Goal: Task Accomplishment & Management: Complete application form

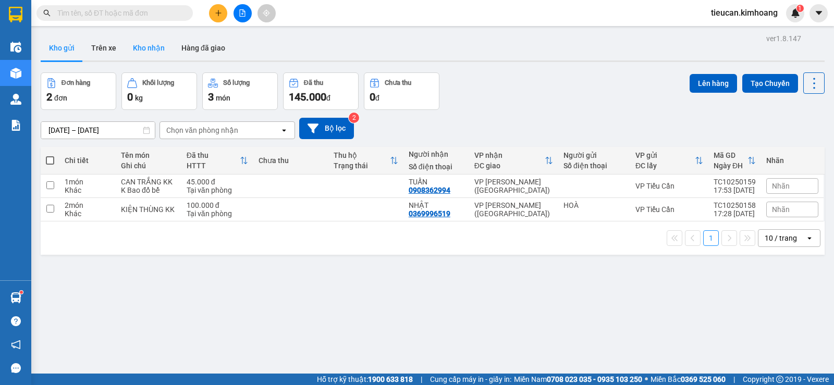
click at [137, 46] on button "Kho nhận" at bounding box center [149, 47] width 48 height 25
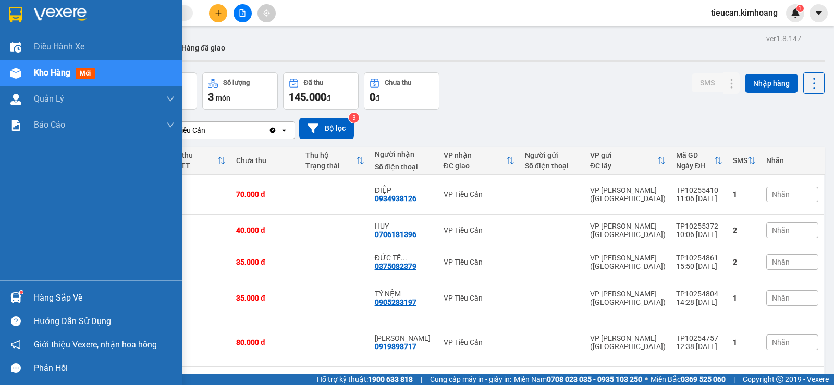
click at [64, 292] on div "Hàng sắp về" at bounding box center [104, 298] width 141 height 16
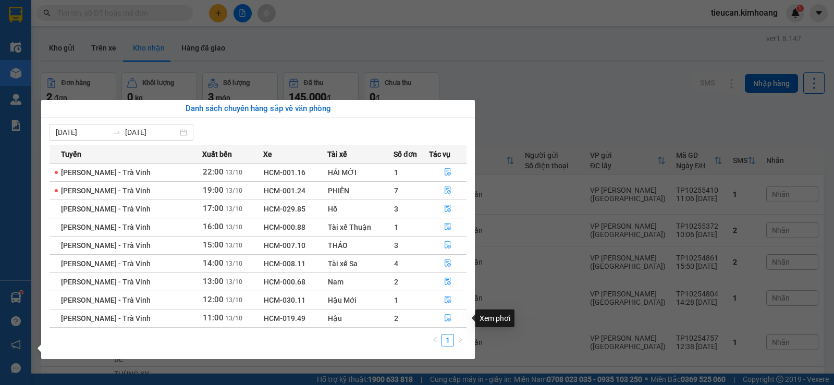
click at [476, 325] on div "Xem phơi" at bounding box center [491, 318] width 46 height 18
click at [447, 318] on icon "file-done" at bounding box center [447, 317] width 7 height 7
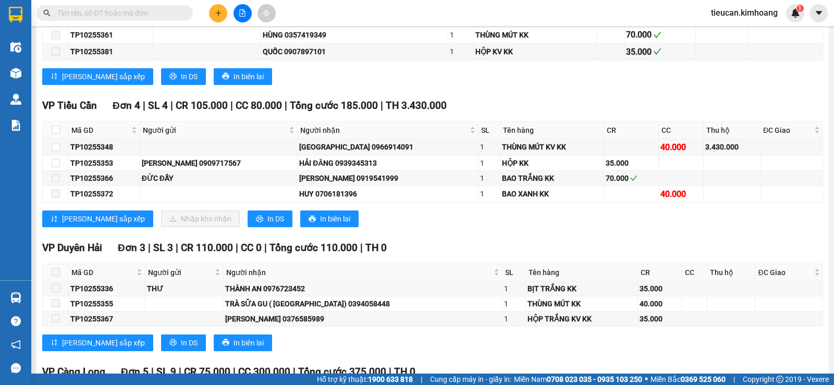
scroll to position [1146, 0]
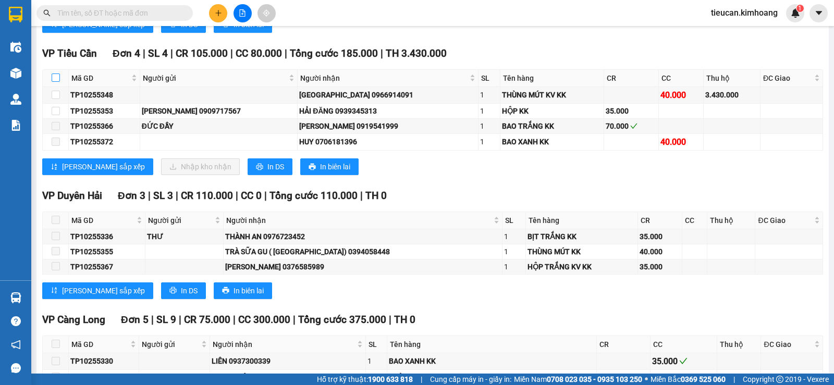
click at [57, 82] on input "checkbox" at bounding box center [56, 77] width 8 height 8
checkbox input "true"
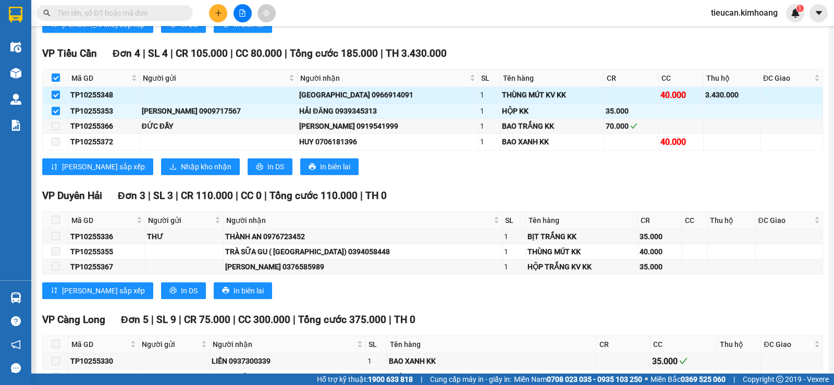
click at [59, 99] on input "checkbox" at bounding box center [56, 95] width 8 height 8
checkbox input "false"
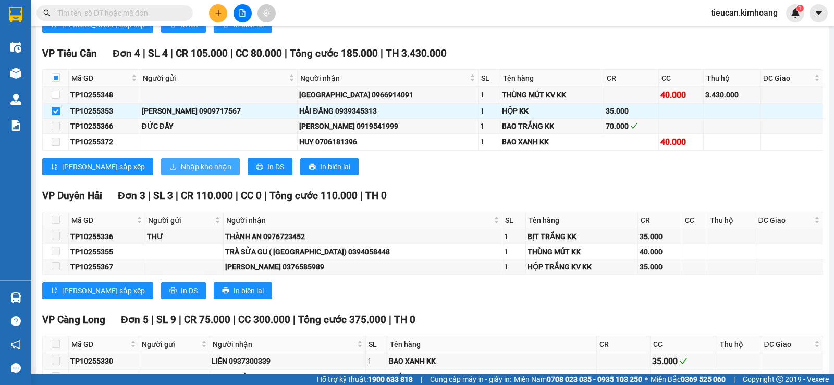
click at [181, 172] on span "Nhập kho nhận" at bounding box center [206, 166] width 51 height 11
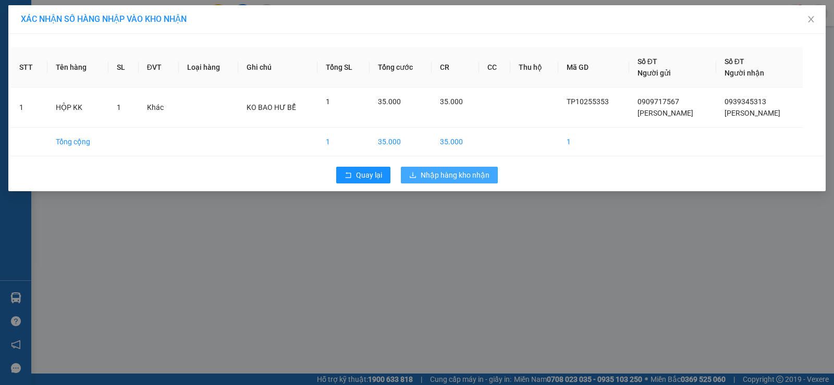
click at [418, 171] on button "Nhập hàng kho nhận" at bounding box center [449, 175] width 97 height 17
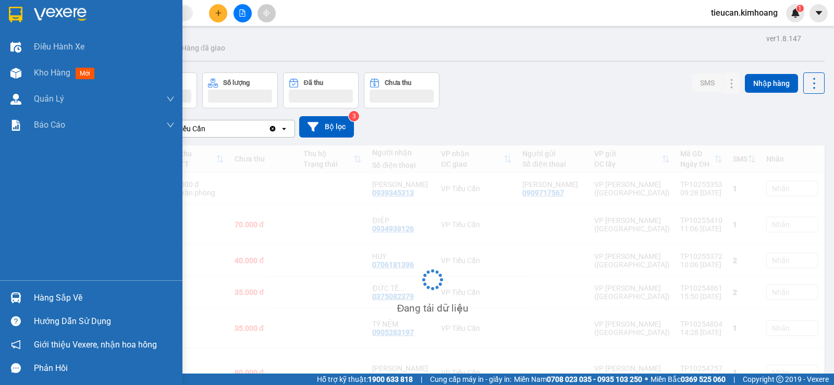
click at [46, 298] on div "Hàng sắp về" at bounding box center [104, 298] width 141 height 16
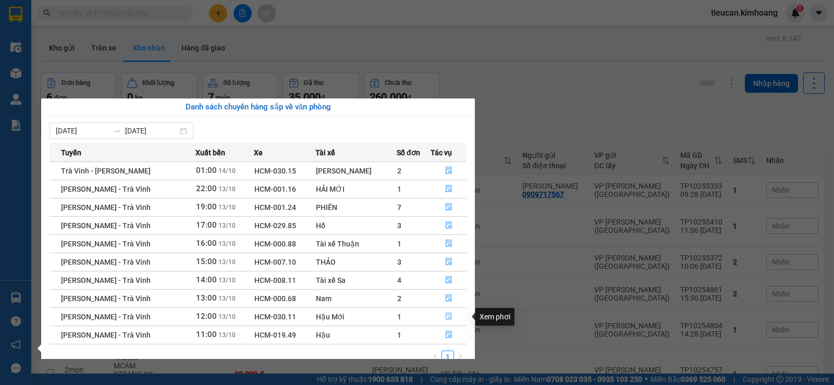
click at [445, 315] on icon "file-done" at bounding box center [448, 316] width 7 height 7
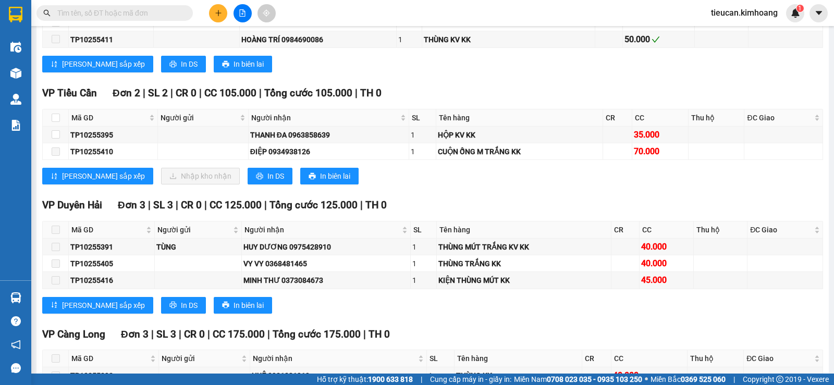
scroll to position [834, 0]
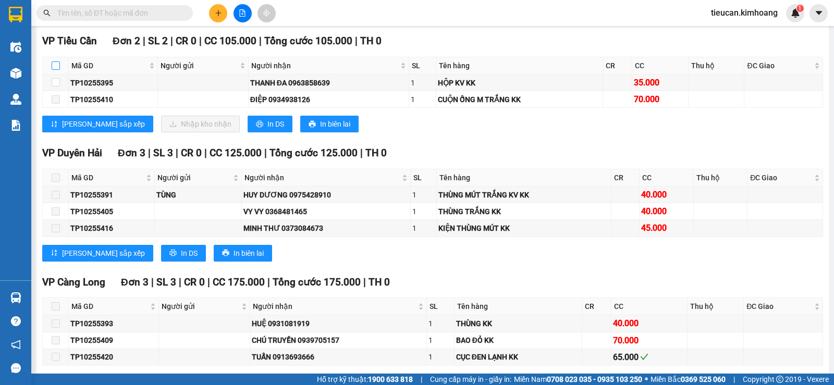
click at [57, 70] on input "checkbox" at bounding box center [56, 65] width 8 height 8
checkbox input "true"
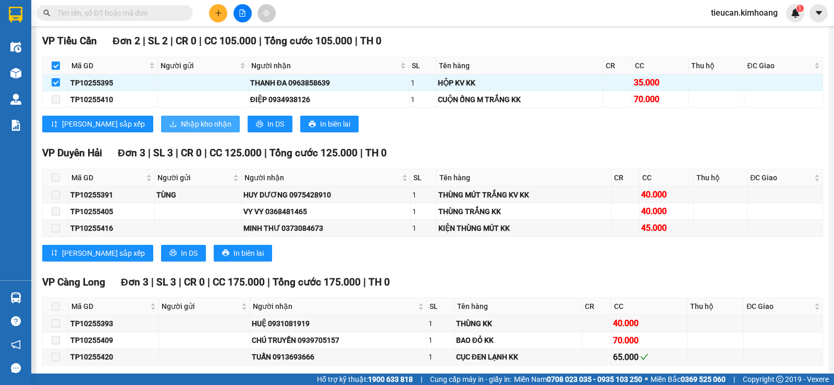
click at [181, 129] on span "Nhập kho nhận" at bounding box center [206, 123] width 51 height 11
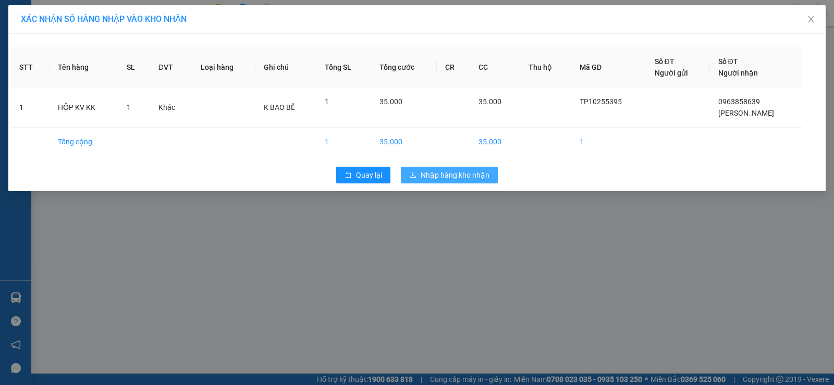
click at [441, 168] on button "Nhập hàng kho nhận" at bounding box center [449, 175] width 97 height 17
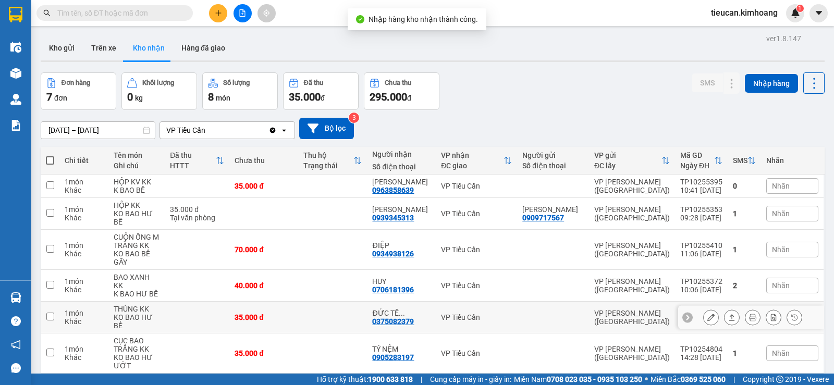
click at [42, 302] on td at bounding box center [50, 318] width 19 height 32
checkbox input "true"
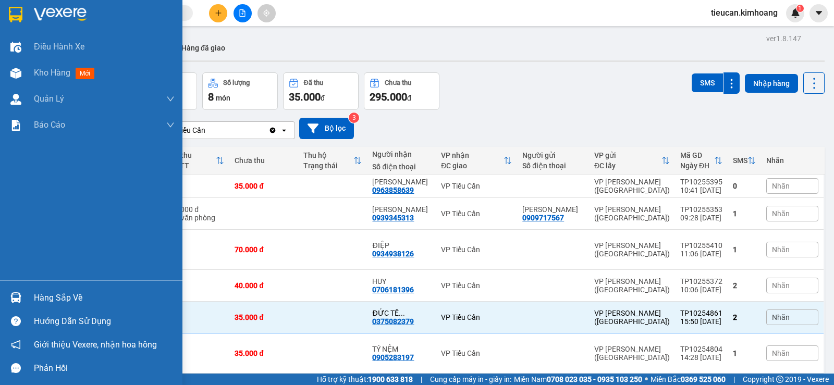
click at [30, 296] on div "Hàng sắp về" at bounding box center [91, 297] width 182 height 23
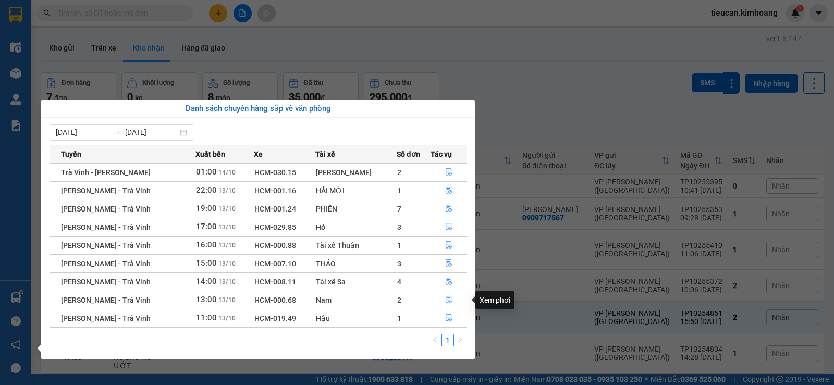
click at [445, 301] on icon "file-done" at bounding box center [448, 299] width 7 height 7
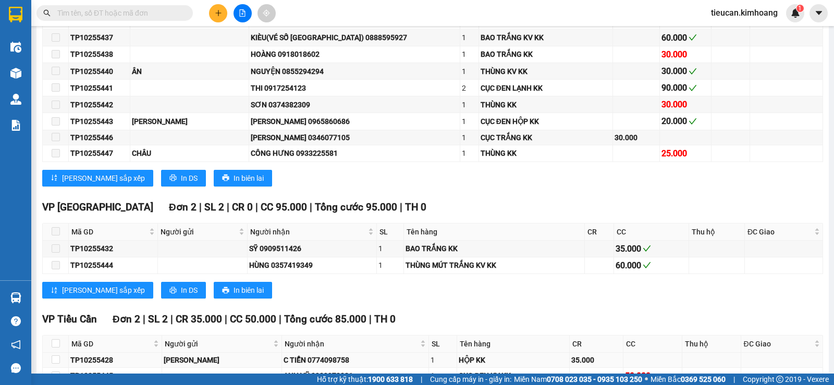
scroll to position [567, 0]
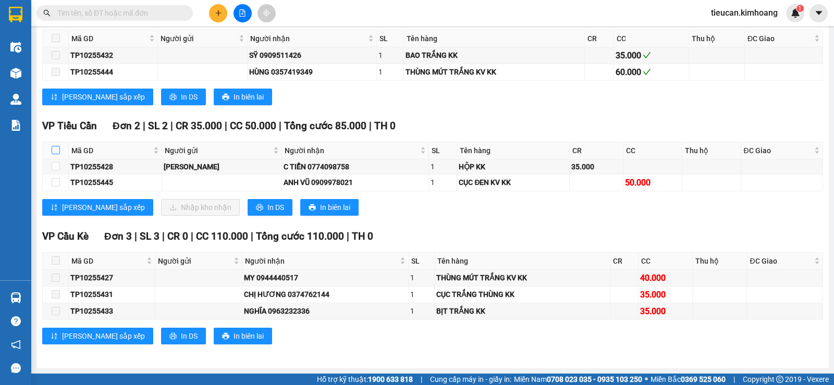
click at [58, 153] on input "checkbox" at bounding box center [56, 150] width 8 height 8
checkbox input "true"
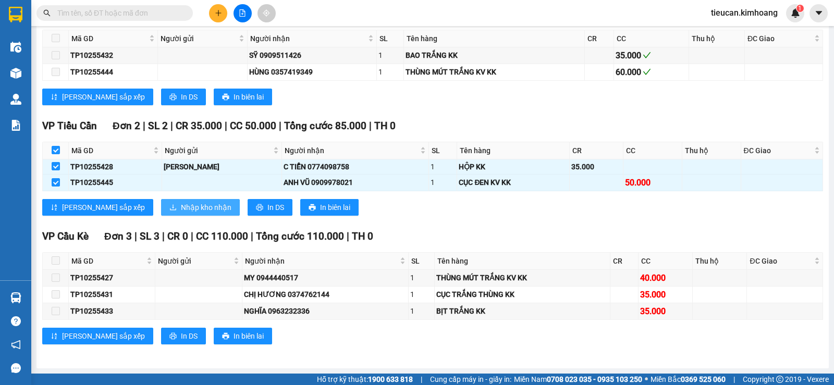
click at [181, 207] on span "Nhập kho nhận" at bounding box center [206, 207] width 51 height 11
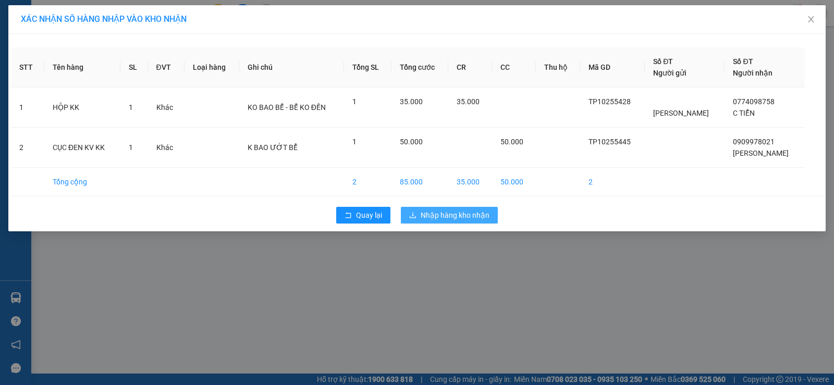
click at [414, 212] on icon "download" at bounding box center [412, 215] width 7 height 7
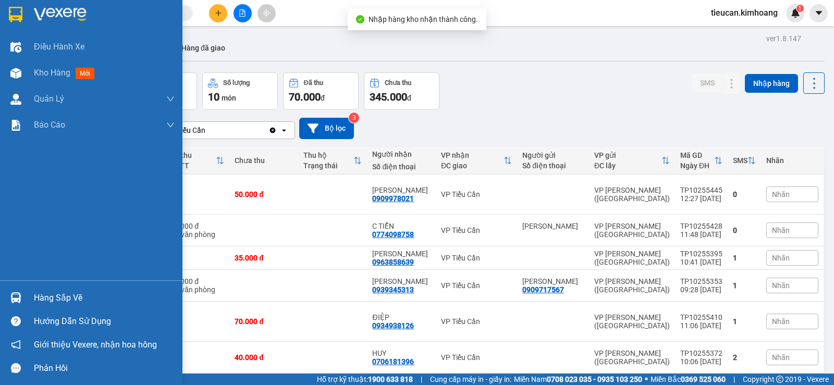
click at [50, 293] on div "Hàng sắp về" at bounding box center [104, 298] width 141 height 16
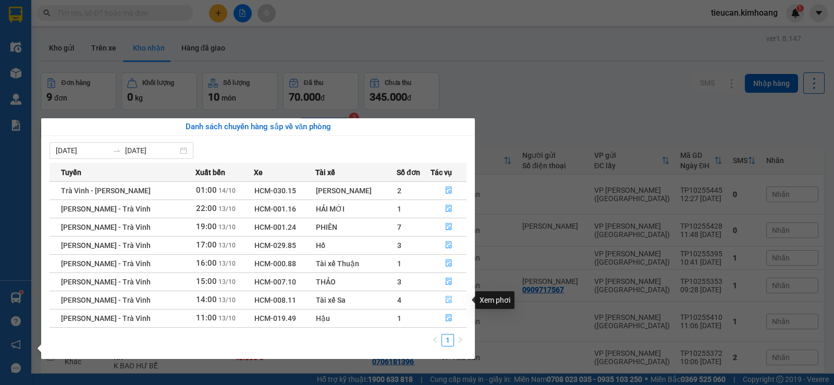
click at [447, 298] on icon "file-done" at bounding box center [448, 299] width 6 height 7
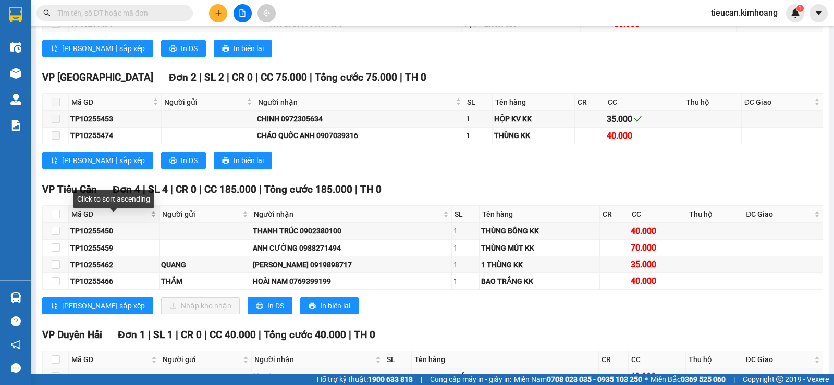
scroll to position [573, 0]
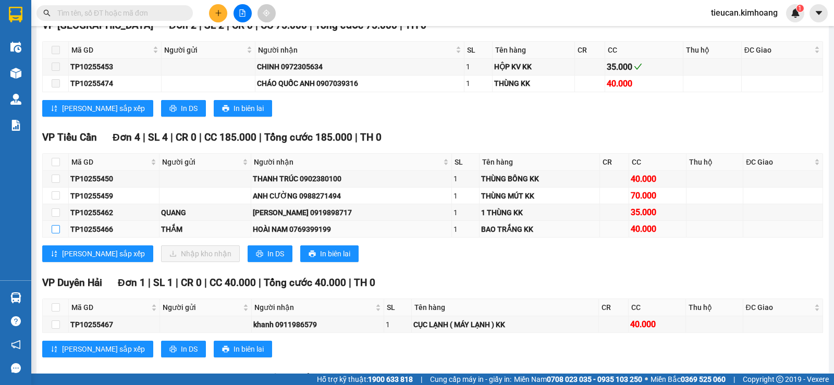
click at [57, 233] on input "checkbox" at bounding box center [56, 229] width 8 height 8
checkbox input "true"
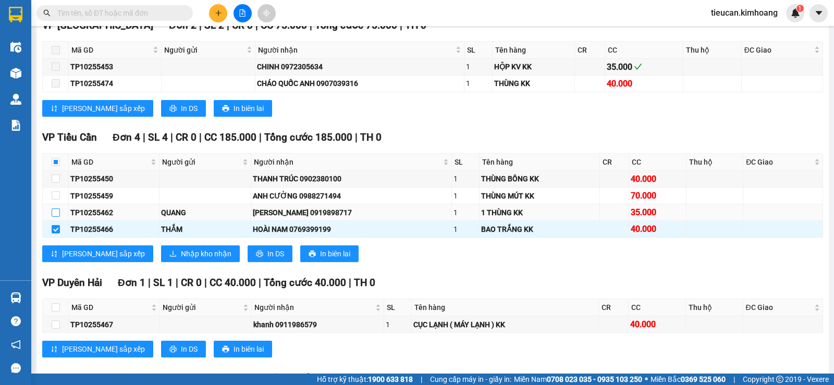
click at [55, 217] on input "checkbox" at bounding box center [56, 212] width 8 height 8
checkbox input "true"
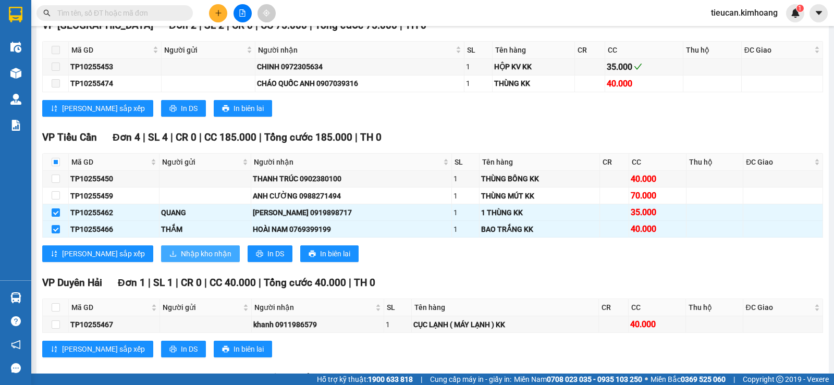
click at [181, 259] on span "Nhập kho nhận" at bounding box center [206, 253] width 51 height 11
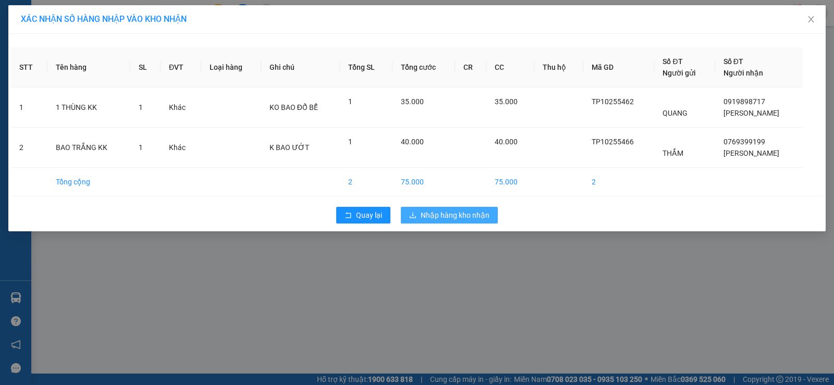
click at [455, 212] on span "Nhập hàng kho nhận" at bounding box center [454, 214] width 69 height 11
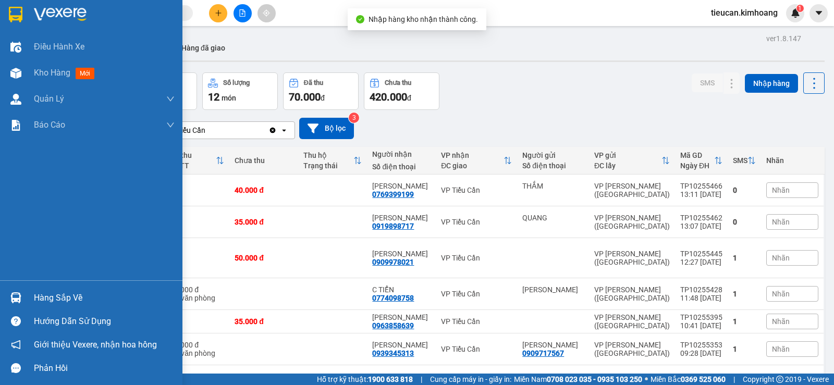
click at [52, 295] on div "Hàng sắp về" at bounding box center [104, 298] width 141 height 16
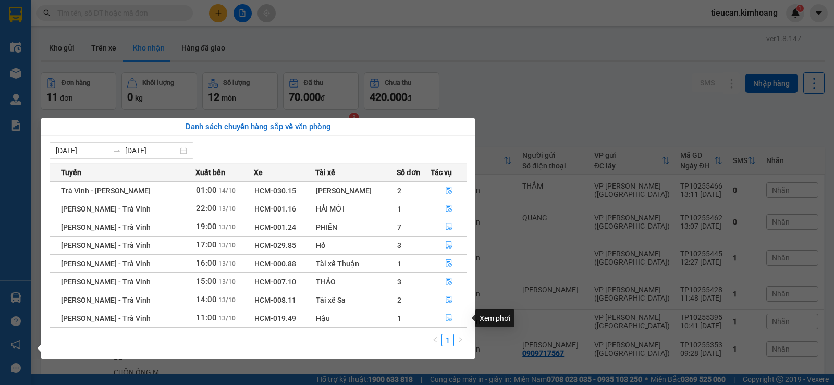
click at [442, 316] on button "button" at bounding box center [448, 318] width 35 height 17
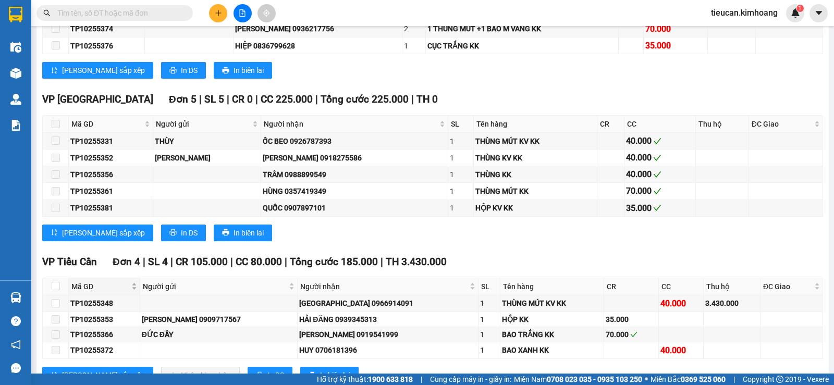
scroll to position [1094, 0]
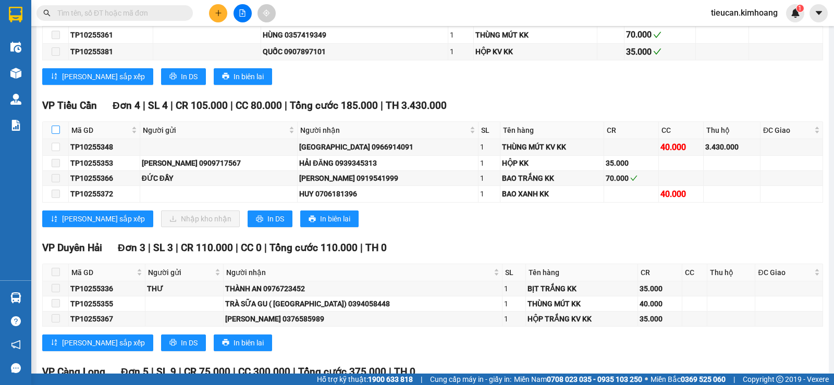
click at [56, 133] on label at bounding box center [56, 130] width 8 height 11
click at [56, 133] on input "checkbox" at bounding box center [56, 130] width 8 height 8
checkbox input "true"
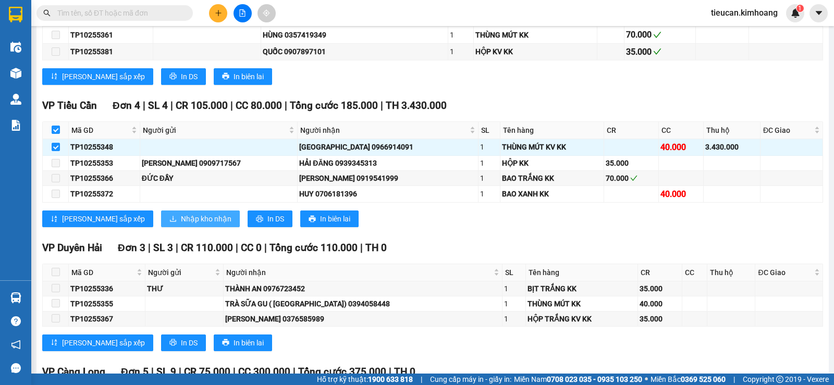
click at [183, 225] on span "Nhập kho nhận" at bounding box center [206, 218] width 51 height 11
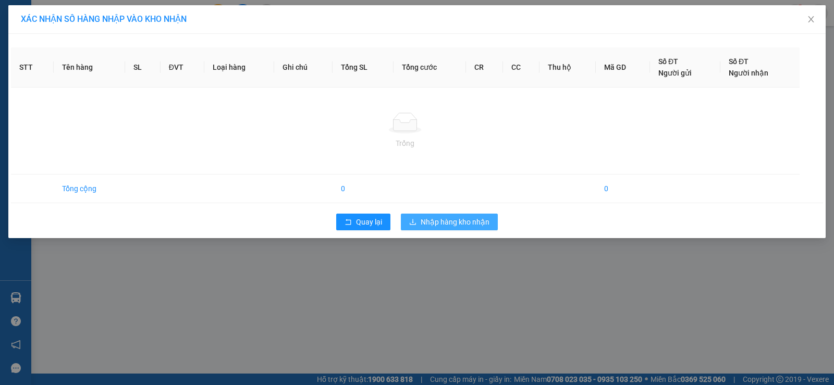
click at [459, 221] on span "Nhập hàng kho nhận" at bounding box center [454, 221] width 69 height 11
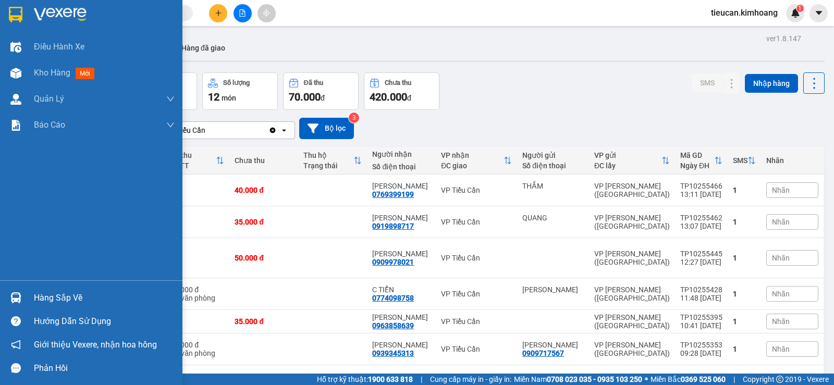
click at [41, 304] on div "Hàng sắp về" at bounding box center [104, 298] width 141 height 16
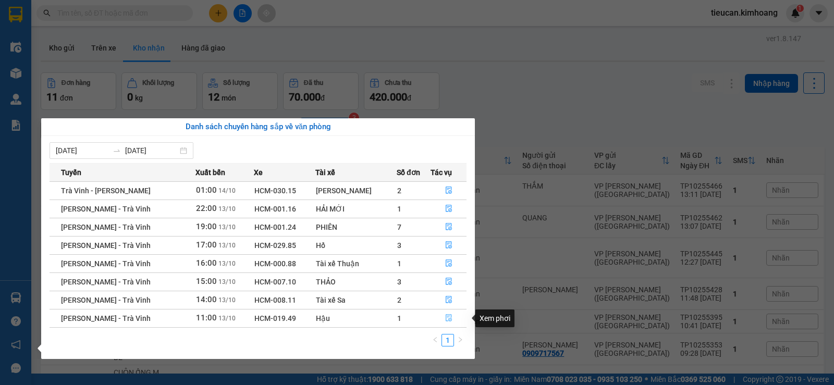
click at [445, 315] on icon "file-done" at bounding box center [448, 318] width 6 height 7
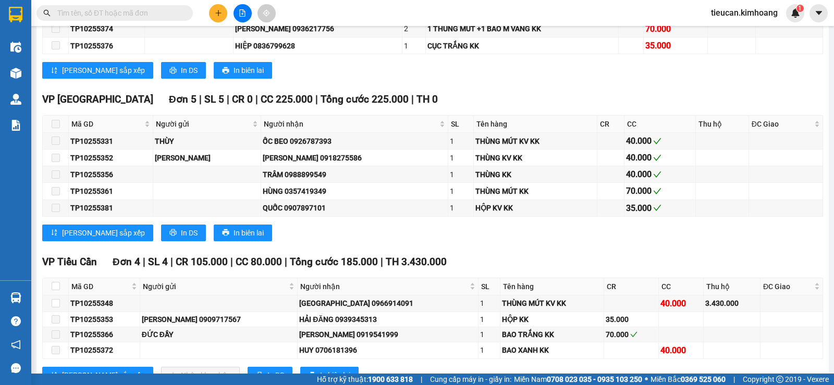
scroll to position [990, 0]
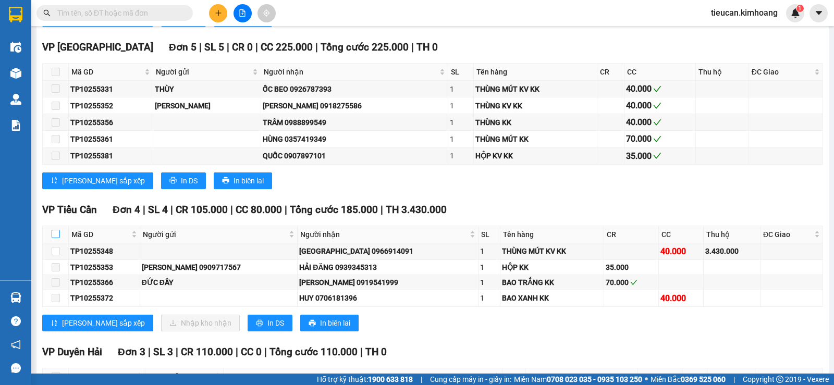
click at [54, 238] on input "checkbox" at bounding box center [56, 234] width 8 height 8
checkbox input "true"
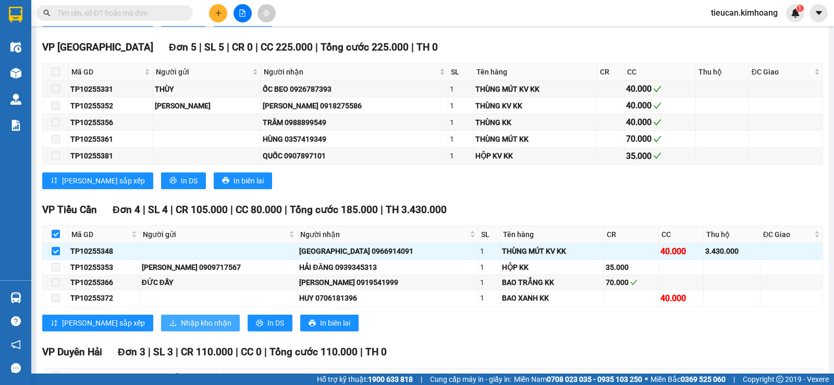
click at [181, 329] on span "Nhập kho nhận" at bounding box center [206, 322] width 51 height 11
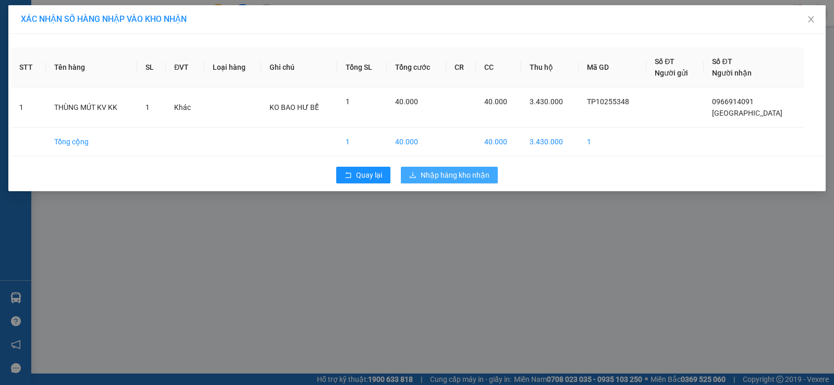
click at [443, 167] on button "Nhập hàng kho nhận" at bounding box center [449, 175] width 97 height 17
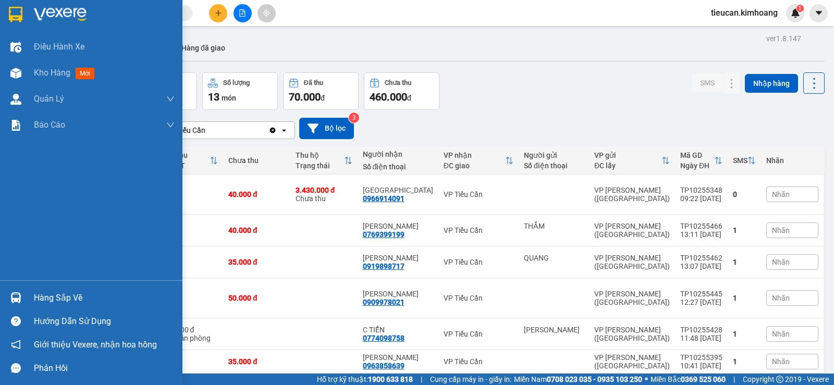
click at [58, 299] on div "Hàng sắp về" at bounding box center [104, 298] width 141 height 16
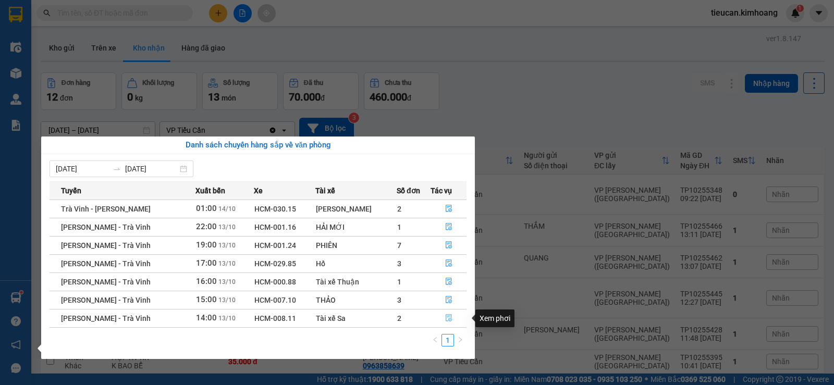
click at [449, 319] on icon "file-done" at bounding box center [448, 318] width 6 height 7
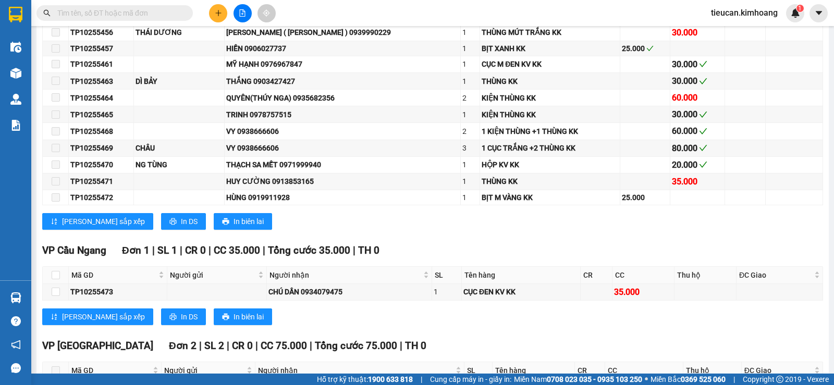
scroll to position [670, 0]
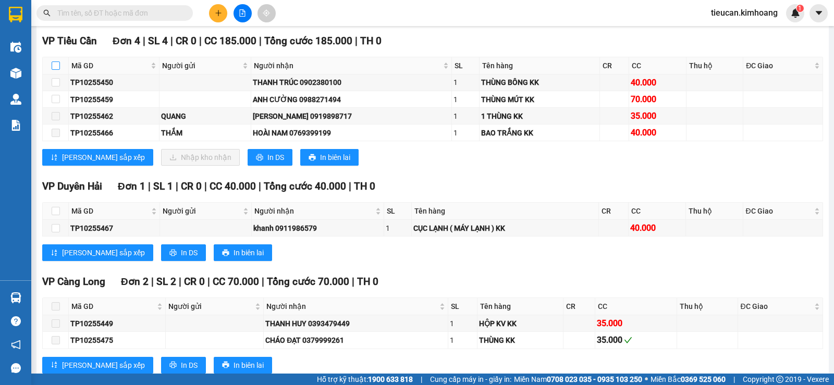
click at [58, 70] on input "checkbox" at bounding box center [56, 65] width 8 height 8
checkbox input "true"
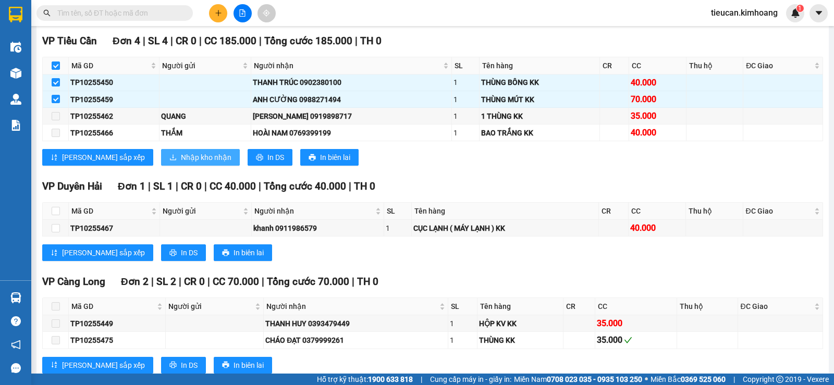
click at [161, 158] on button "Nhập kho nhận" at bounding box center [200, 157] width 79 height 17
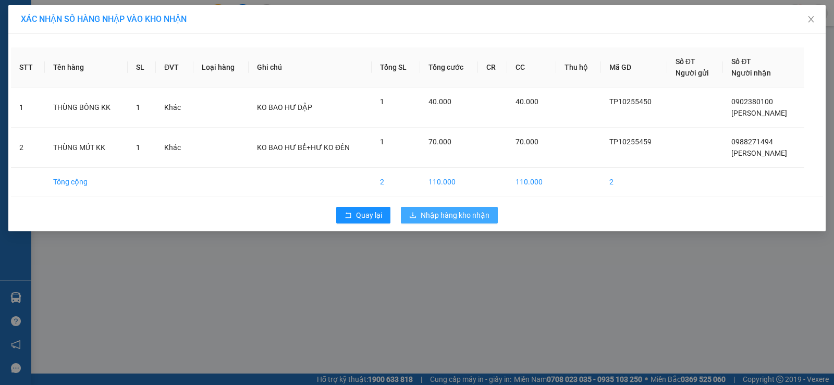
click at [416, 208] on button "Nhập hàng kho nhận" at bounding box center [449, 215] width 97 height 17
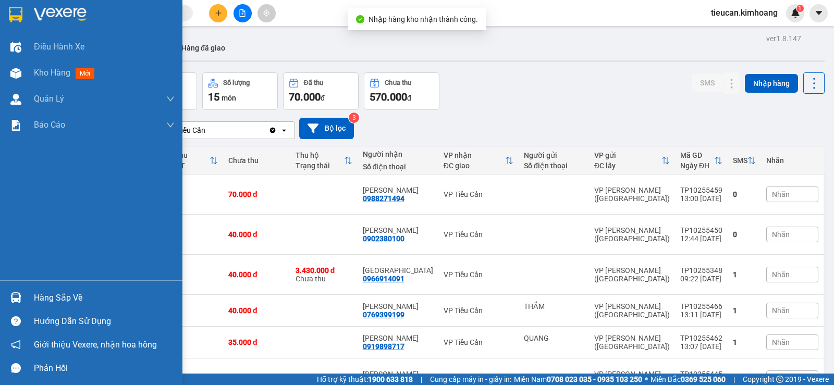
click at [38, 298] on div "Hàng sắp về" at bounding box center [104, 298] width 141 height 16
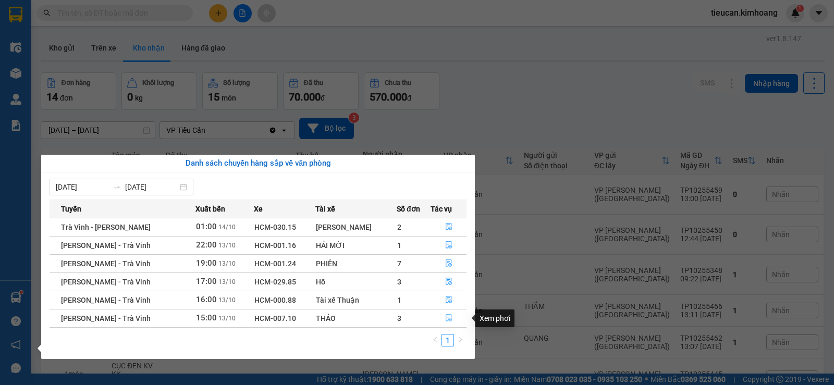
click at [447, 316] on icon "file-done" at bounding box center [448, 318] width 6 height 7
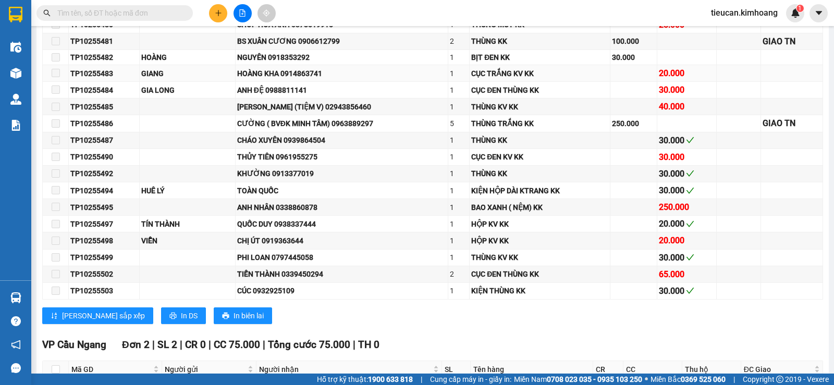
scroll to position [573, 0]
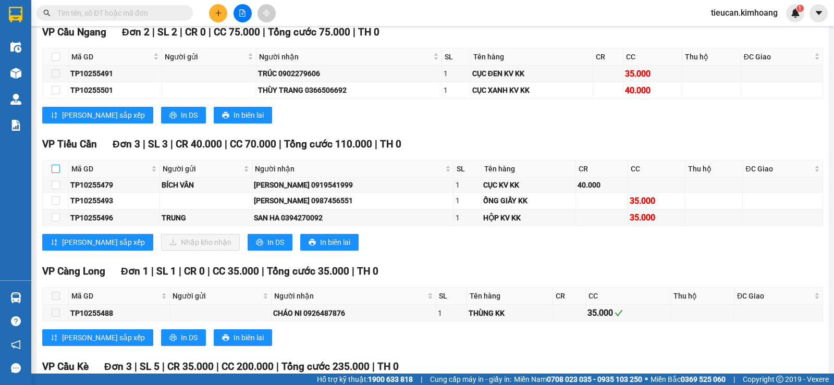
click at [57, 173] on input "checkbox" at bounding box center [56, 169] width 8 height 8
checkbox input "true"
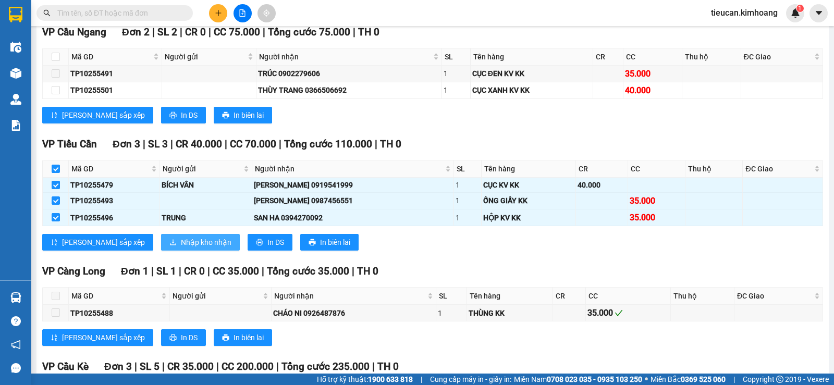
click at [181, 248] on span "Nhập kho nhận" at bounding box center [206, 242] width 51 height 11
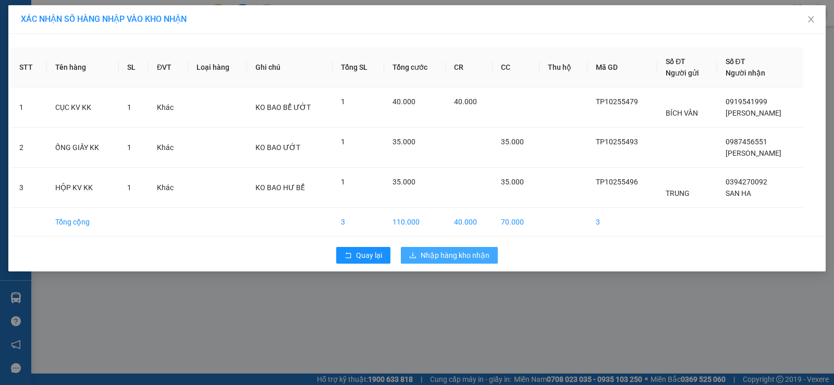
click at [476, 259] on span "Nhập hàng kho nhận" at bounding box center [454, 255] width 69 height 11
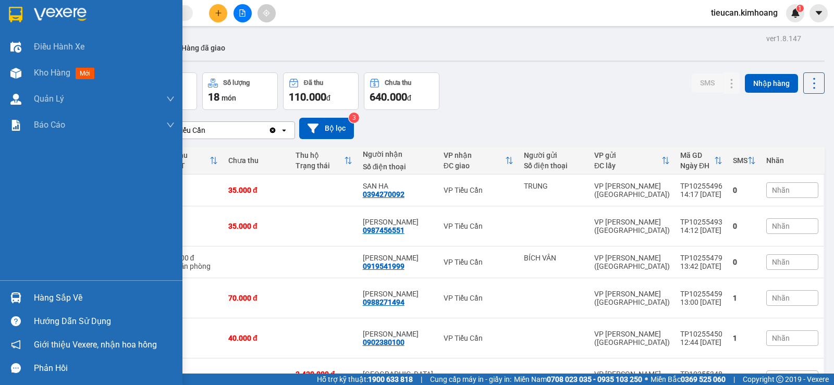
click at [36, 299] on div "Hàng sắp về" at bounding box center [104, 298] width 141 height 16
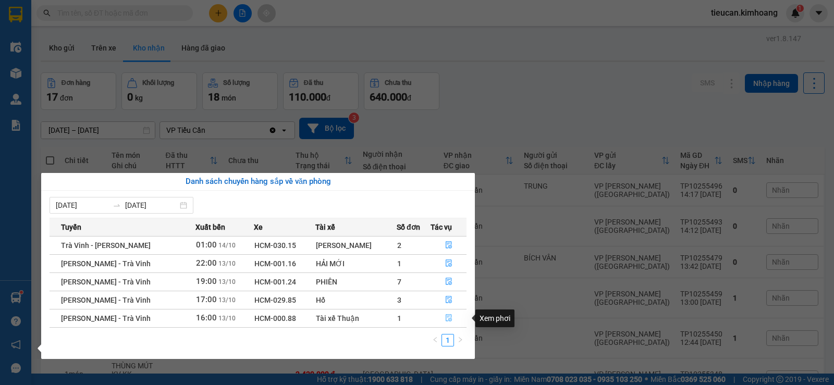
click at [449, 316] on icon "file-done" at bounding box center [448, 318] width 6 height 7
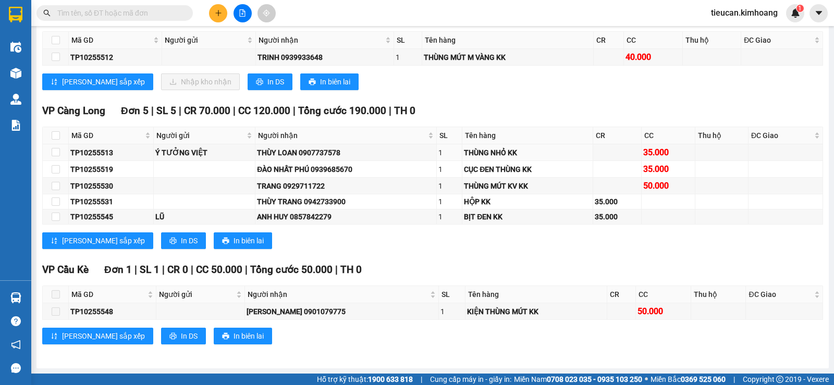
scroll to position [926, 0]
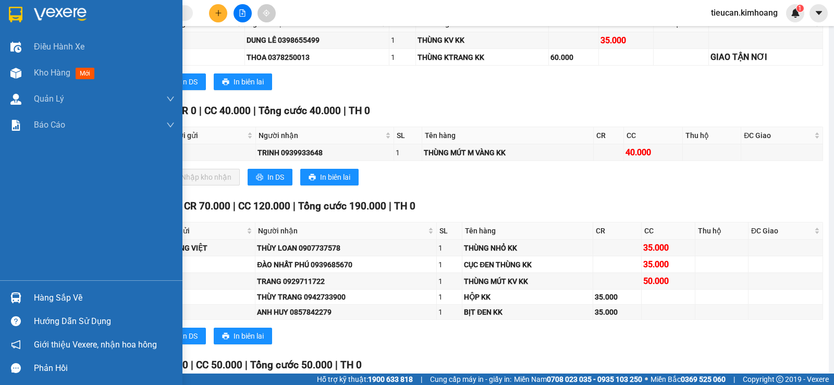
click at [41, 295] on div "Hàng sắp về" at bounding box center [104, 298] width 141 height 16
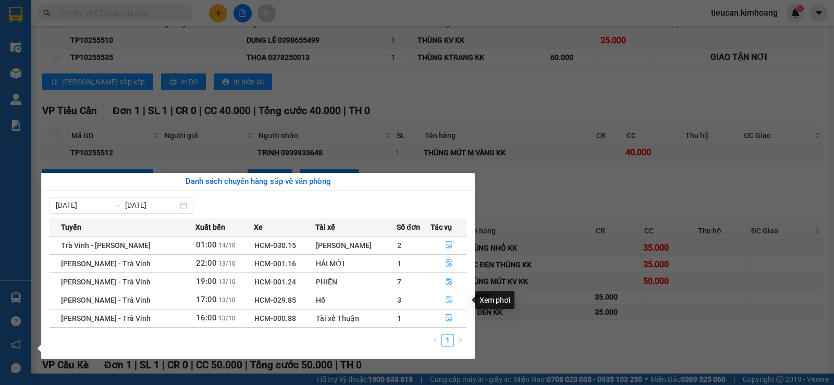
click at [441, 294] on button "button" at bounding box center [448, 300] width 35 height 17
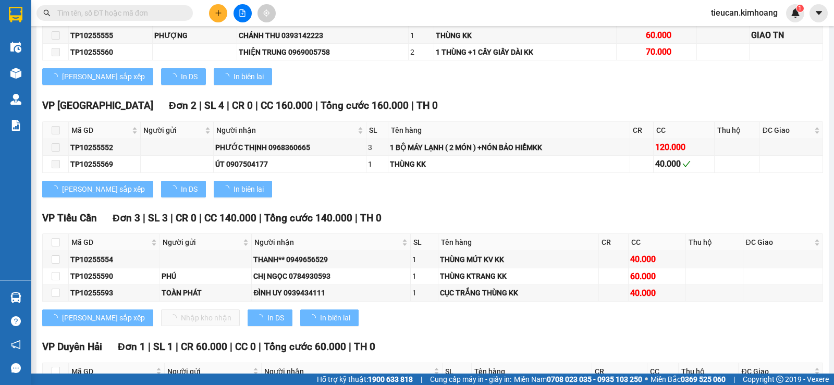
scroll to position [921, 0]
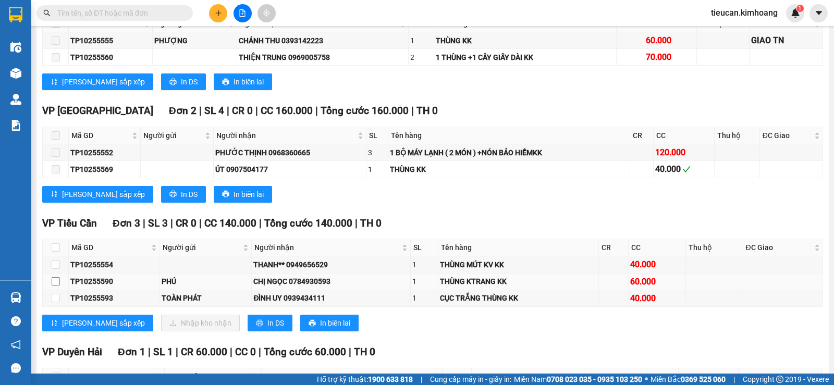
click at [56, 286] on input "checkbox" at bounding box center [56, 281] width 8 height 8
checkbox input "true"
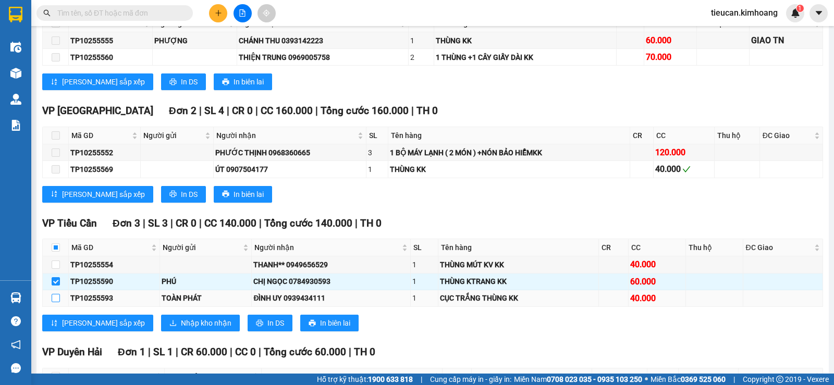
click at [57, 302] on input "checkbox" at bounding box center [56, 298] width 8 height 8
checkbox input "true"
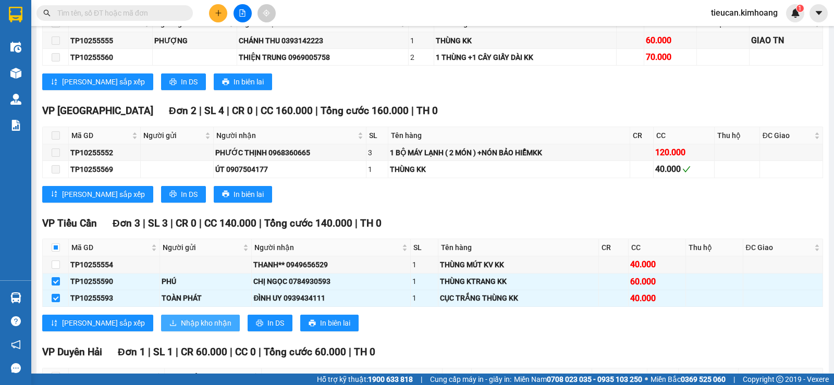
click at [161, 325] on button "Nhập kho nhận" at bounding box center [200, 323] width 79 height 17
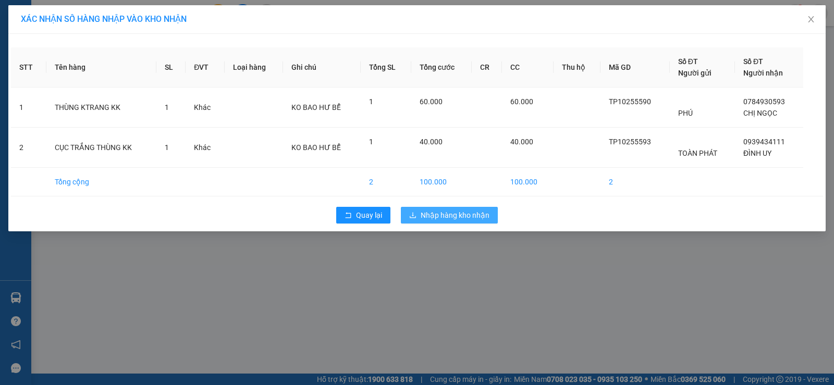
click at [446, 218] on span "Nhập hàng kho nhận" at bounding box center [454, 214] width 69 height 11
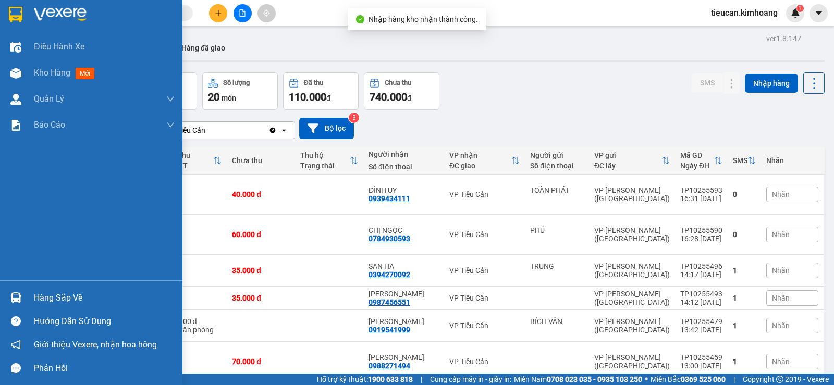
click at [36, 295] on div "Hàng sắp về" at bounding box center [104, 298] width 141 height 16
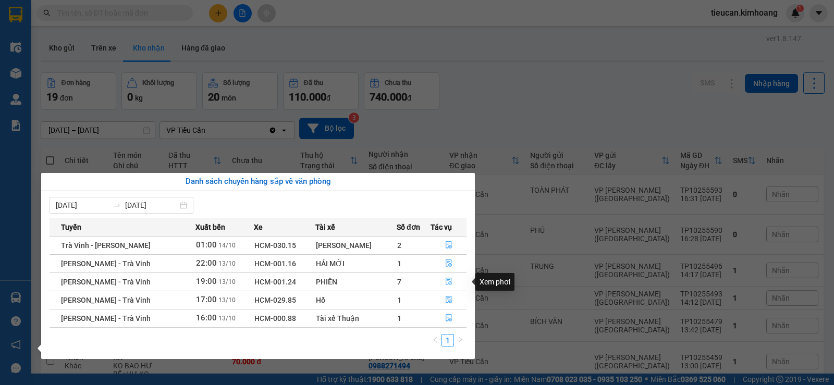
click at [449, 284] on icon "file-done" at bounding box center [448, 281] width 6 height 7
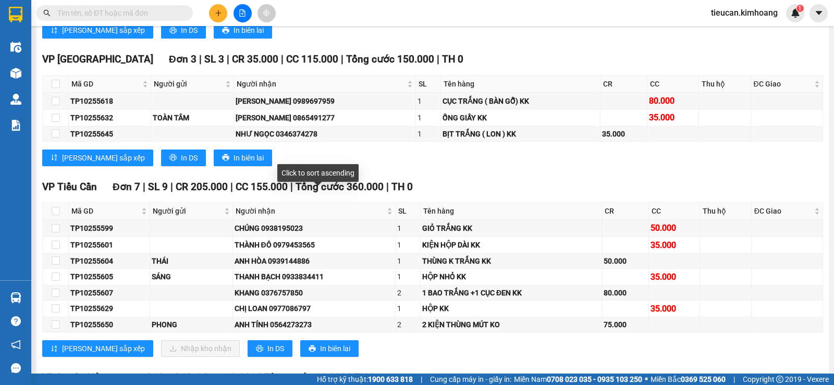
scroll to position [1407, 0]
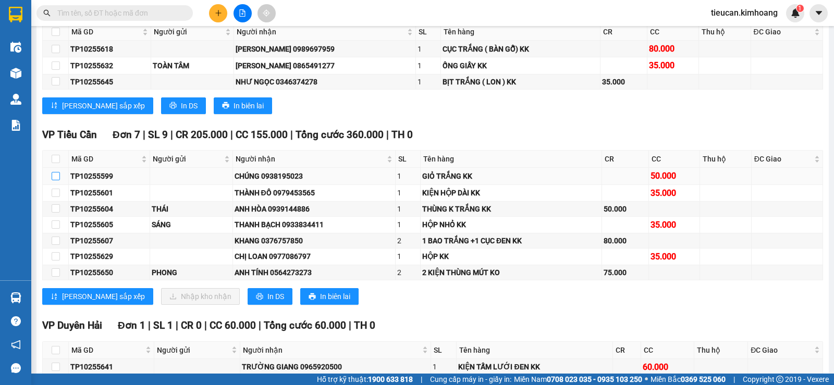
click at [53, 180] on input "checkbox" at bounding box center [56, 176] width 8 height 8
checkbox input "true"
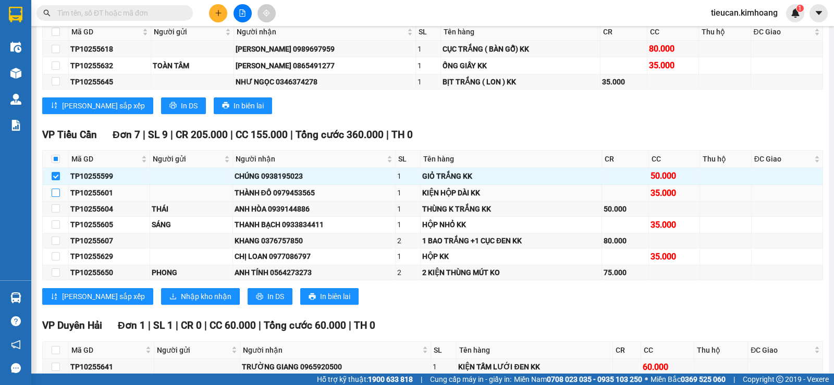
click at [54, 197] on input "checkbox" at bounding box center [56, 193] width 8 height 8
checkbox input "true"
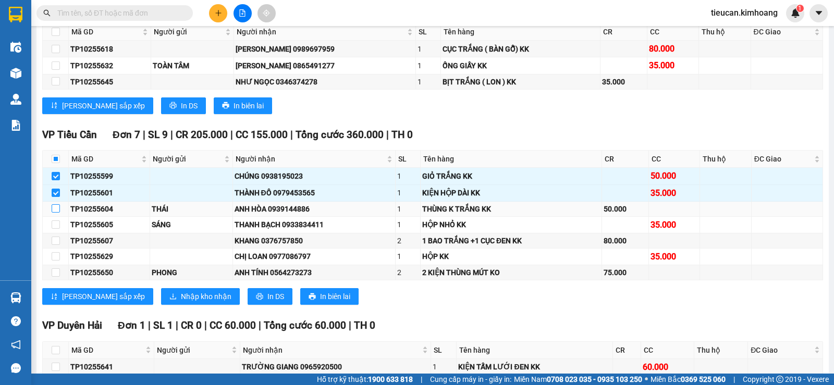
click at [52, 213] on input "checkbox" at bounding box center [56, 208] width 8 height 8
checkbox input "true"
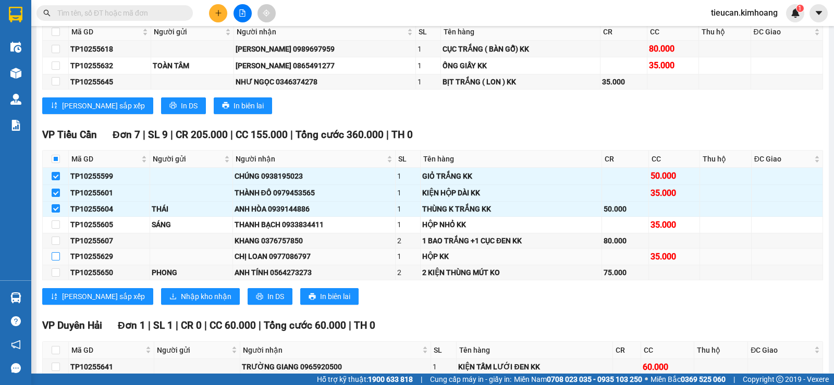
click at [54, 261] on input "checkbox" at bounding box center [56, 256] width 8 height 8
checkbox input "true"
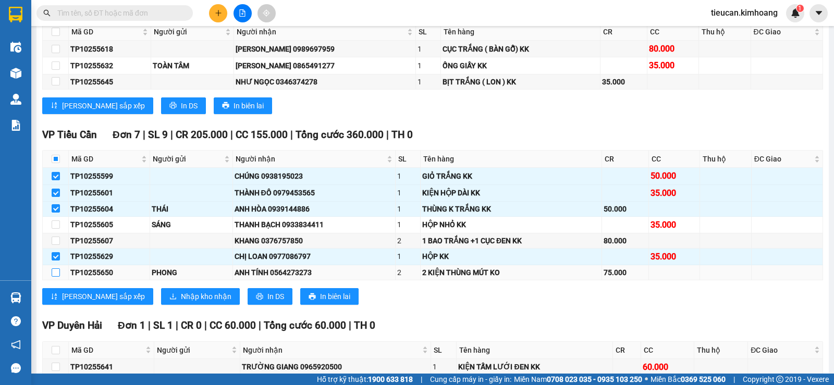
click at [57, 277] on input "checkbox" at bounding box center [56, 272] width 8 height 8
checkbox input "true"
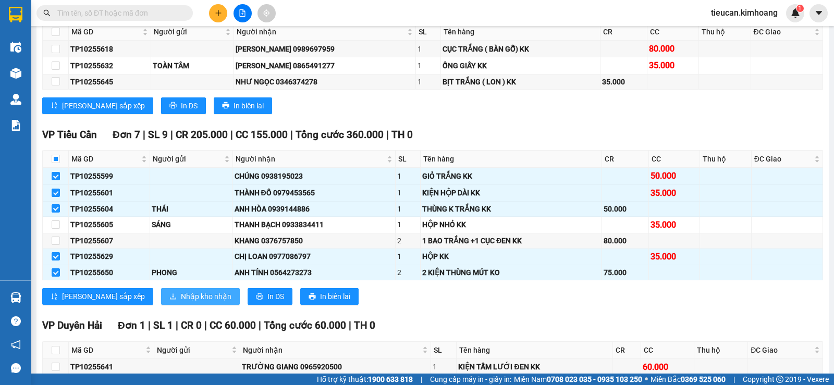
click at [181, 302] on span "Nhập kho nhận" at bounding box center [206, 296] width 51 height 11
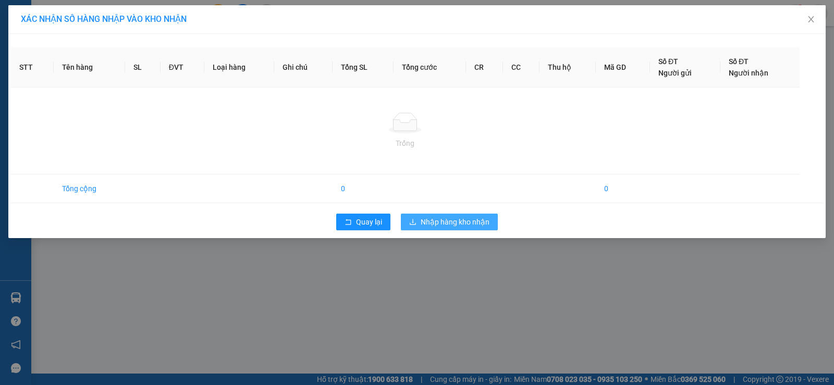
click at [433, 214] on button "Nhập hàng kho nhận" at bounding box center [449, 222] width 97 height 17
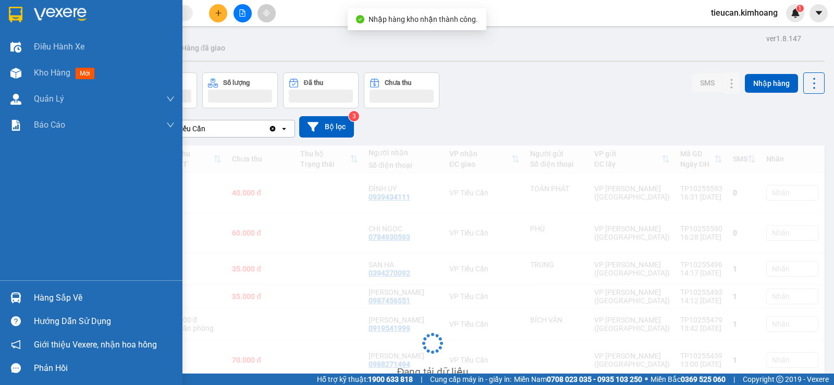
click at [31, 295] on div "Hàng sắp về" at bounding box center [91, 297] width 182 height 23
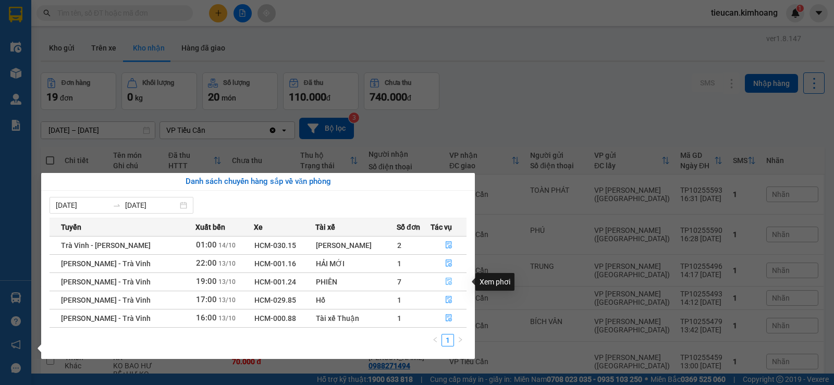
click at [445, 278] on icon "file-done" at bounding box center [448, 281] width 7 height 7
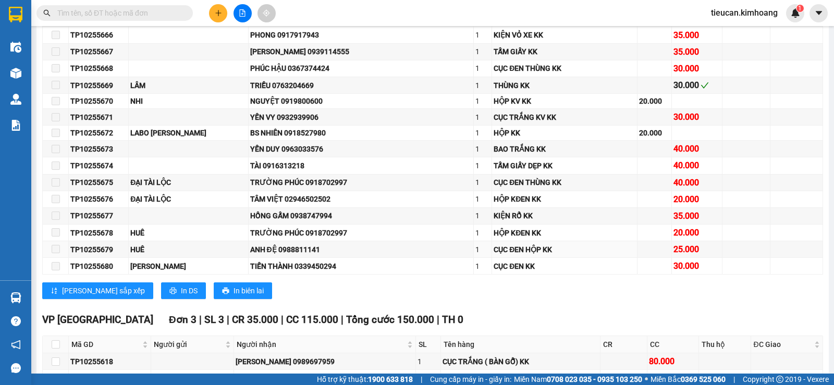
scroll to position [1459, 0]
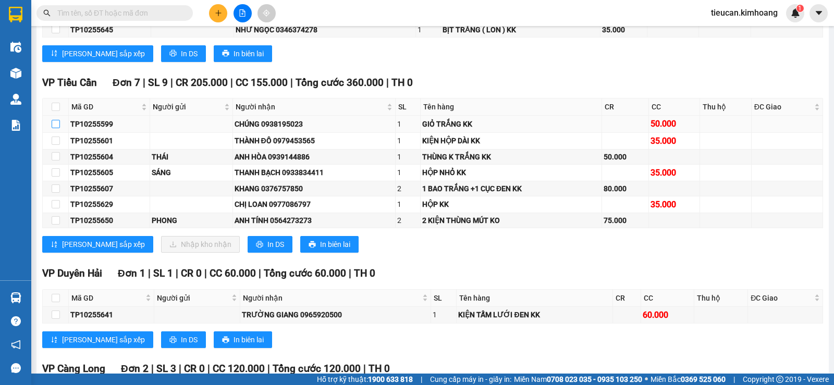
click at [53, 128] on input "checkbox" at bounding box center [56, 124] width 8 height 8
checkbox input "true"
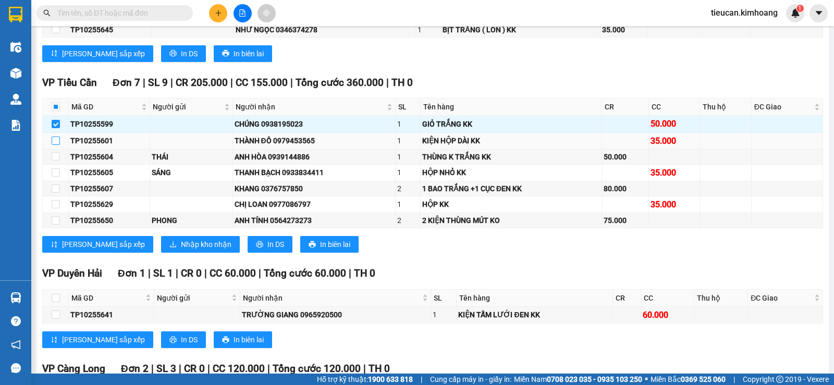
click at [52, 145] on input "checkbox" at bounding box center [56, 141] width 8 height 8
checkbox input "true"
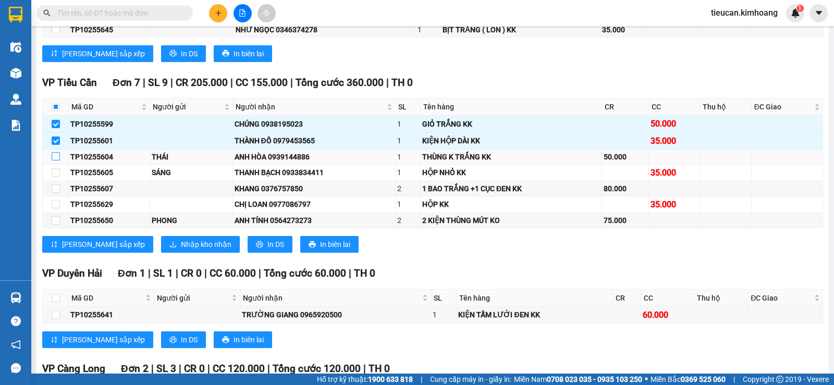
click at [54, 160] on input "checkbox" at bounding box center [56, 156] width 8 height 8
checkbox input "true"
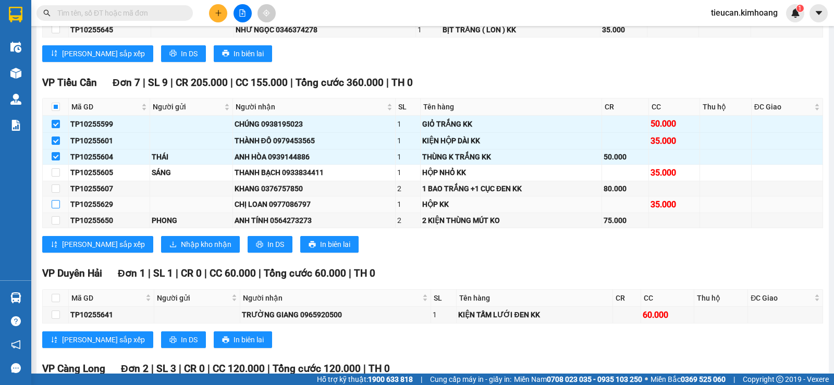
click at [53, 208] on label at bounding box center [56, 204] width 8 height 11
click at [53, 208] on input "checkbox" at bounding box center [56, 204] width 8 height 8
checkbox input "true"
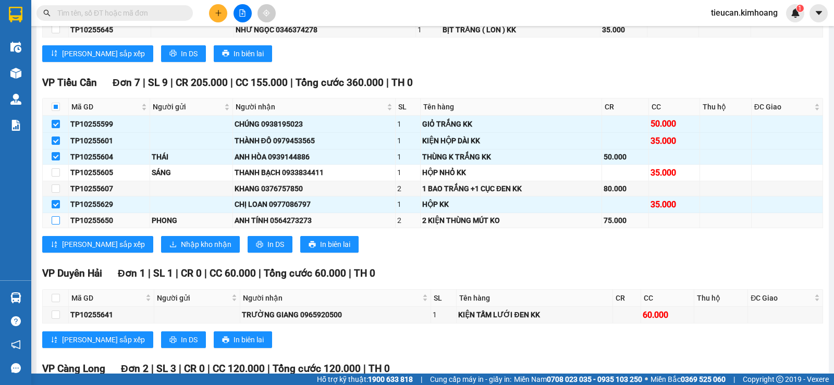
click at [55, 224] on label at bounding box center [56, 220] width 8 height 11
click at [55, 224] on input "checkbox" at bounding box center [56, 220] width 8 height 8
checkbox input "true"
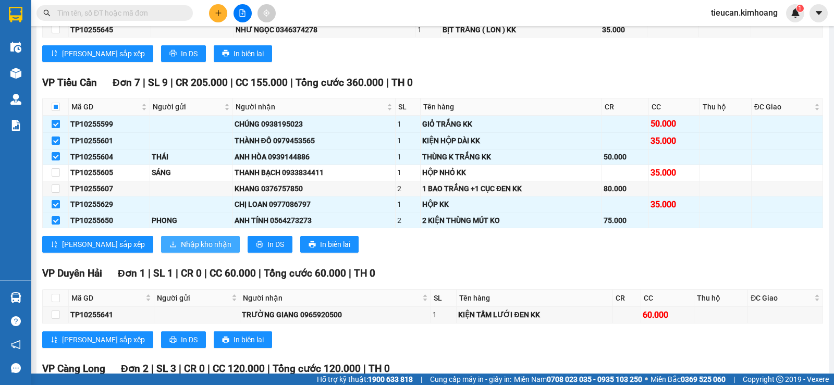
click at [181, 250] on span "Nhập kho nhận" at bounding box center [206, 244] width 51 height 11
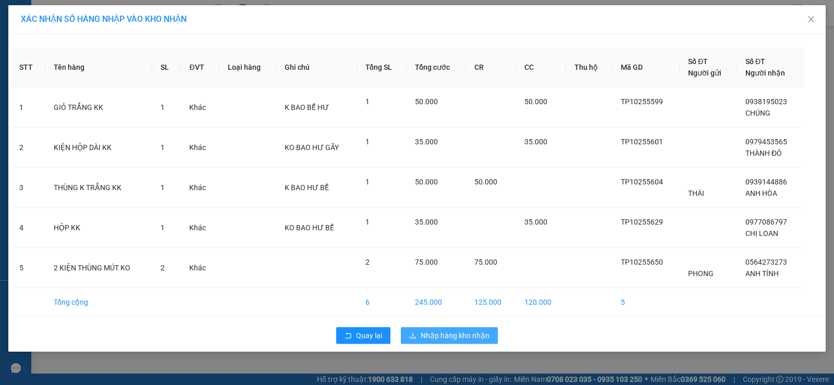
click at [434, 330] on span "Nhập hàng kho nhận" at bounding box center [454, 335] width 69 height 11
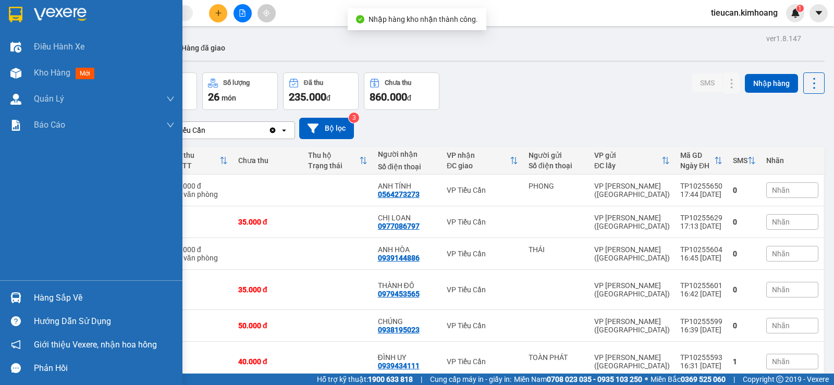
click at [28, 294] on div "Hàng sắp về" at bounding box center [91, 297] width 182 height 23
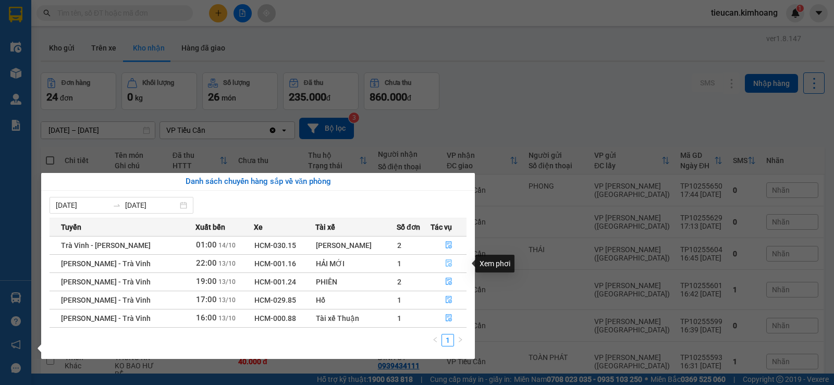
click at [445, 263] on icon "file-done" at bounding box center [448, 263] width 6 height 7
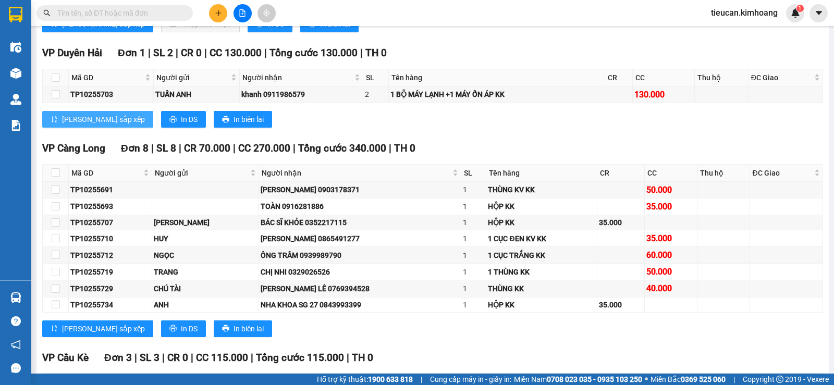
scroll to position [1182, 0]
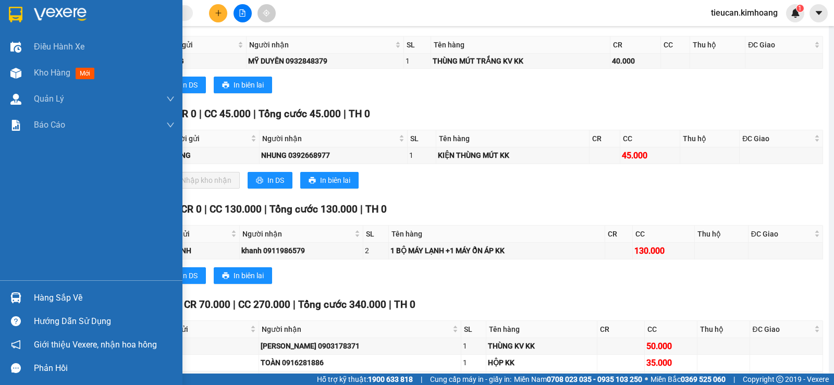
click at [45, 292] on div "Hàng sắp về" at bounding box center [104, 298] width 141 height 16
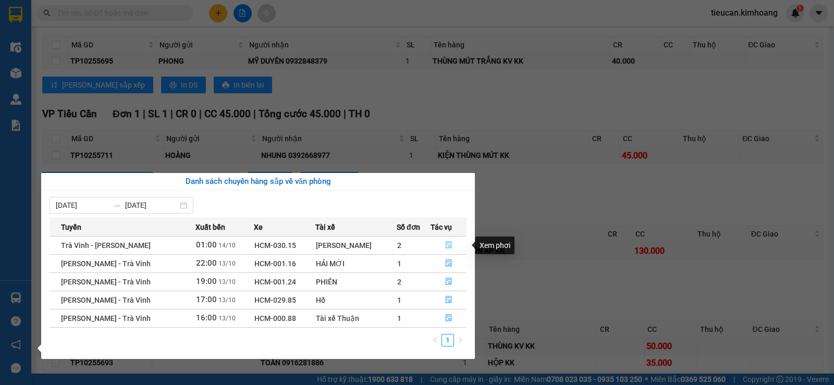
click at [445, 247] on icon "file-done" at bounding box center [448, 244] width 7 height 7
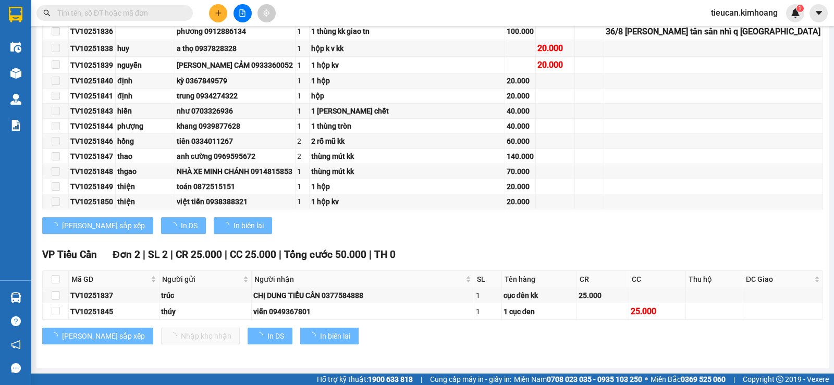
scroll to position [891, 0]
type input "[DATE]"
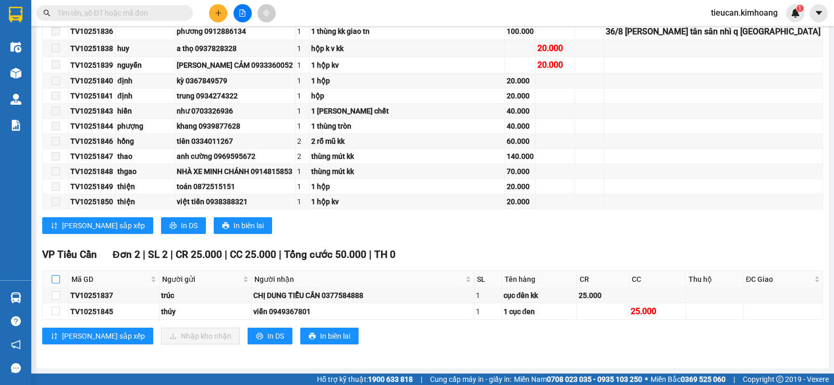
click at [53, 279] on input "checkbox" at bounding box center [56, 279] width 8 height 8
checkbox input "true"
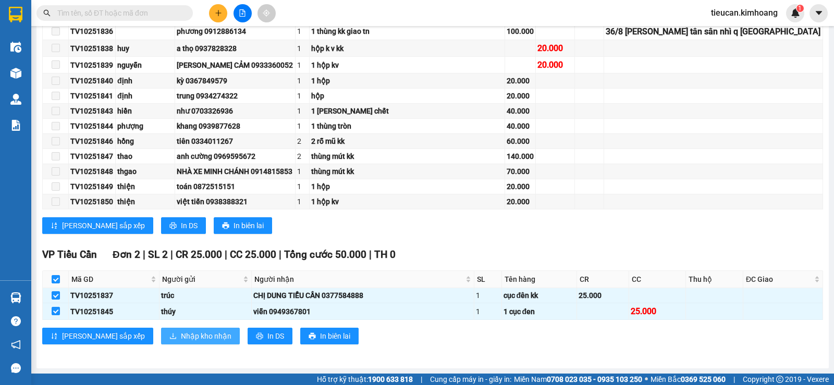
click at [181, 334] on span "Nhập kho nhận" at bounding box center [206, 335] width 51 height 11
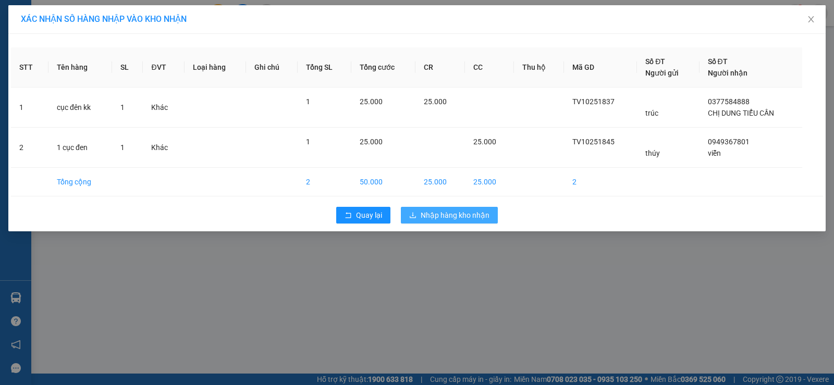
click at [423, 211] on span "Nhập hàng kho nhận" at bounding box center [454, 214] width 69 height 11
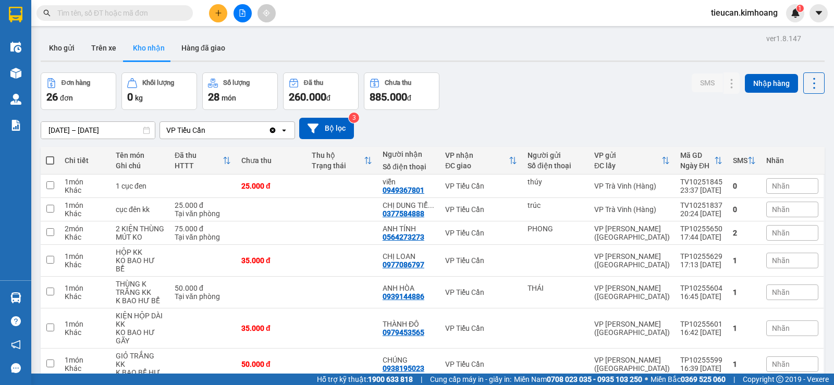
click at [53, 126] on input "[DATE] – [DATE]" at bounding box center [98, 130] width 114 height 17
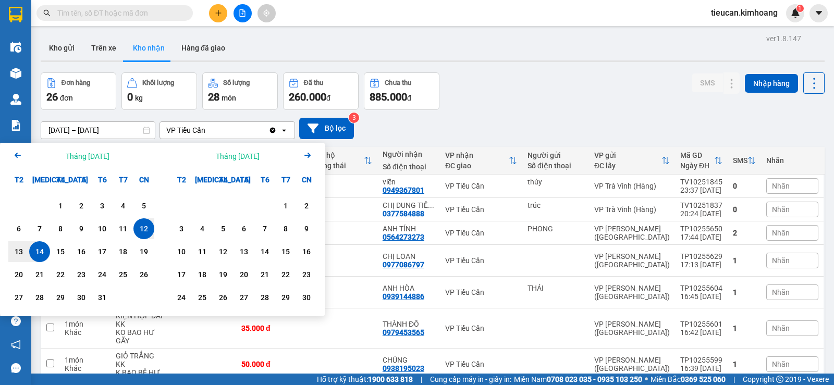
click at [16, 159] on icon "Arrow Left" at bounding box center [17, 155] width 13 height 13
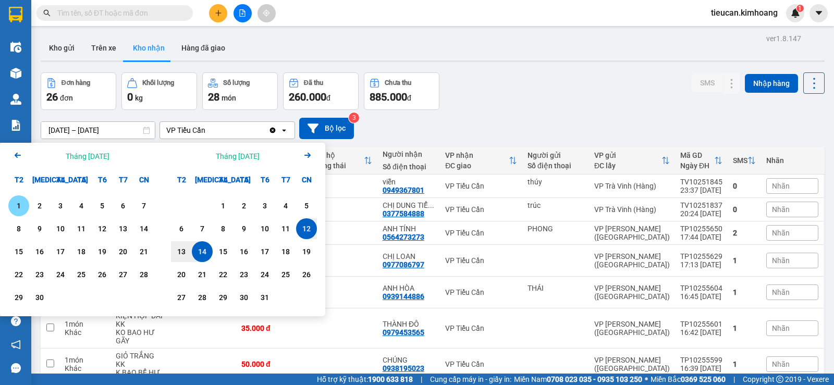
click at [21, 205] on div "1" at bounding box center [18, 206] width 15 height 13
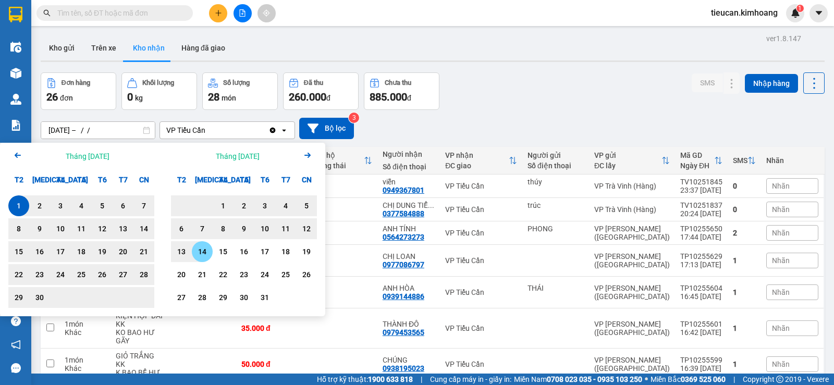
click at [204, 254] on div "14" at bounding box center [202, 251] width 15 height 13
type input "01/09/2025 – 14/10/2025"
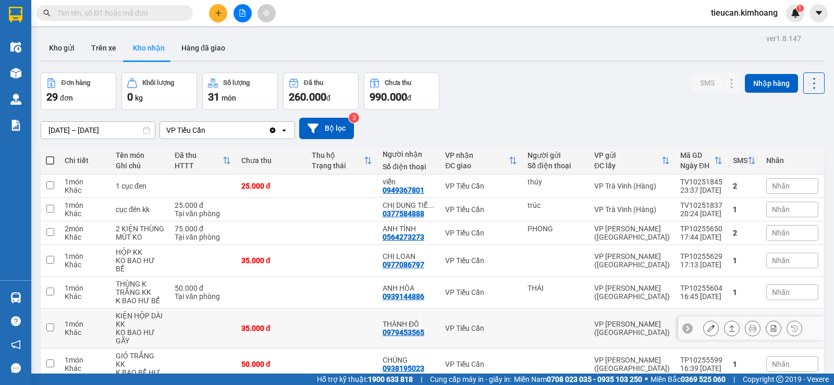
scroll to position [120, 0]
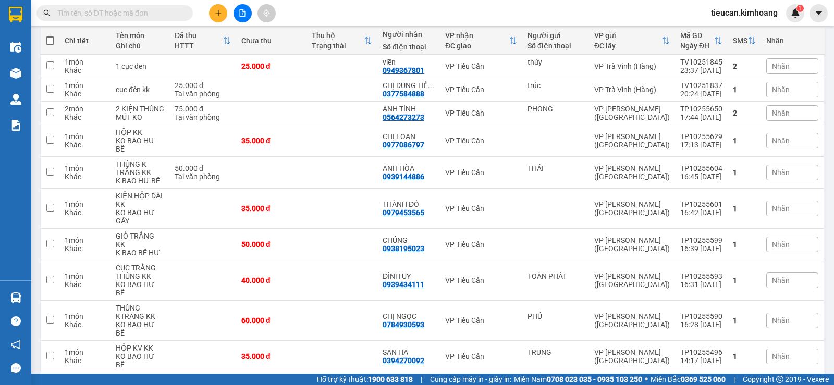
click at [776, 384] on div "10 / trang" at bounding box center [780, 389] width 32 height 10
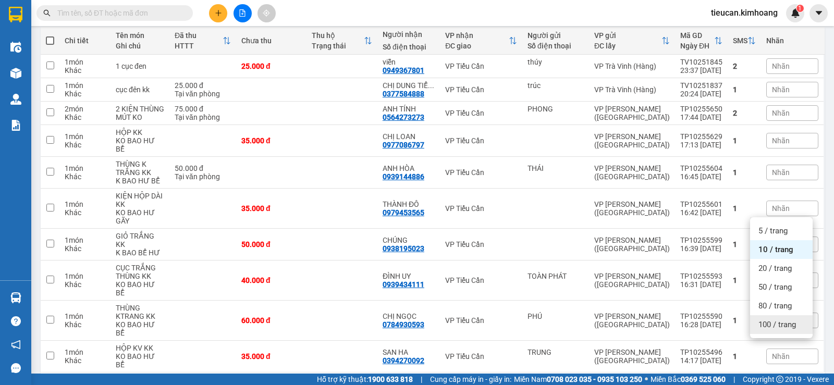
click at [778, 328] on span "100 / trang" at bounding box center [777, 324] width 38 height 10
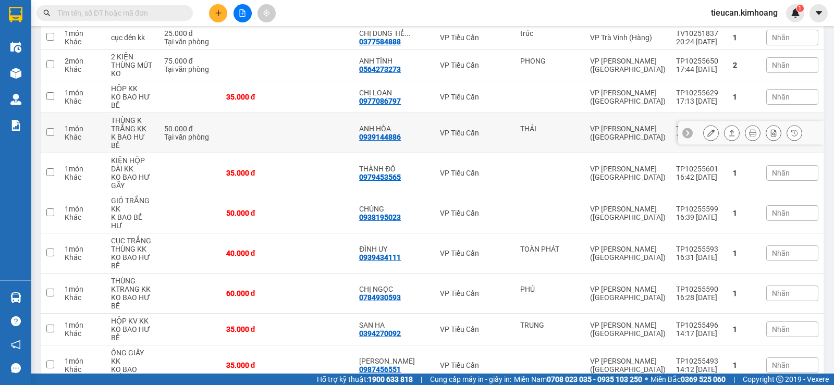
scroll to position [276, 0]
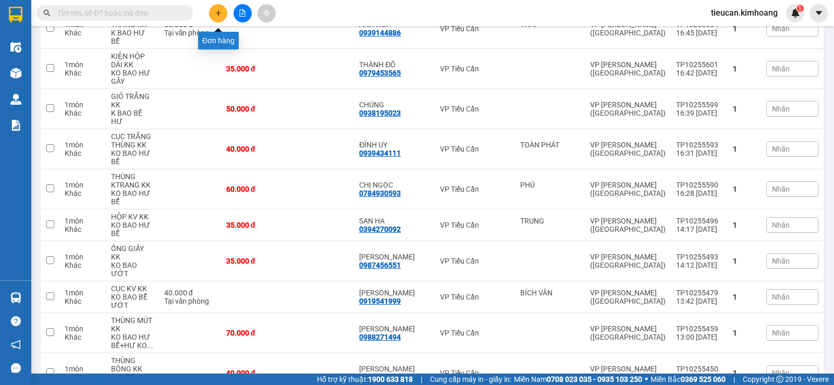
click at [218, 15] on icon "plus" at bounding box center [218, 13] width 1 height 6
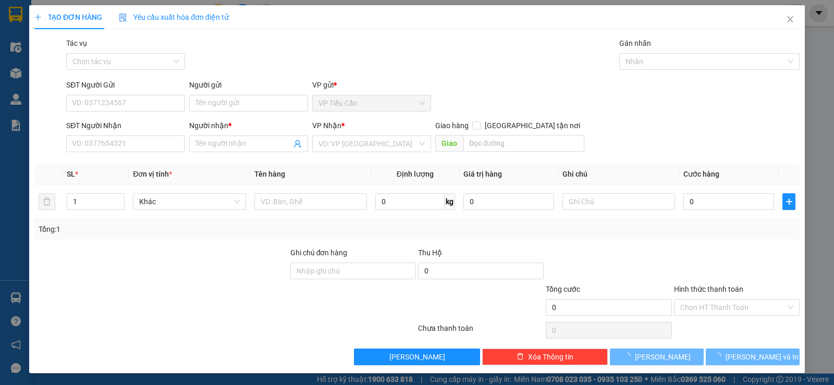
click at [158, 52] on div "Tác vụ" at bounding box center [125, 46] width 119 height 16
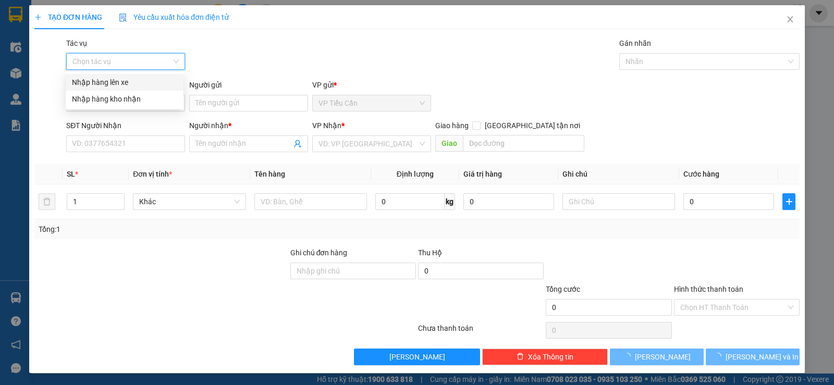
click at [155, 64] on input "Tác vụ" at bounding box center [121, 62] width 99 height 16
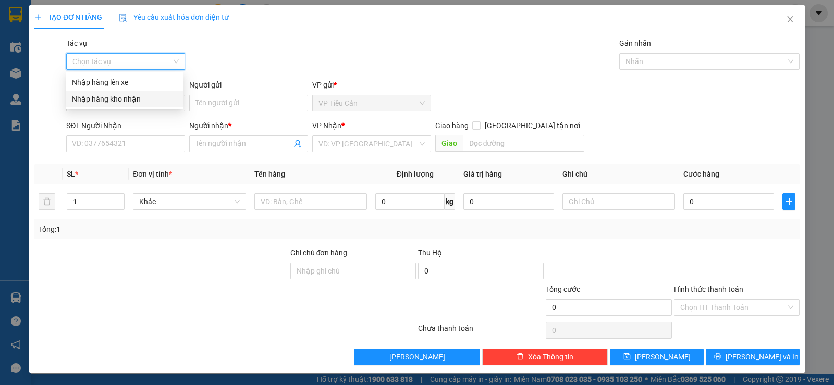
click at [150, 100] on div "Nhập hàng kho nhận" at bounding box center [124, 98] width 105 height 11
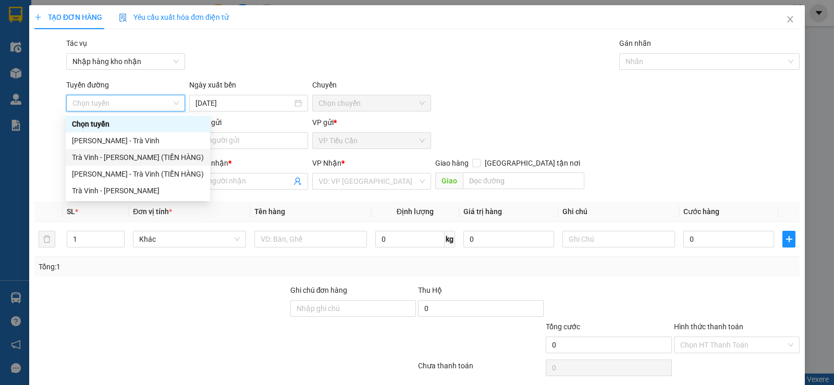
click at [133, 159] on div "Trà Vinh - [PERSON_NAME] (TIỀN HÀNG)" at bounding box center [138, 157] width 132 height 11
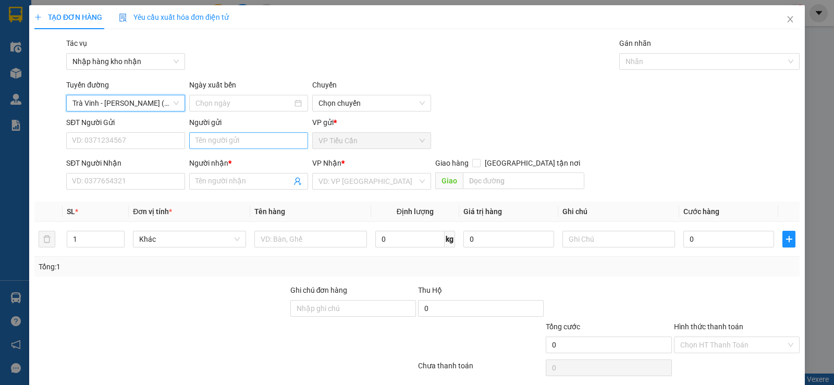
type input "[DATE]"
click at [206, 144] on input "Người gửi" at bounding box center [248, 140] width 119 height 17
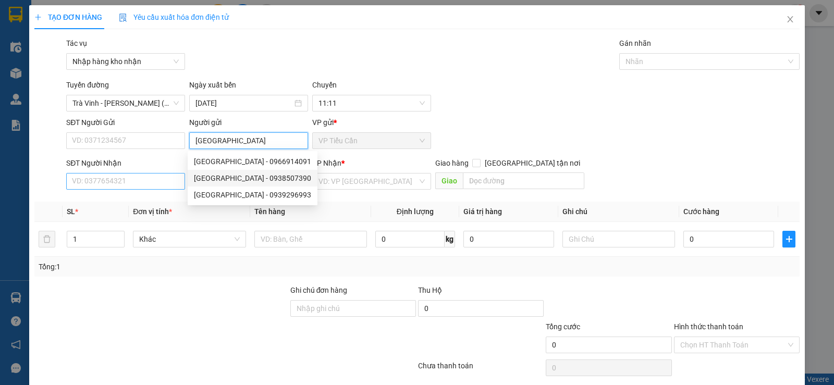
type input "PHÚ LỘC"
click at [175, 183] on input "SĐT Người Nhận" at bounding box center [125, 181] width 119 height 17
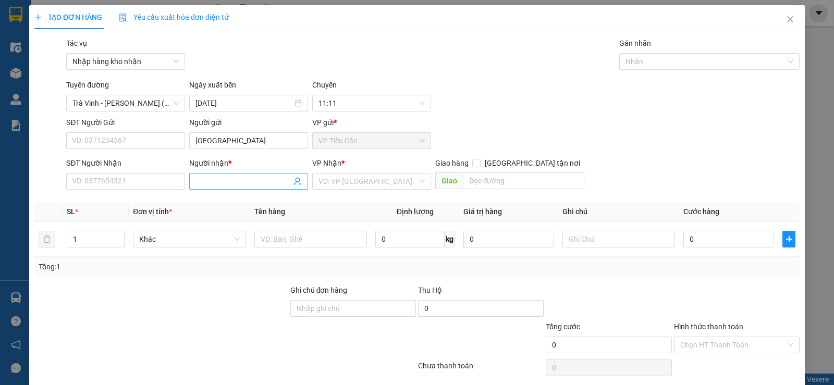
click at [202, 185] on input "Người nhận *" at bounding box center [243, 181] width 96 height 11
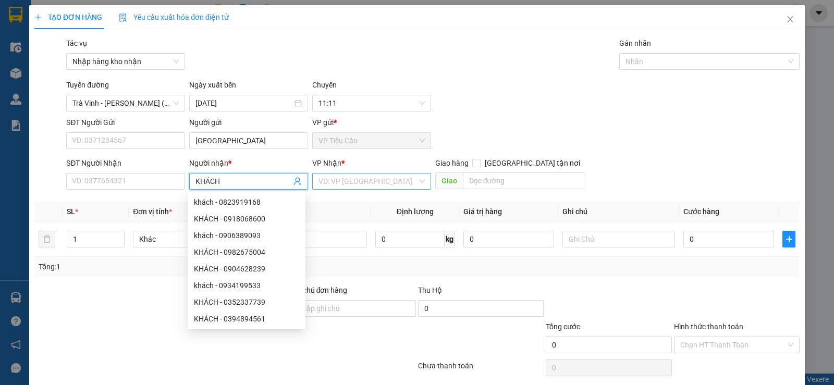
type input "KHÁCH"
click at [348, 177] on input "search" at bounding box center [367, 181] width 99 height 16
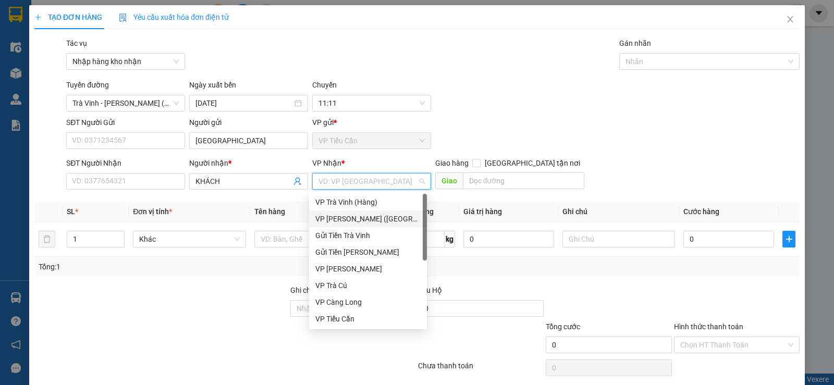
click at [367, 219] on div "VP [PERSON_NAME] ([GEOGRAPHIC_DATA])" at bounding box center [367, 218] width 105 height 11
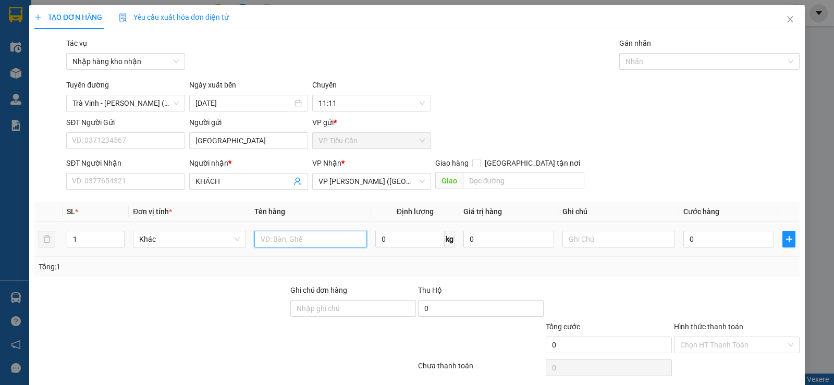
click at [291, 241] on input "text" at bounding box center [310, 239] width 113 height 17
type input "TIỀN THU HỘ 3.430.000"
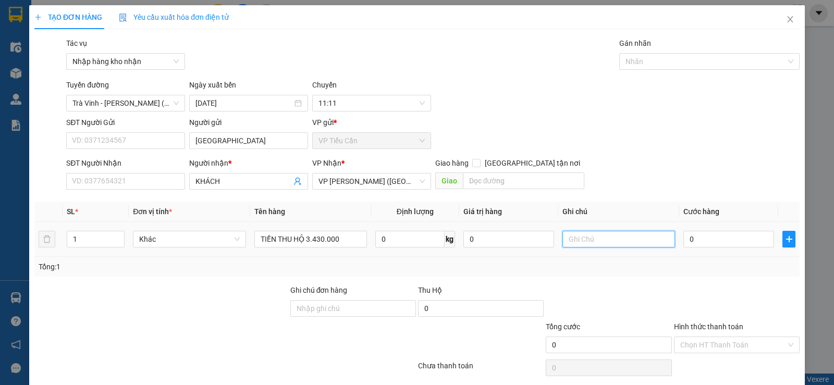
click at [573, 238] on input "text" at bounding box center [618, 239] width 113 height 17
click at [631, 61] on div at bounding box center [704, 61] width 165 height 13
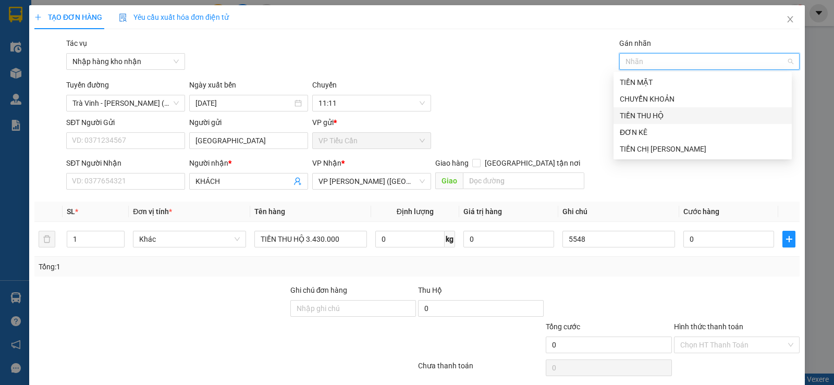
click at [662, 115] on div "TIỀN THU HỘ" at bounding box center [702, 115] width 166 height 11
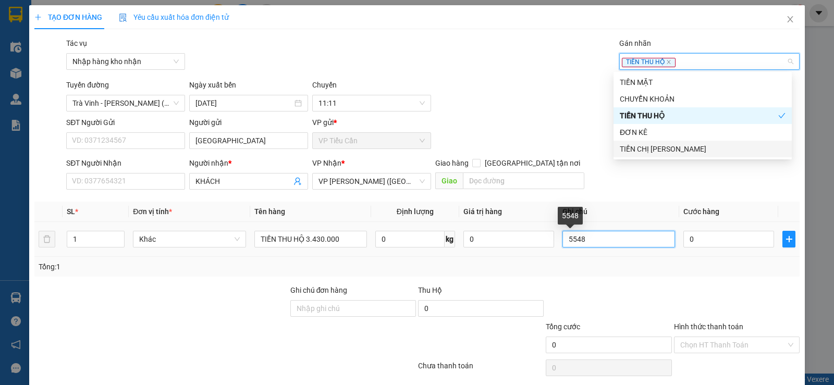
click at [570, 238] on input "5548" at bounding box center [618, 239] width 113 height 17
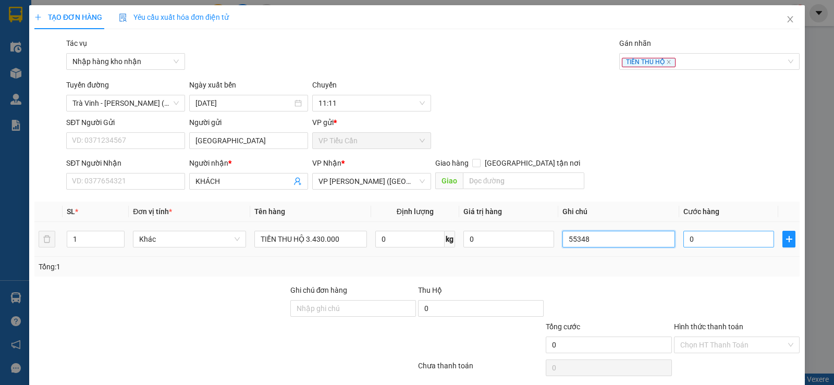
type input "55348"
click at [683, 240] on input "0" at bounding box center [728, 239] width 91 height 17
type input "3"
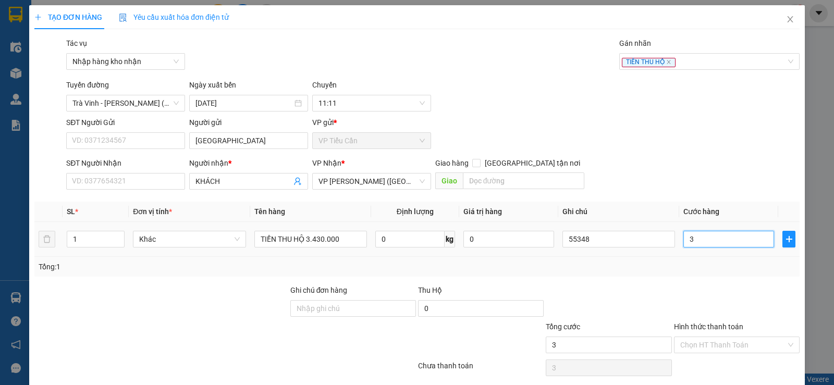
type input "35"
type input "35.000"
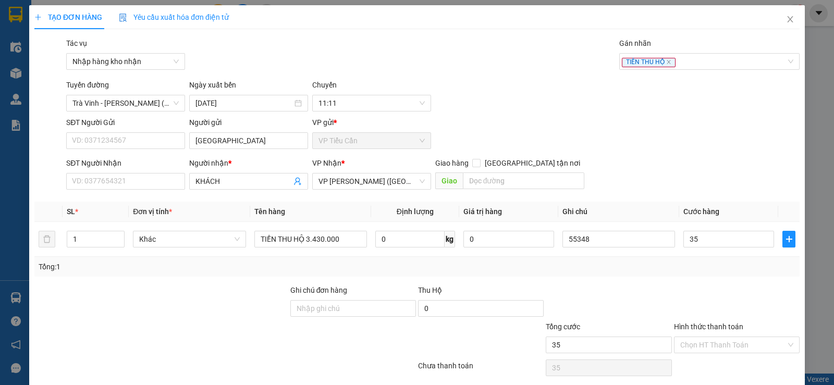
type input "35.000"
click at [673, 289] on div at bounding box center [737, 302] width 128 height 36
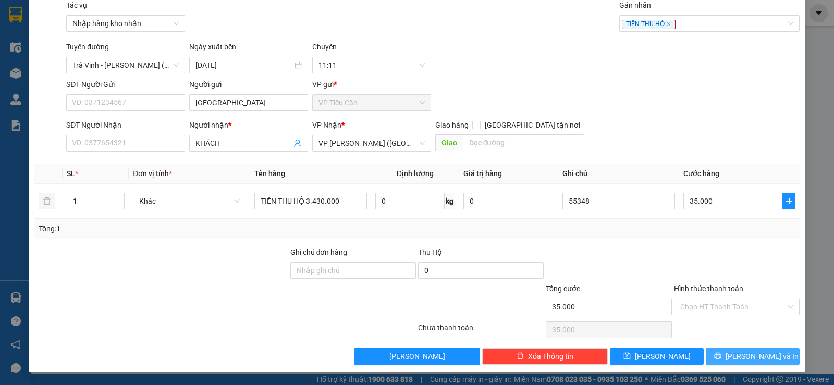
click at [733, 352] on button "Lưu và In" at bounding box center [752, 356] width 94 height 17
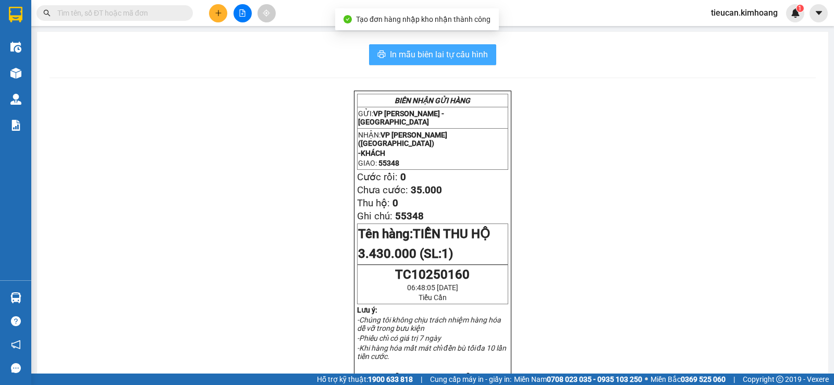
click at [453, 58] on span "In mẫu biên lai tự cấu hình" at bounding box center [439, 54] width 98 height 13
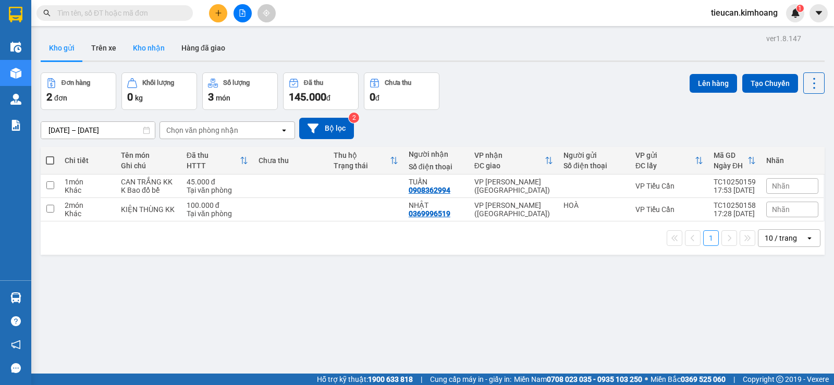
click at [160, 46] on button "Kho nhận" at bounding box center [149, 47] width 48 height 25
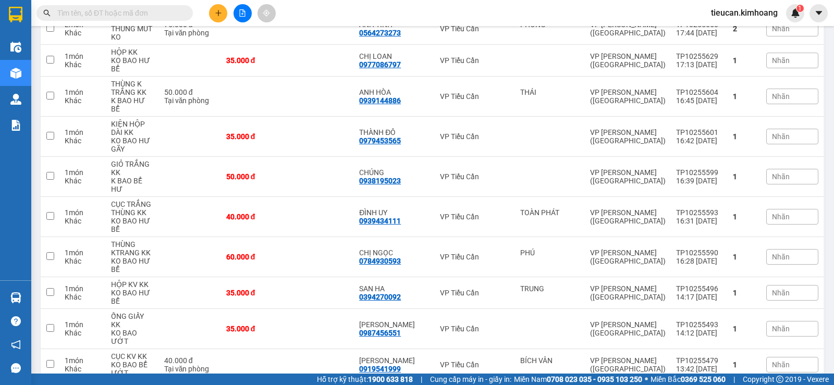
scroll to position [261, 0]
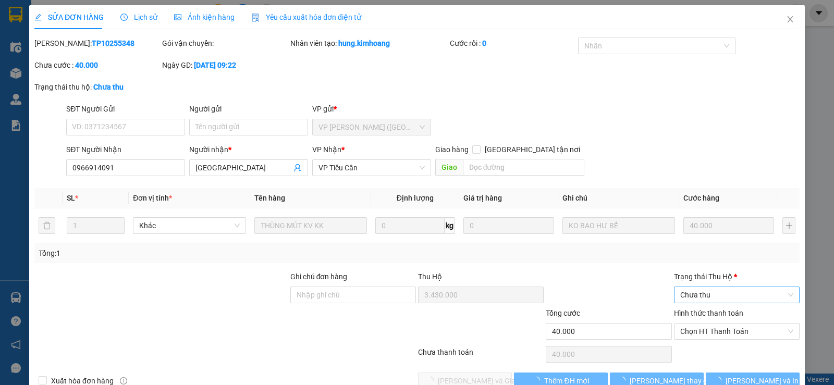
type input "0966914091"
type input "PHÚ LỘC"
type input "3.430.000"
type input "40.000"
click at [698, 298] on span "Chưa thu" at bounding box center [736, 295] width 113 height 16
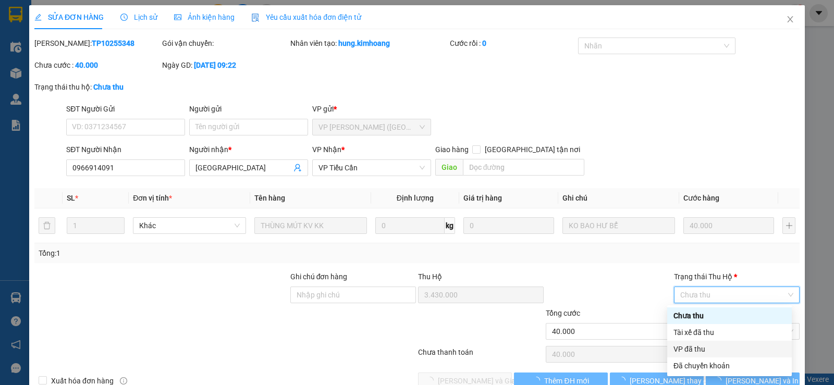
click at [680, 350] on div "VP đã thu" at bounding box center [729, 348] width 112 height 11
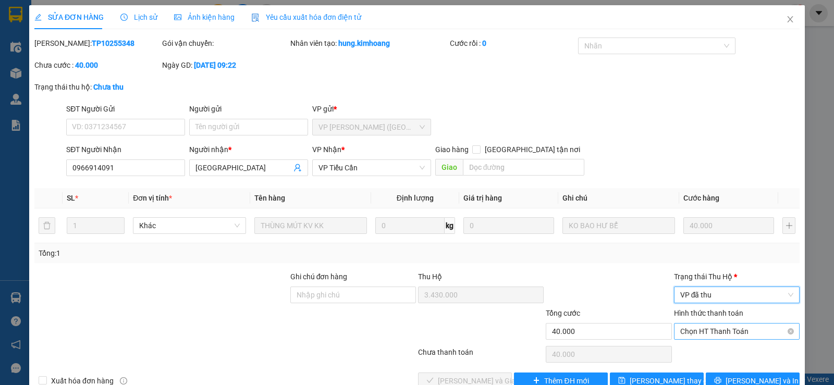
click at [690, 330] on span "Chọn HT Thanh Toán" at bounding box center [736, 332] width 113 height 16
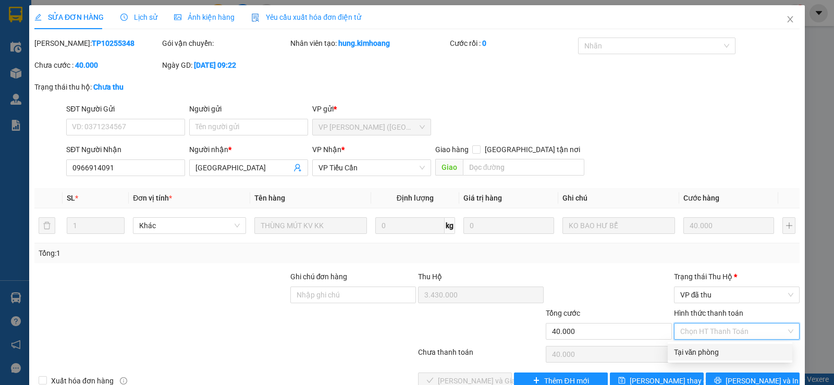
click at [690, 350] on div "Tại văn phòng" at bounding box center [730, 351] width 112 height 11
type input "0"
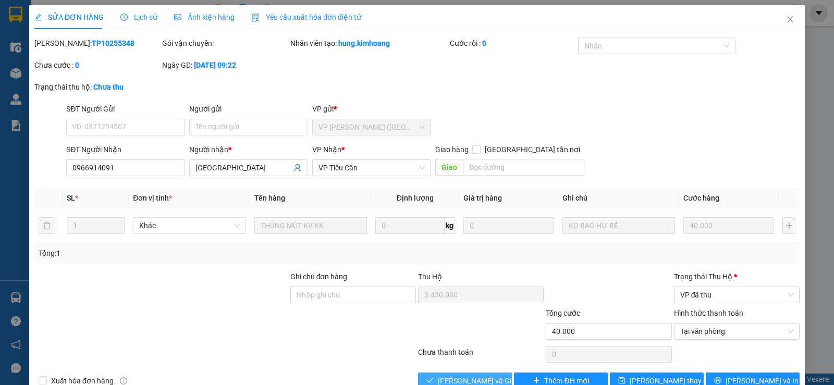
click at [474, 376] on span "Lưu và Giao hàng" at bounding box center [488, 380] width 100 height 11
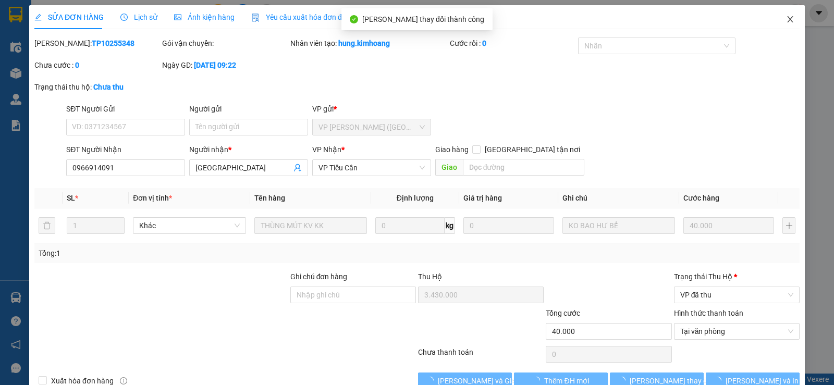
click at [786, 20] on icon "close" at bounding box center [790, 19] width 8 height 8
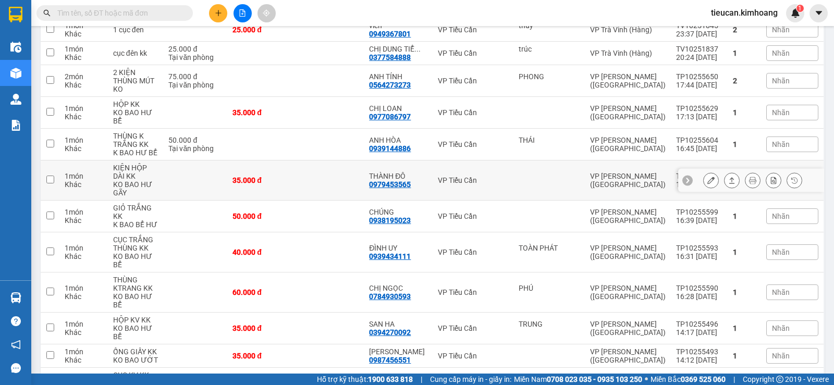
scroll to position [208, 0]
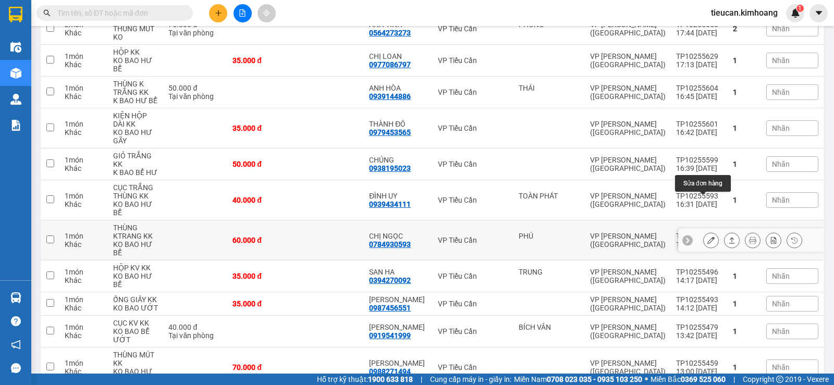
click at [703, 231] on button at bounding box center [710, 240] width 15 height 18
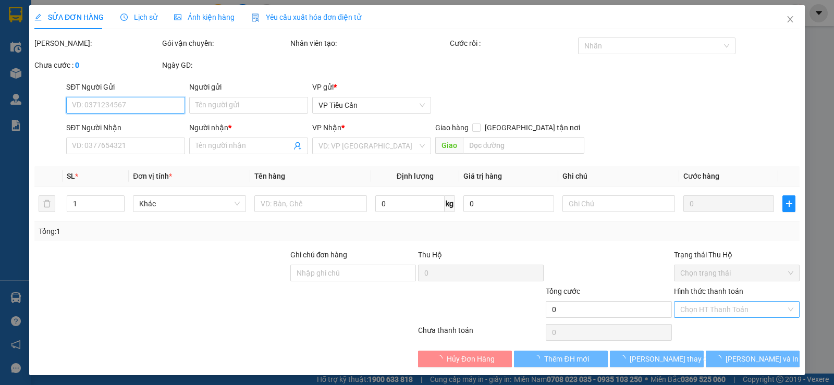
type input "PHÚ"
type input "0784930593"
type input "CHỊ NGỌC"
type input "60.000"
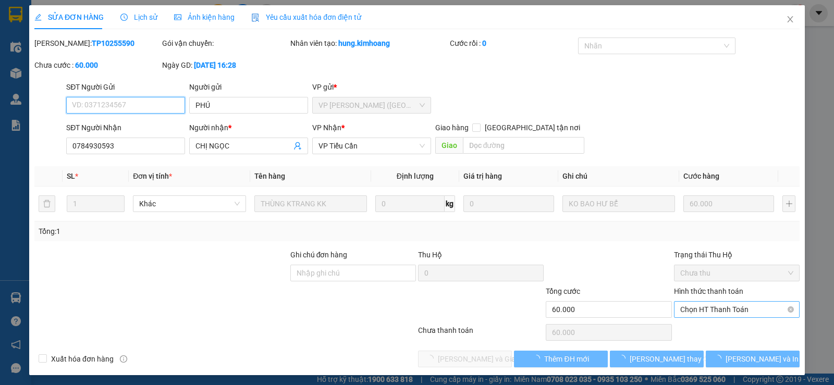
click at [711, 310] on span "Chọn HT Thanh Toán" at bounding box center [736, 310] width 113 height 16
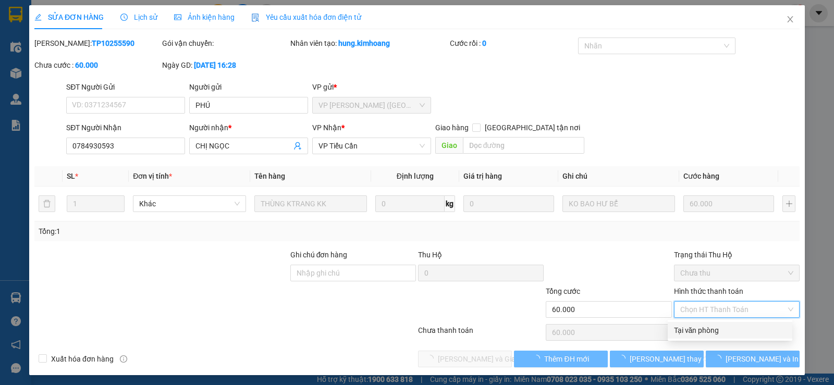
click at [691, 330] on div "Tại văn phòng" at bounding box center [730, 330] width 112 height 11
type input "0"
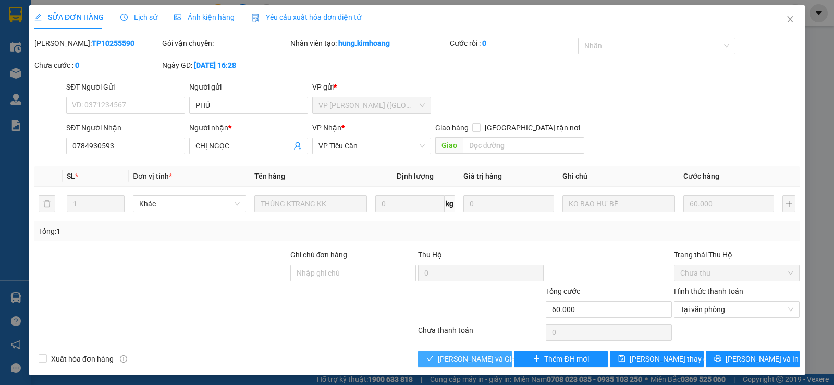
click at [463, 365] on button "Lưu và Giao hàng" at bounding box center [465, 359] width 94 height 17
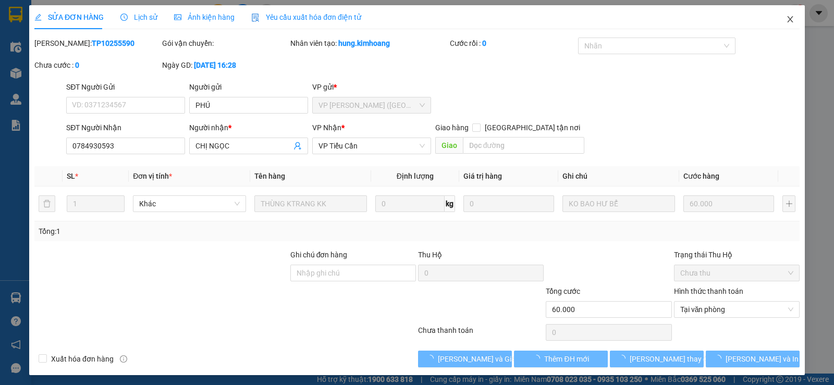
click at [786, 23] on icon "close" at bounding box center [790, 19] width 8 height 8
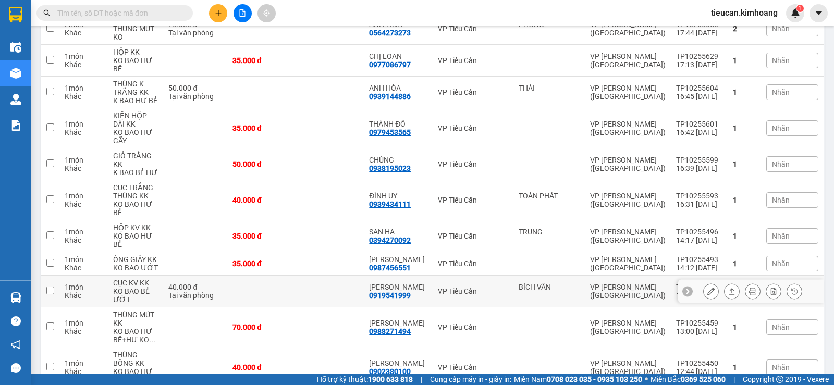
scroll to position [261, 0]
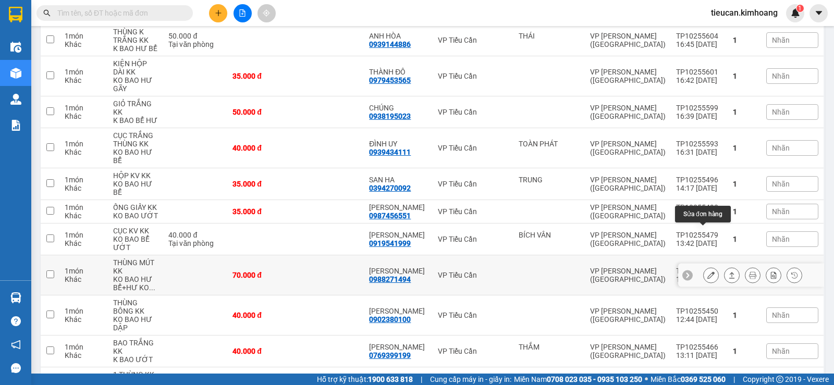
click at [707, 271] on icon at bounding box center [710, 274] width 7 height 7
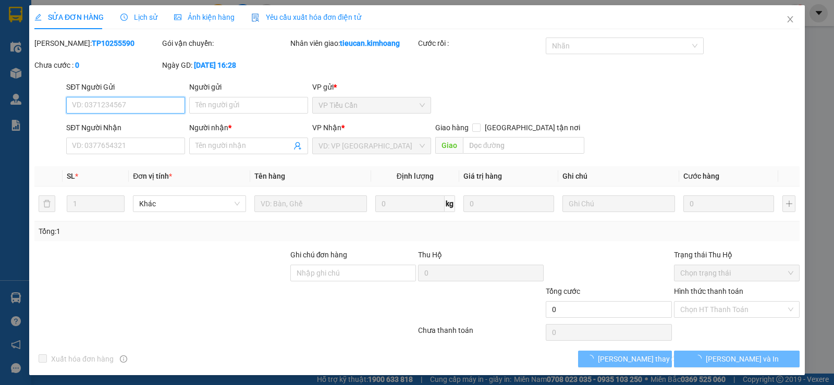
type input "0988271494"
type input "ANH CƯỜNG"
type input "70.000"
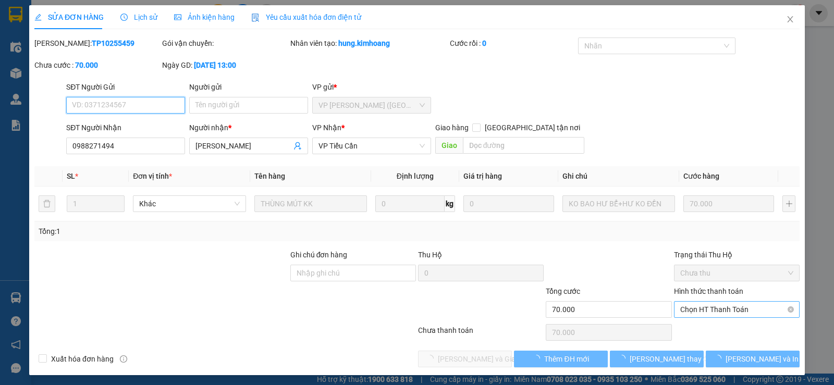
click at [708, 305] on span "Chọn HT Thanh Toán" at bounding box center [736, 310] width 113 height 16
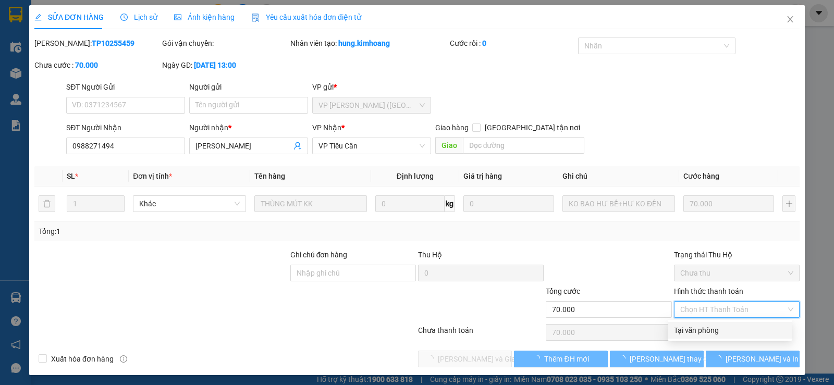
click at [698, 328] on div "Tại văn phòng" at bounding box center [730, 330] width 112 height 11
type input "0"
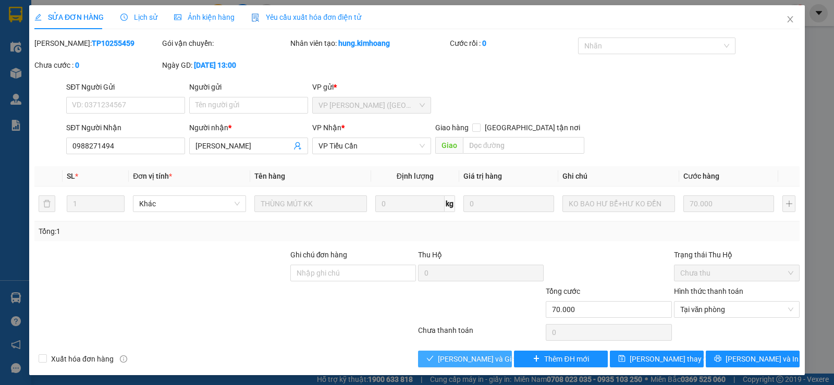
click at [470, 352] on button "Lưu và Giao hàng" at bounding box center [465, 359] width 94 height 17
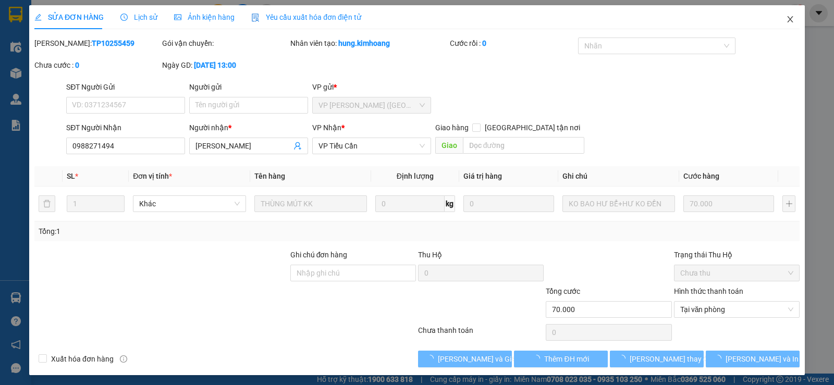
click at [786, 23] on icon "close" at bounding box center [790, 19] width 8 height 8
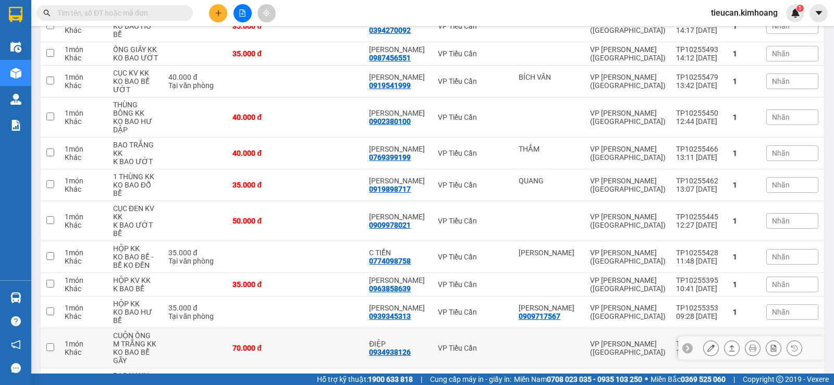
scroll to position [314, 0]
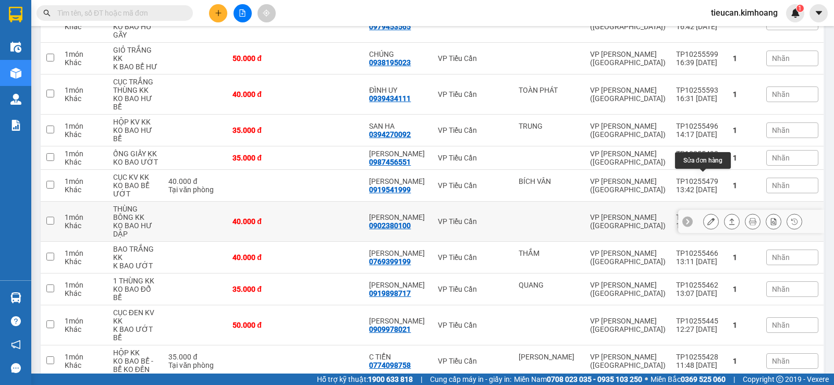
click at [703, 213] on button at bounding box center [710, 222] width 15 height 18
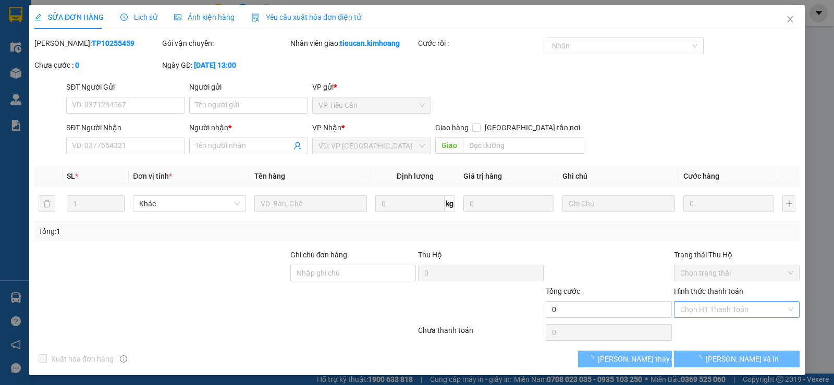
click at [698, 303] on input "Hình thức thanh toán" at bounding box center [733, 310] width 106 height 16
click at [703, 332] on div "Tại văn phòng" at bounding box center [730, 330] width 112 height 11
type input "0902380100"
type input "THANH TRÚC"
type input "40.000"
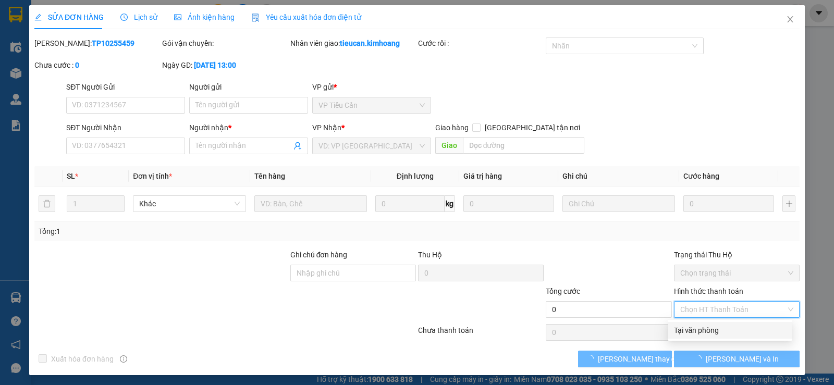
type input "0"
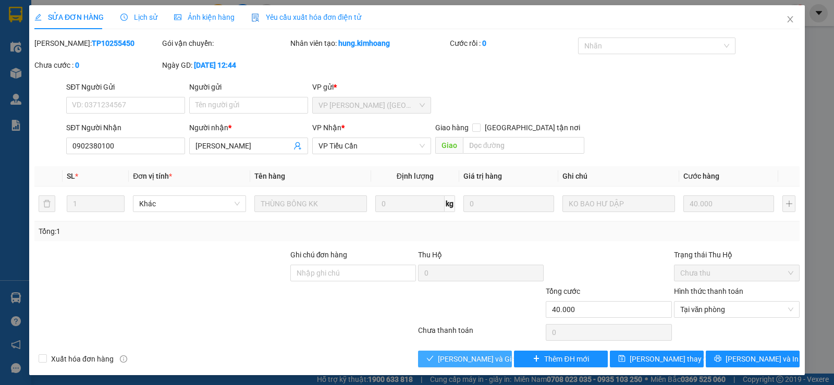
click at [467, 358] on span "Lưu và Giao hàng" at bounding box center [488, 358] width 100 height 11
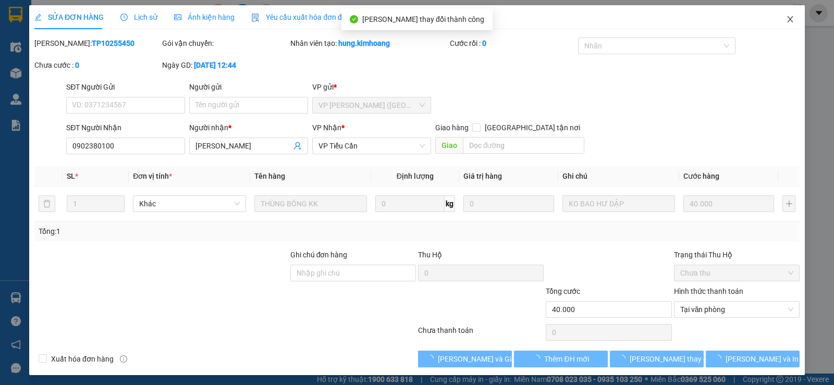
click at [786, 20] on icon "close" at bounding box center [790, 19] width 8 height 8
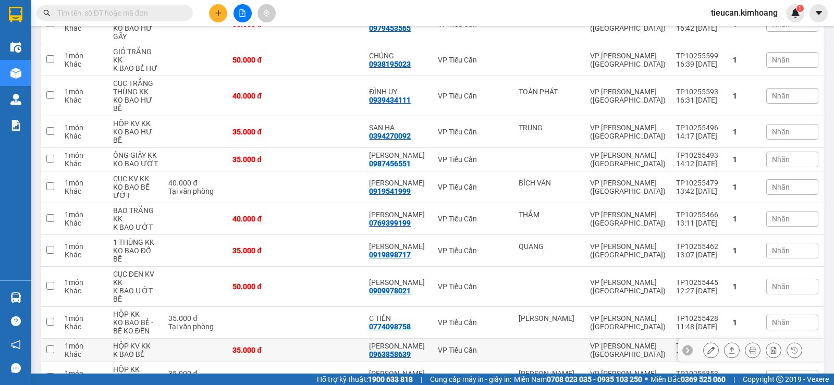
scroll to position [365, 0]
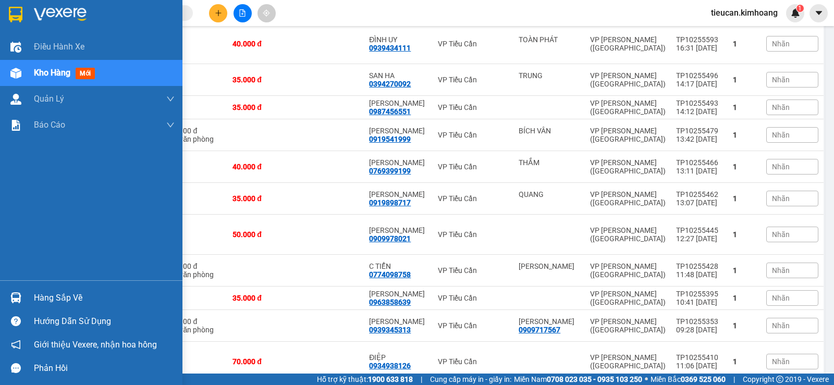
click at [30, 303] on div "Hàng sắp về" at bounding box center [91, 297] width 182 height 23
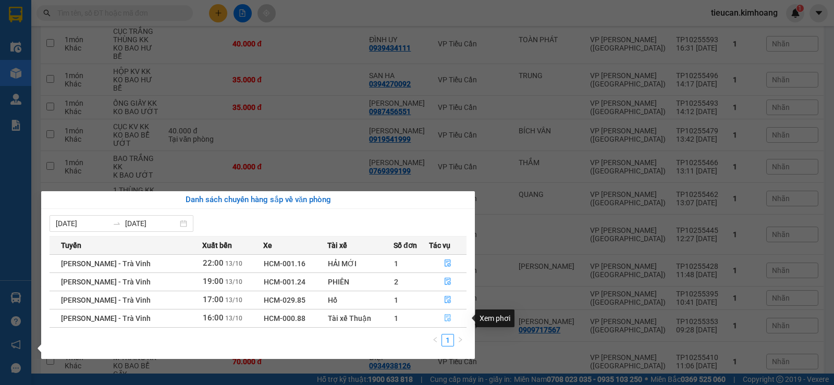
click at [449, 319] on icon "file-done" at bounding box center [447, 318] width 6 height 7
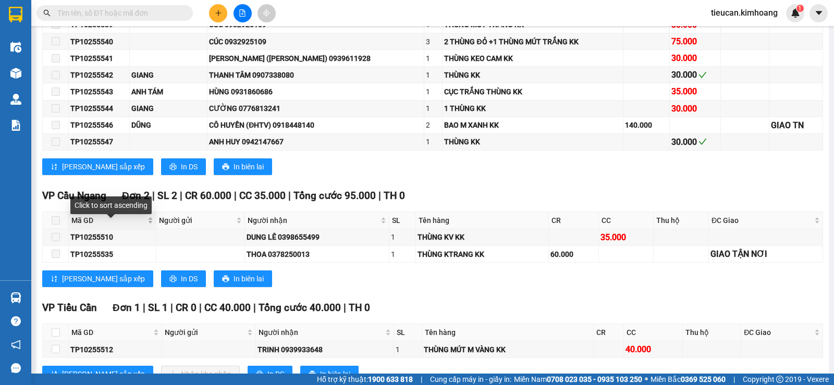
scroll to position [938, 0]
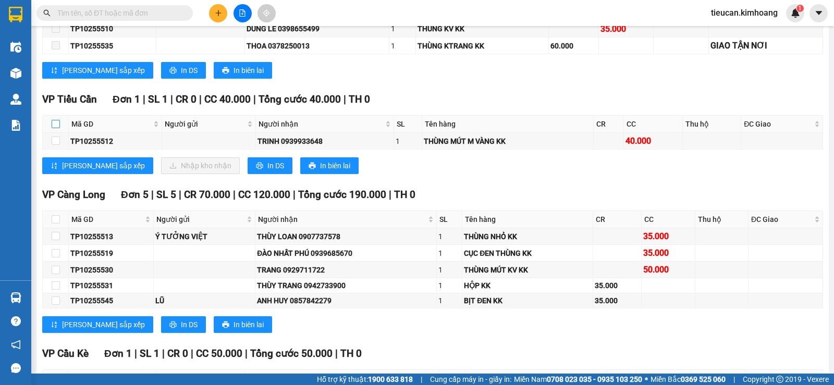
click at [59, 128] on input "checkbox" at bounding box center [56, 124] width 8 height 8
checkbox input "true"
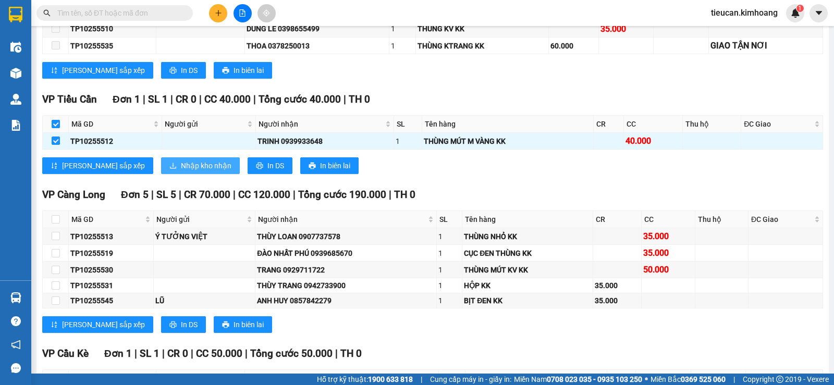
click at [161, 169] on button "Nhập kho nhận" at bounding box center [200, 165] width 79 height 17
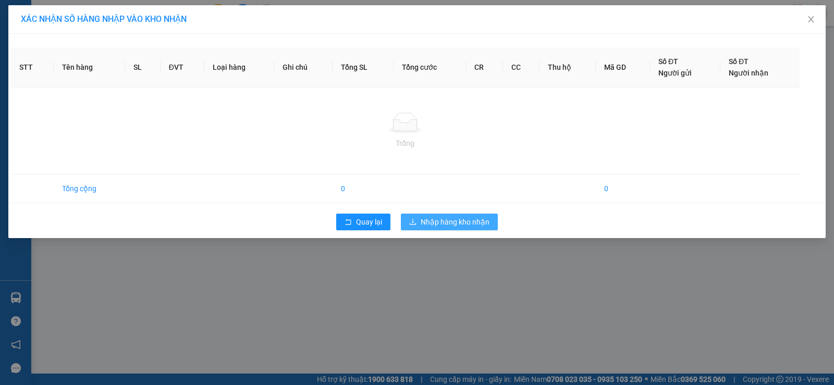
click at [420, 220] on button "Nhập hàng kho nhận" at bounding box center [449, 222] width 97 height 17
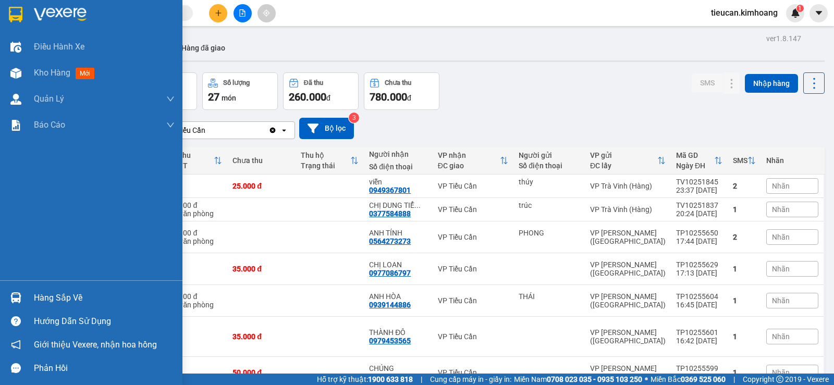
click at [21, 294] on img at bounding box center [15, 297] width 11 height 11
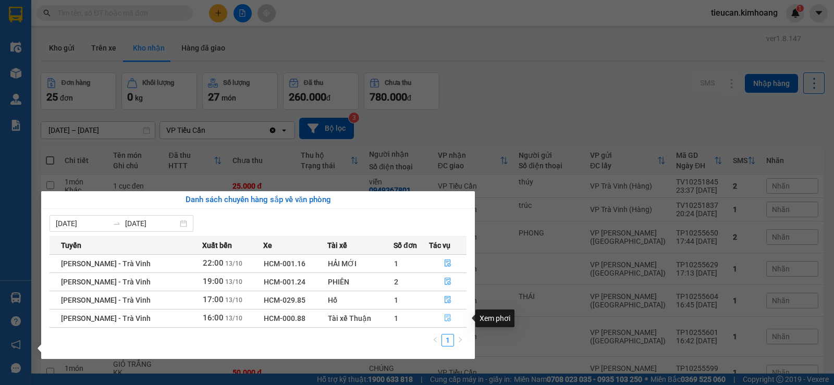
click at [444, 316] on icon "file-done" at bounding box center [447, 318] width 6 height 7
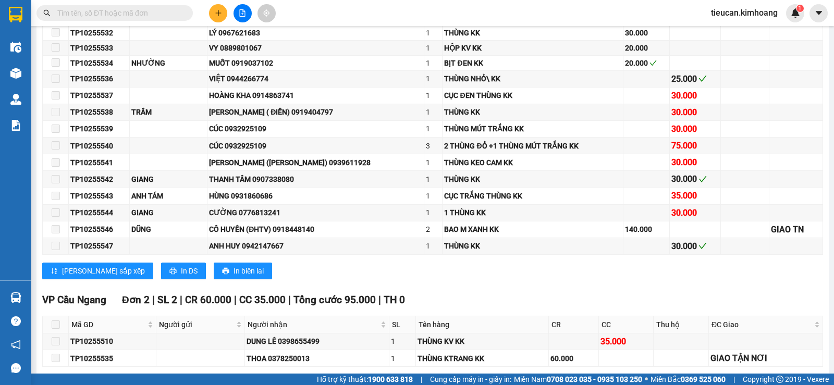
scroll to position [938, 0]
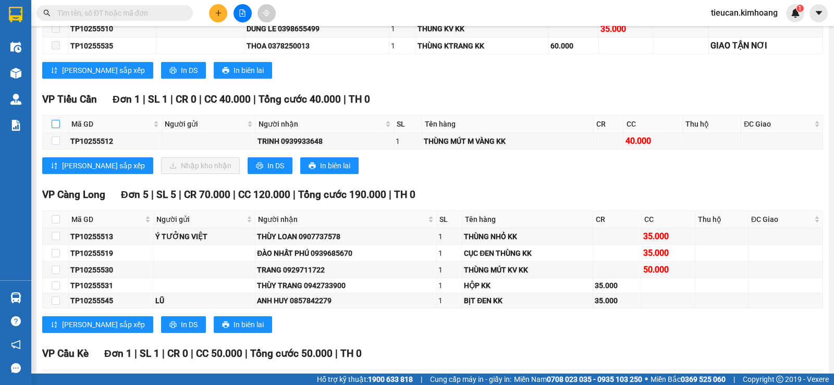
click at [57, 128] on input "checkbox" at bounding box center [56, 124] width 8 height 8
checkbox input "true"
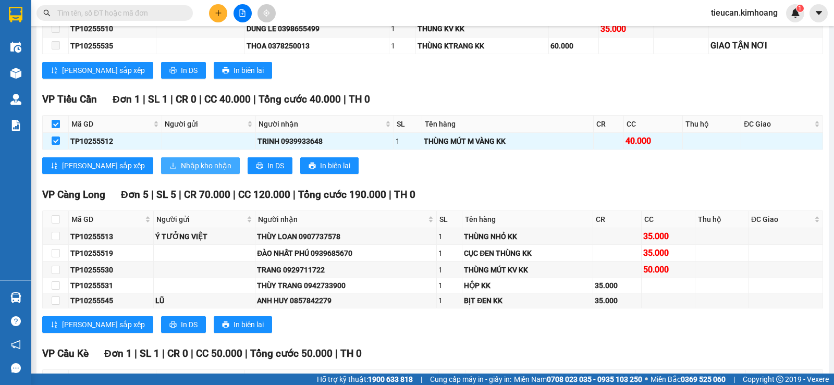
click at [181, 170] on span "Nhập kho nhận" at bounding box center [206, 165] width 51 height 11
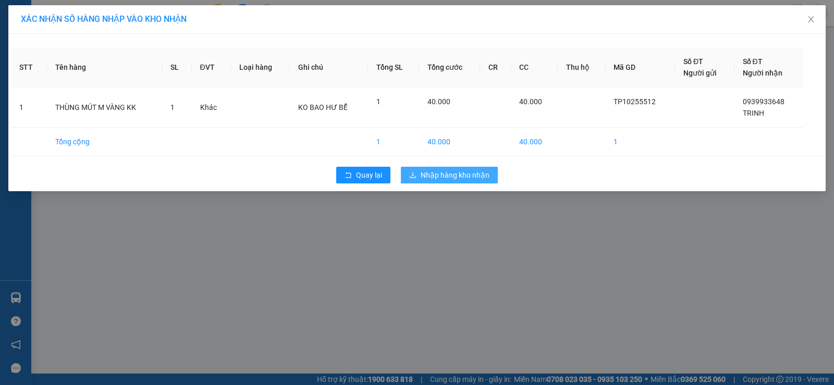
click at [429, 177] on span "Nhập hàng kho nhận" at bounding box center [454, 174] width 69 height 11
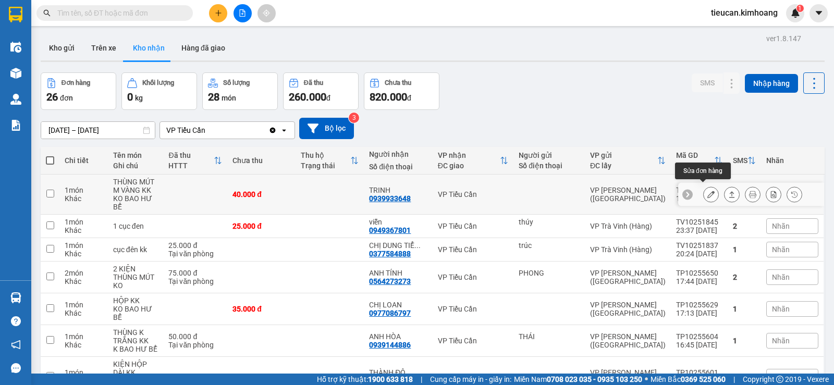
click at [707, 191] on icon at bounding box center [710, 194] width 7 height 7
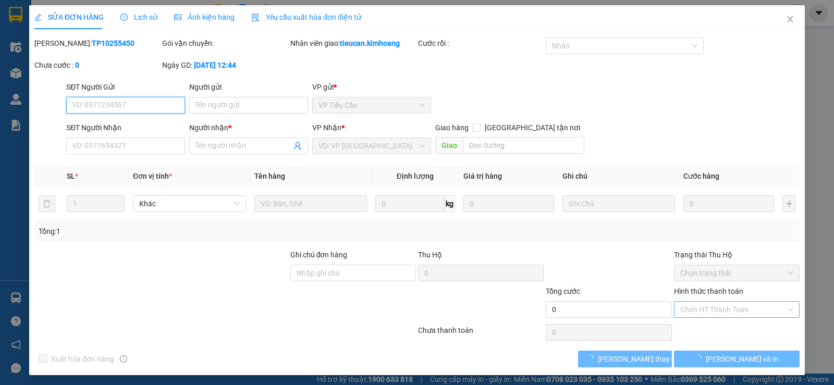
type input "0939933648"
type input "TRINH"
type input "40.000"
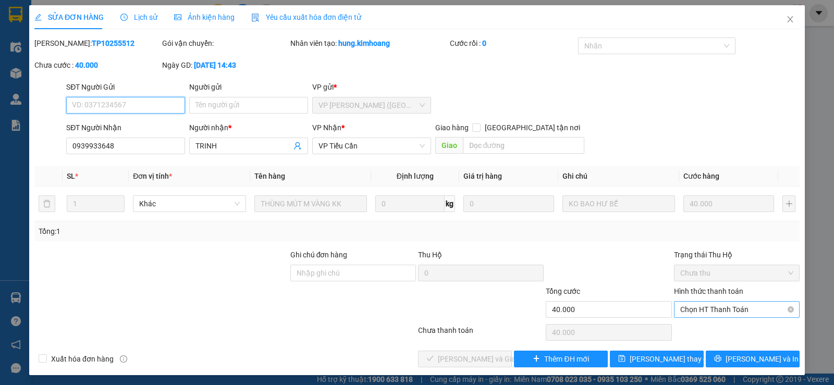
click at [707, 305] on span "Chọn HT Thanh Toán" at bounding box center [736, 310] width 113 height 16
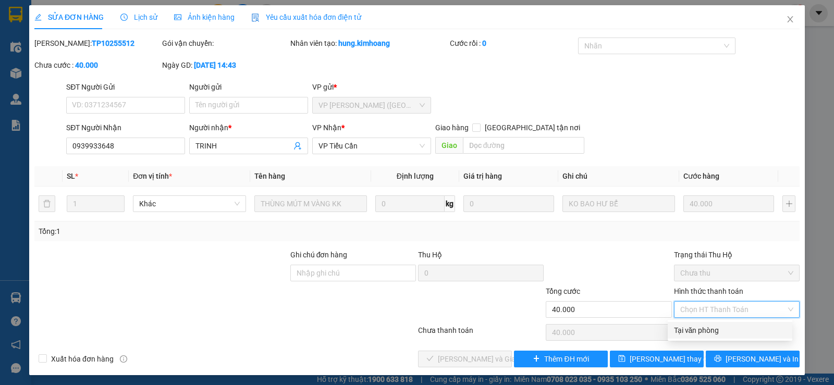
click at [710, 327] on div "Tại văn phòng" at bounding box center [730, 330] width 112 height 11
type input "0"
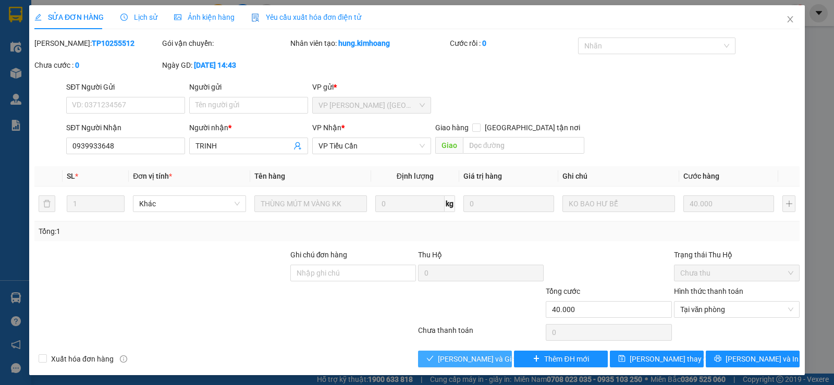
click at [494, 359] on button "[PERSON_NAME] và Giao hàng" at bounding box center [465, 359] width 94 height 17
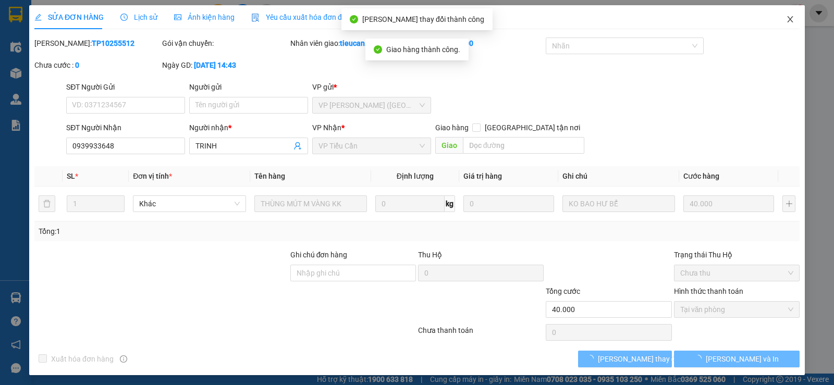
click at [787, 22] on span "Close" at bounding box center [789, 19] width 29 height 29
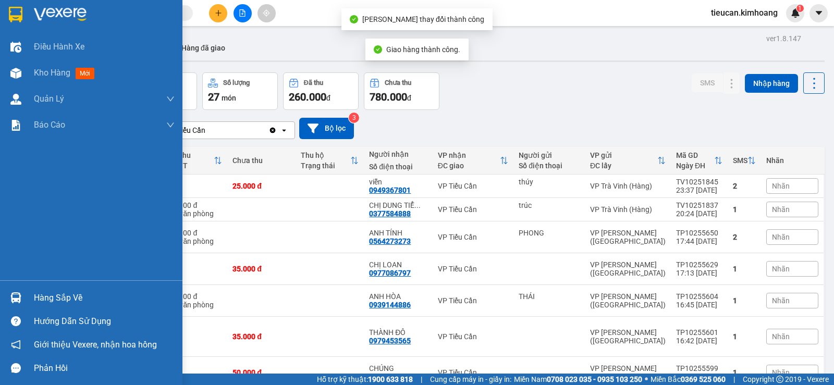
click at [19, 298] on img at bounding box center [15, 297] width 11 height 11
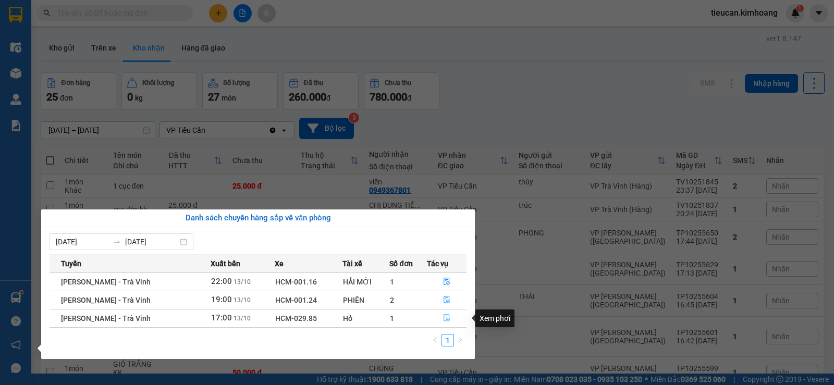
click at [448, 314] on button "button" at bounding box center [446, 318] width 39 height 17
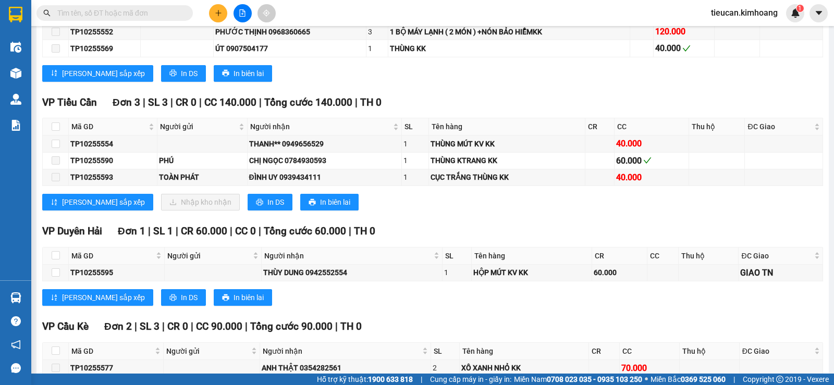
scroll to position [1094, 0]
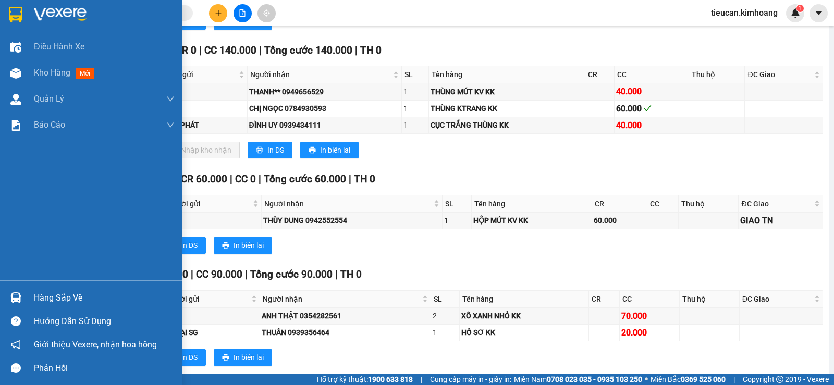
click at [40, 301] on div "Hàng sắp về" at bounding box center [104, 298] width 141 height 16
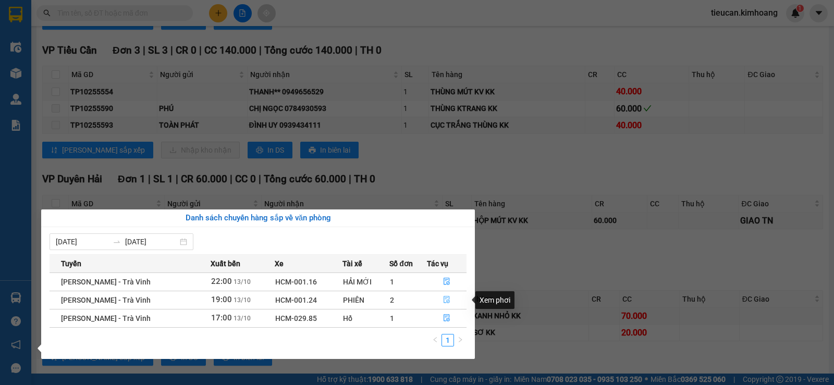
click at [443, 298] on icon "file-done" at bounding box center [446, 299] width 7 height 7
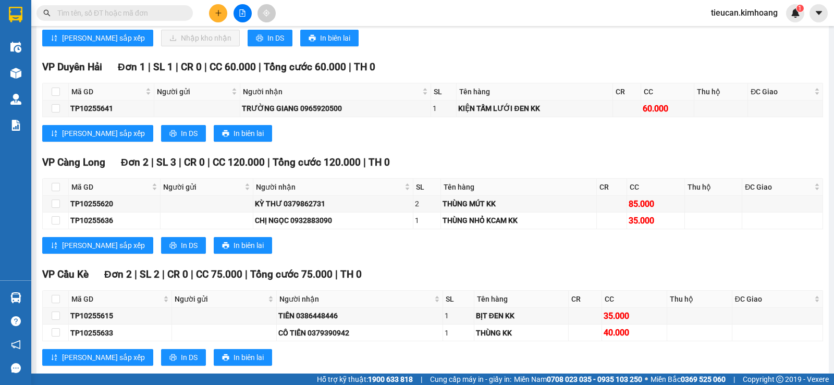
scroll to position [1509, 0]
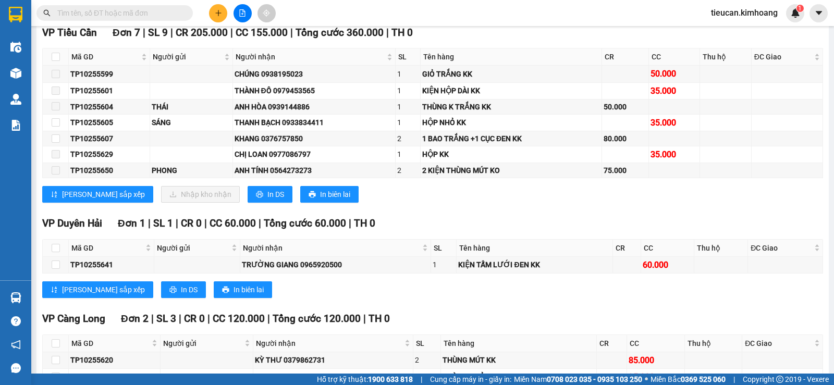
click at [50, 64] on th at bounding box center [56, 56] width 26 height 17
click at [57, 61] on input "checkbox" at bounding box center [56, 57] width 8 height 8
checkbox input "true"
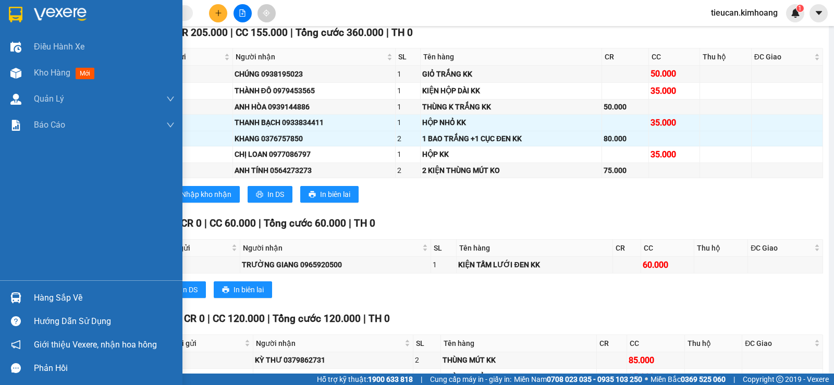
click at [75, 299] on div "Hàng sắp về" at bounding box center [104, 298] width 141 height 16
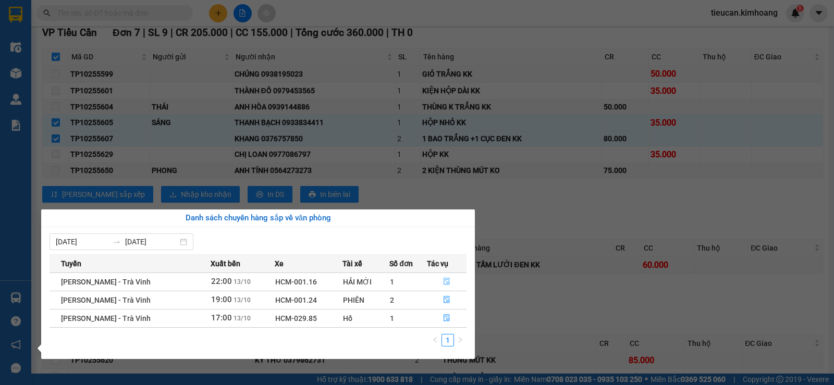
click at [444, 281] on icon "file-done" at bounding box center [446, 281] width 7 height 7
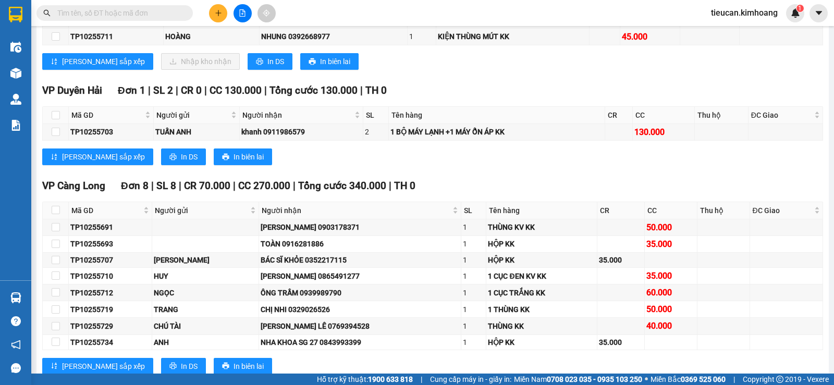
scroll to position [1144, 0]
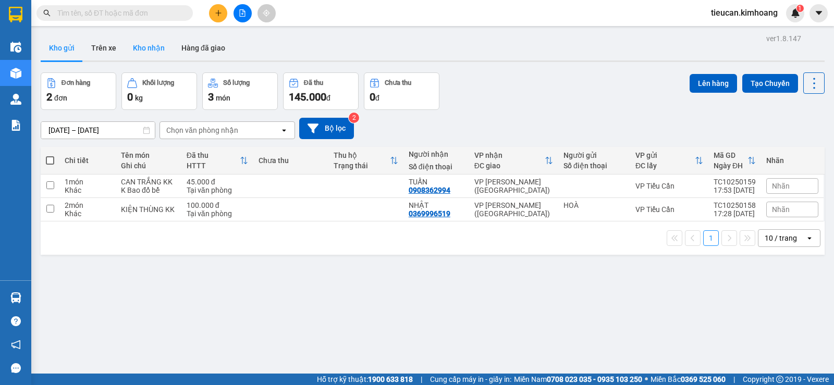
click at [144, 49] on button "Kho nhận" at bounding box center [149, 47] width 48 height 25
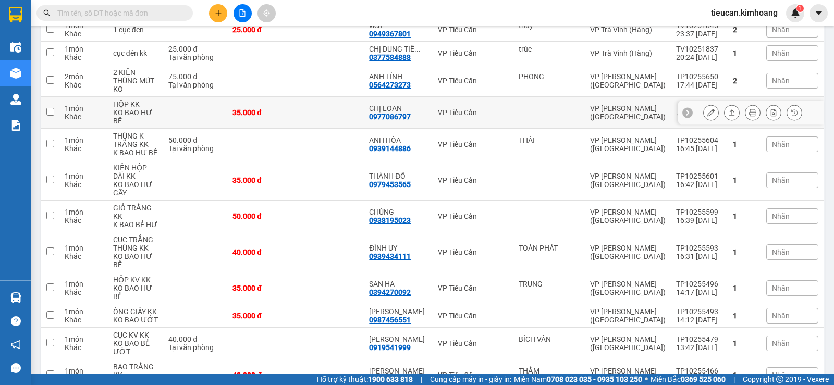
scroll to position [208, 0]
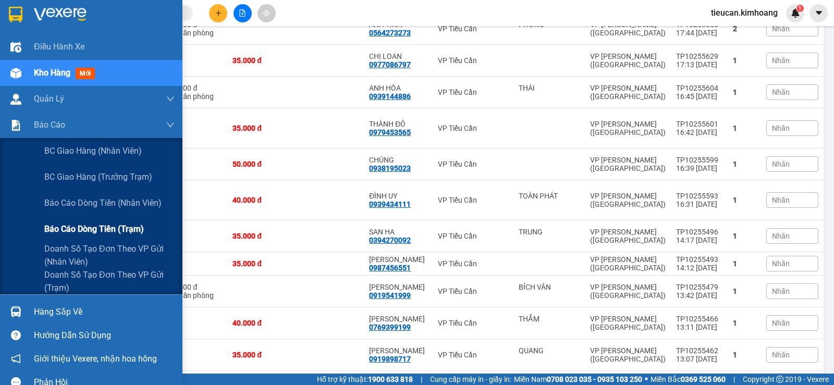
click at [86, 231] on span "Báo cáo dòng tiền (trạm)" at bounding box center [94, 228] width 100 height 13
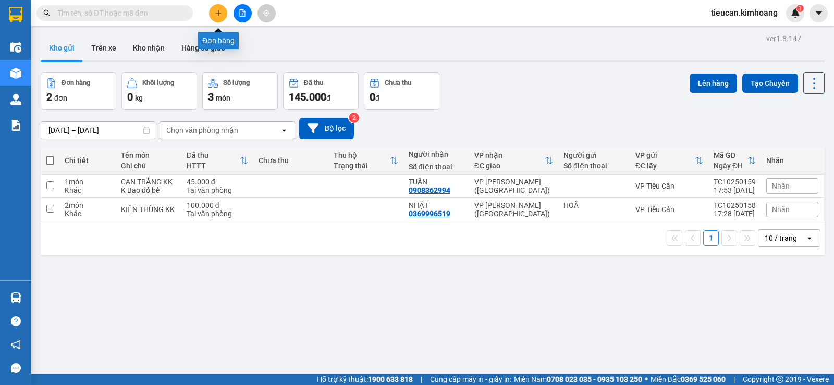
click at [215, 9] on icon "plus" at bounding box center [218, 12] width 7 height 7
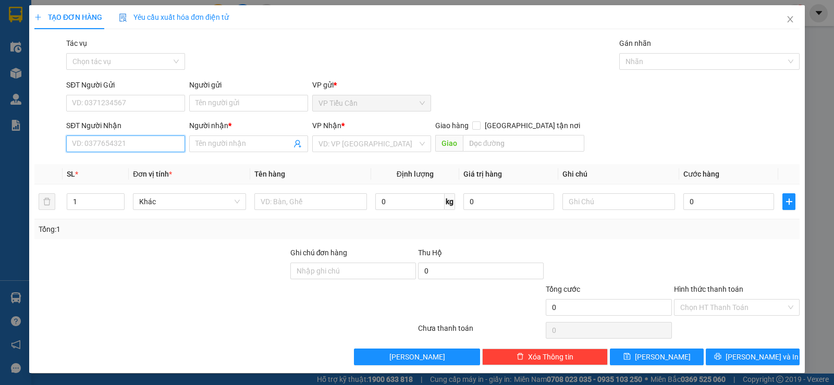
click at [147, 142] on input "SĐT Người Nhận" at bounding box center [125, 143] width 119 height 17
click at [98, 169] on div "0984877797 - LONG" at bounding box center [124, 164] width 105 height 11
type input "0984877797"
type input "LONG"
type input "50.000"
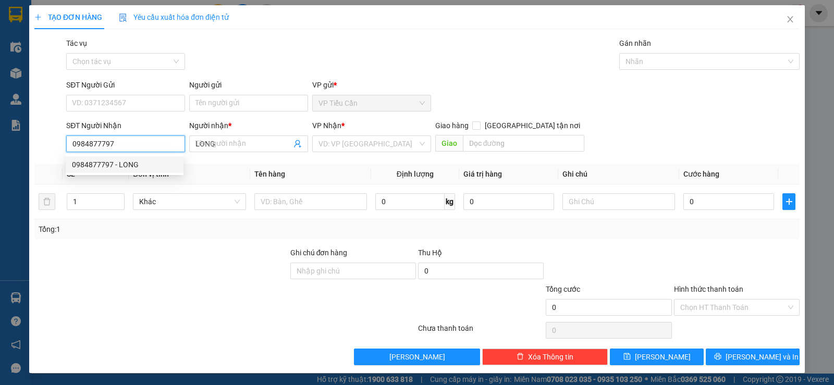
type input "50.000"
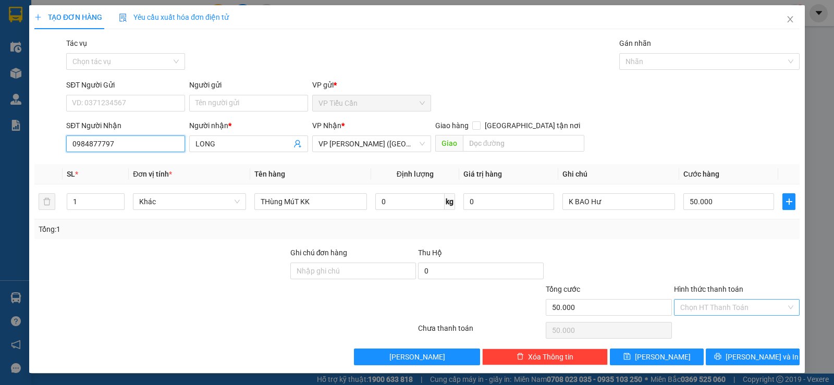
type input "0984877797"
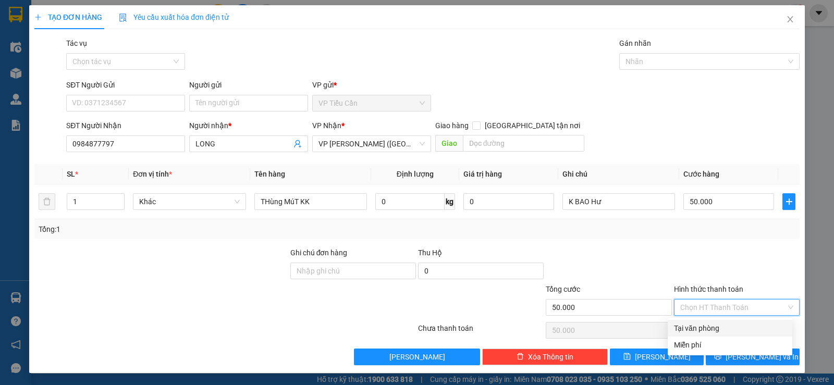
click at [716, 308] on input "Hình thức thanh toán" at bounding box center [733, 308] width 106 height 16
click at [706, 325] on div "Tại văn phòng" at bounding box center [730, 328] width 112 height 11
type input "0"
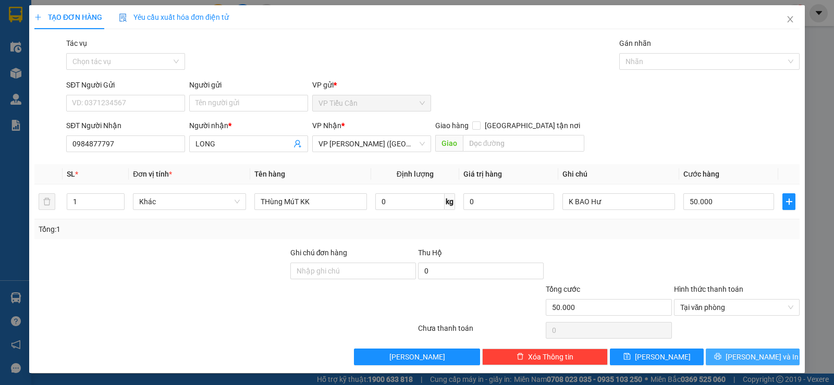
click at [753, 357] on span "[PERSON_NAME] và In" at bounding box center [761, 356] width 73 height 11
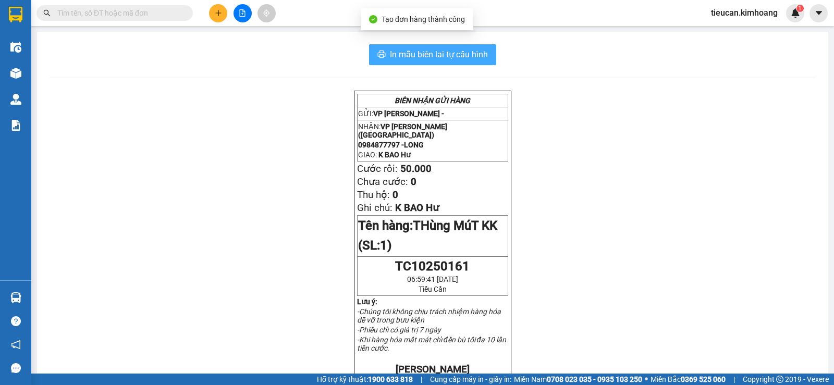
click at [440, 48] on span "In mẫu biên lai tự cấu hình" at bounding box center [439, 54] width 98 height 13
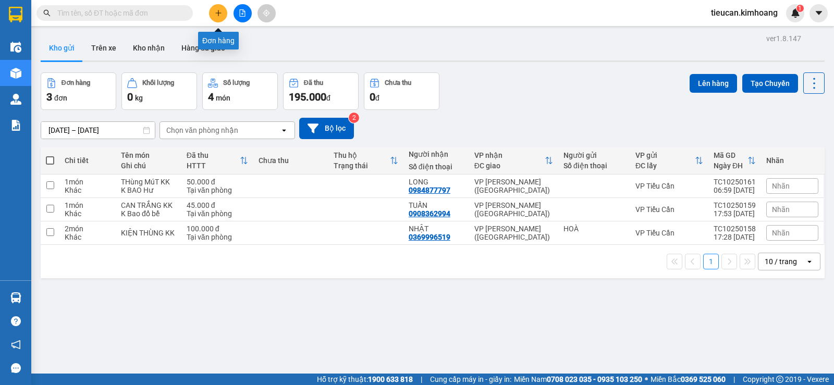
click at [216, 18] on button at bounding box center [218, 13] width 18 height 18
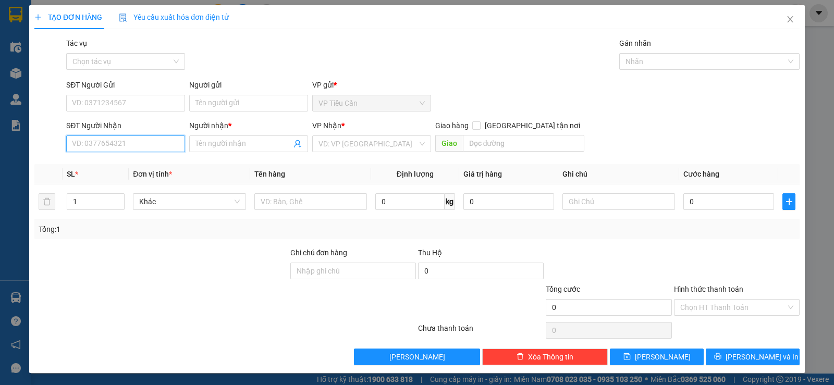
click at [133, 149] on input "SĐT Người Nhận" at bounding box center [125, 143] width 119 height 17
type input "0918503903"
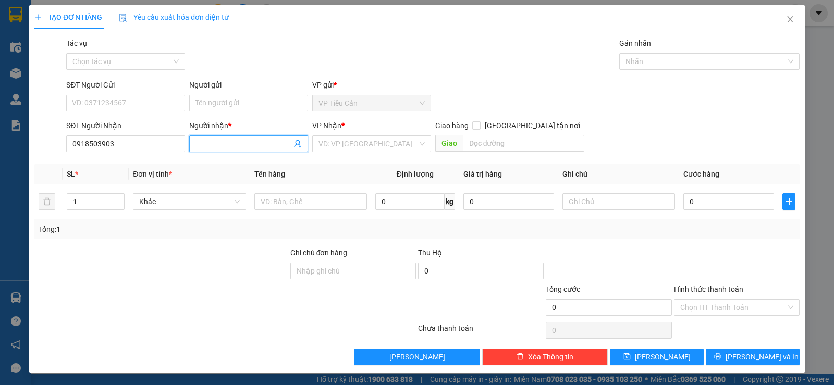
click at [206, 144] on input "Người nhận *" at bounding box center [243, 143] width 96 height 11
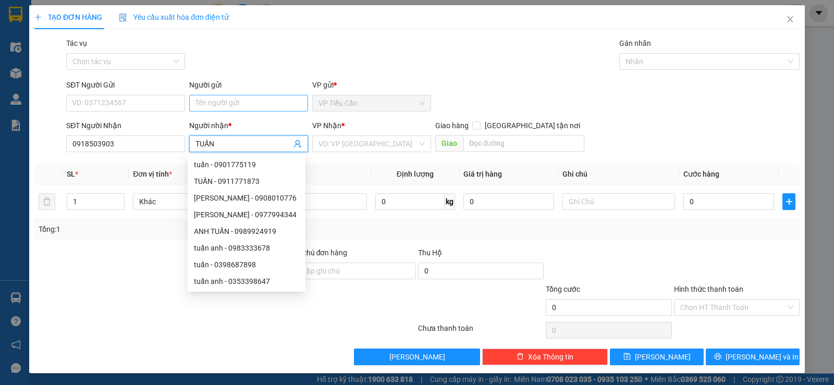
type input "TUẤN"
click at [210, 102] on input "Người gửi" at bounding box center [248, 103] width 119 height 17
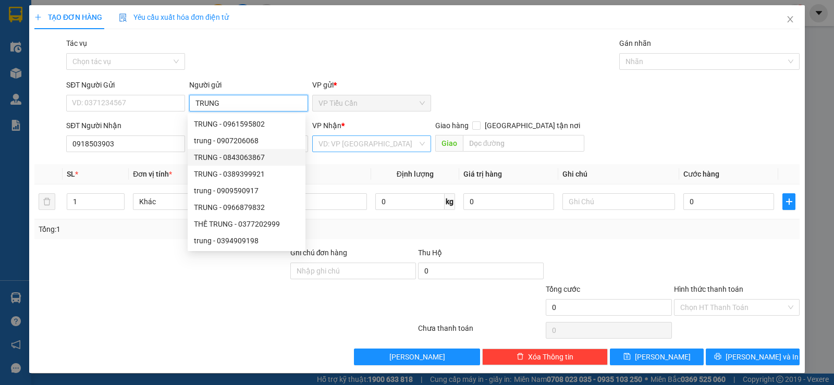
type input "TRUNG"
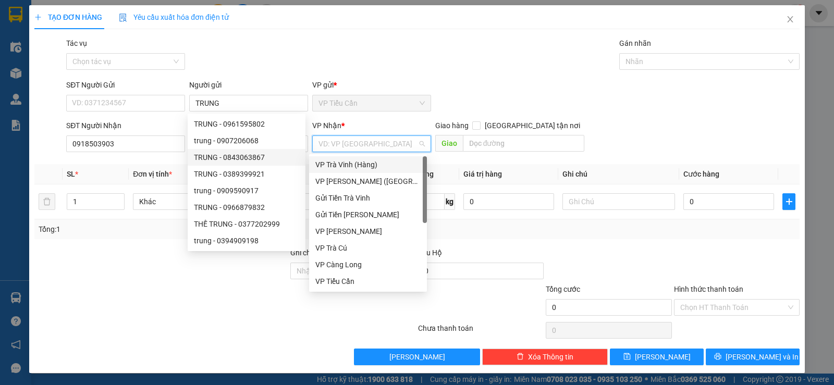
click at [370, 145] on input "search" at bounding box center [367, 144] width 99 height 16
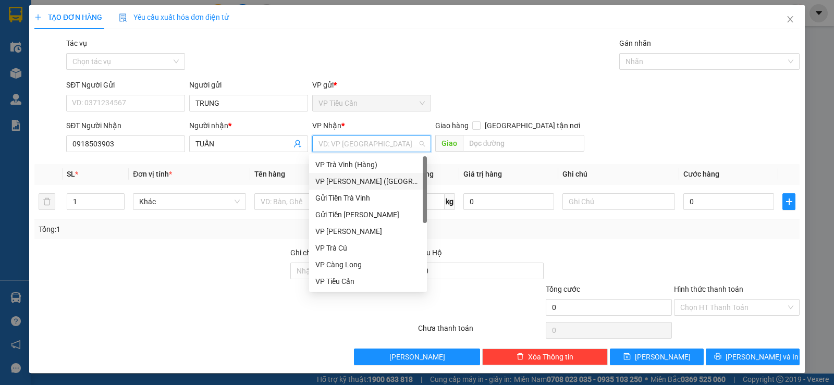
click at [383, 177] on div "VP [PERSON_NAME] ([GEOGRAPHIC_DATA])" at bounding box center [367, 181] width 105 height 11
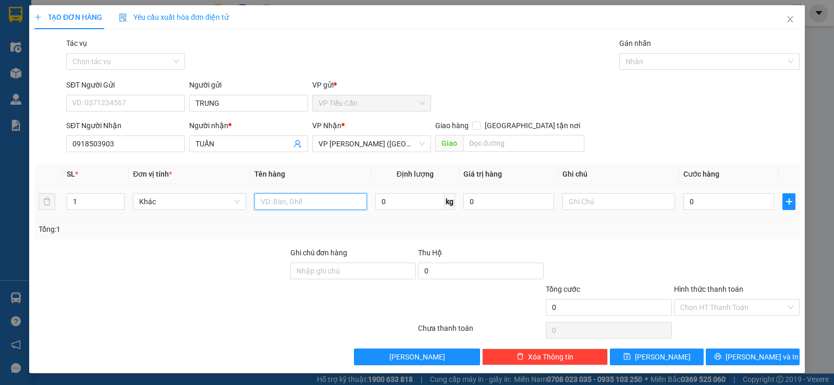
click at [280, 206] on input "text" at bounding box center [310, 201] width 113 height 17
type input "BAO M XANH KK"
click at [683, 200] on input "0" at bounding box center [728, 201] width 91 height 17
type input "5"
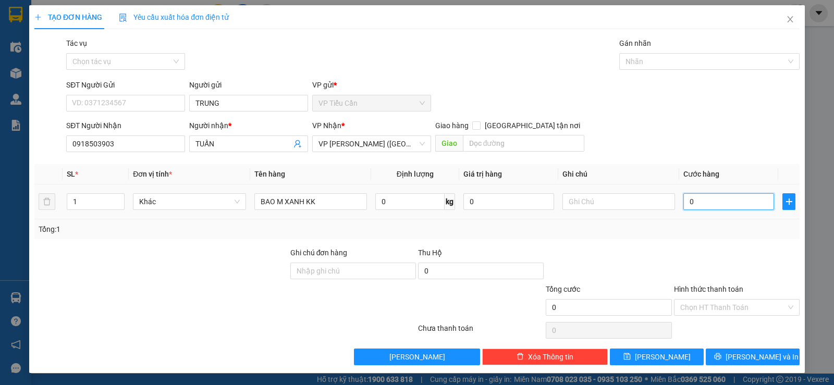
type input "5"
type input "50"
type input "50.000"
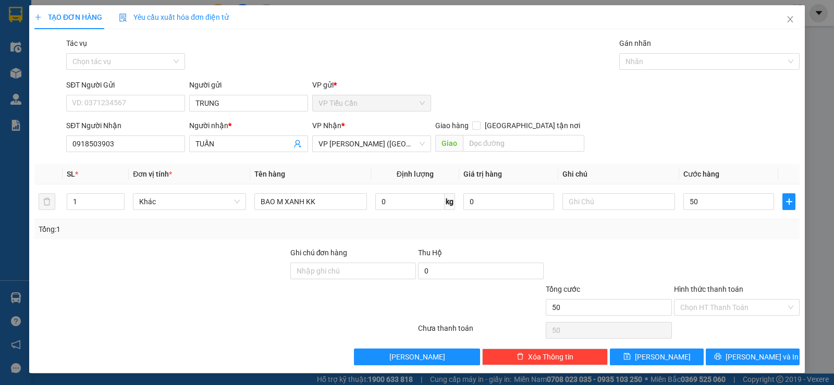
type input "50.000"
click at [676, 235] on div "Tổng: 1" at bounding box center [416, 229] width 765 height 20
click at [734, 304] on input "Hình thức thanh toán" at bounding box center [733, 308] width 106 height 16
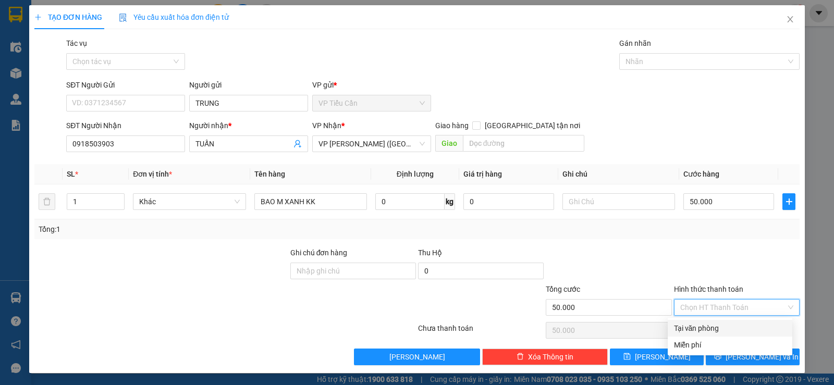
click at [728, 324] on div "Tại văn phòng" at bounding box center [730, 328] width 112 height 11
type input "0"
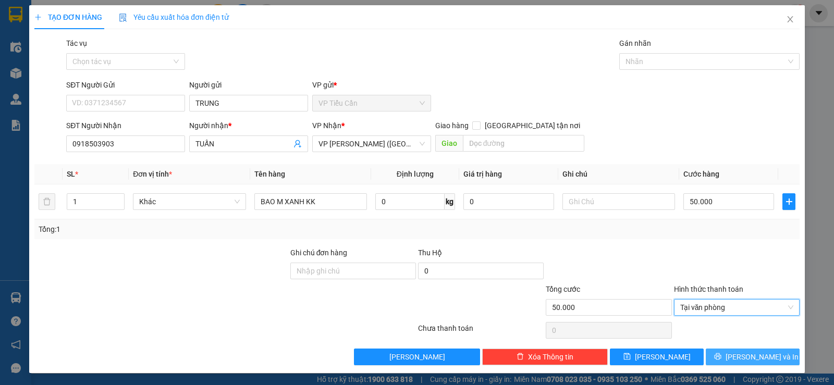
click at [746, 354] on span "[PERSON_NAME] và In" at bounding box center [761, 356] width 73 height 11
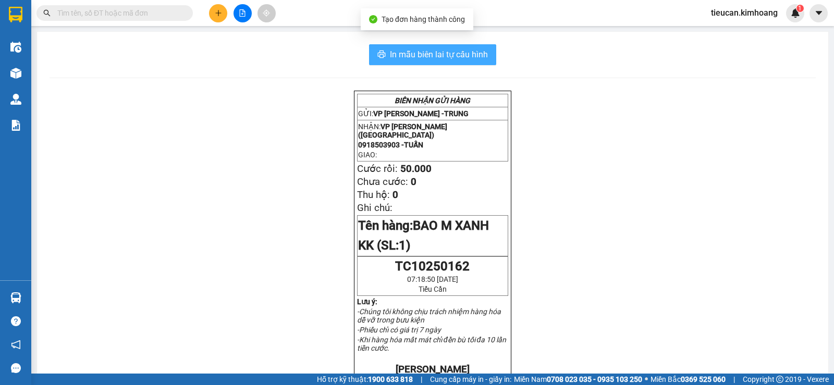
click at [441, 49] on span "In mẫu biên lai tự cấu hình" at bounding box center [439, 54] width 98 height 13
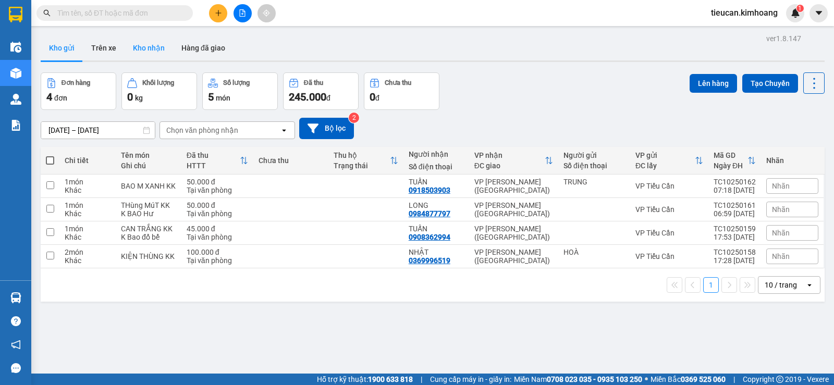
click at [141, 43] on button "Kho nhận" at bounding box center [149, 47] width 48 height 25
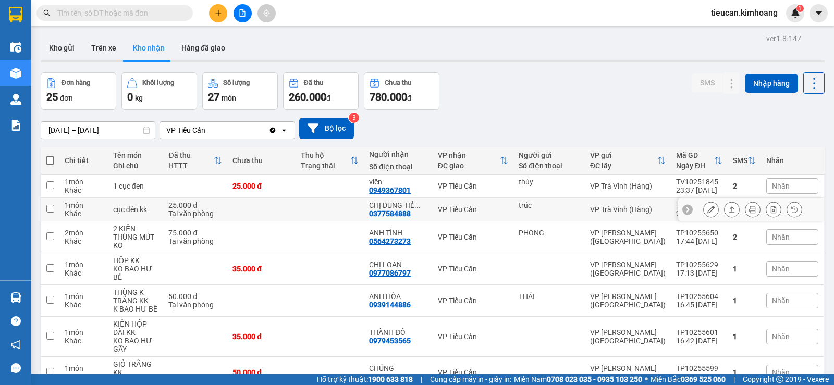
scroll to position [104, 0]
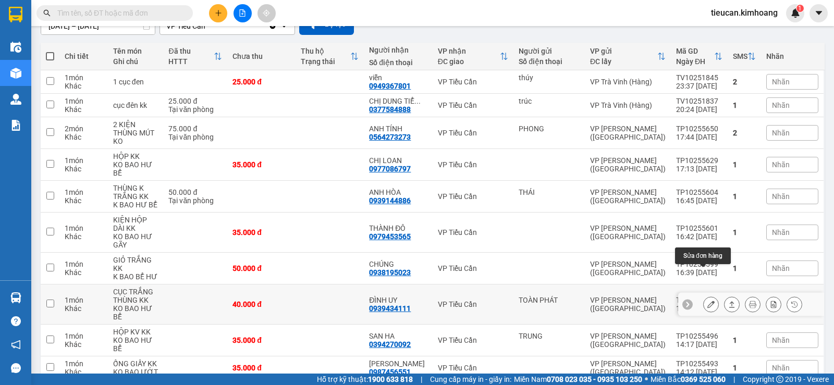
click at [707, 301] on icon at bounding box center [710, 304] width 7 height 7
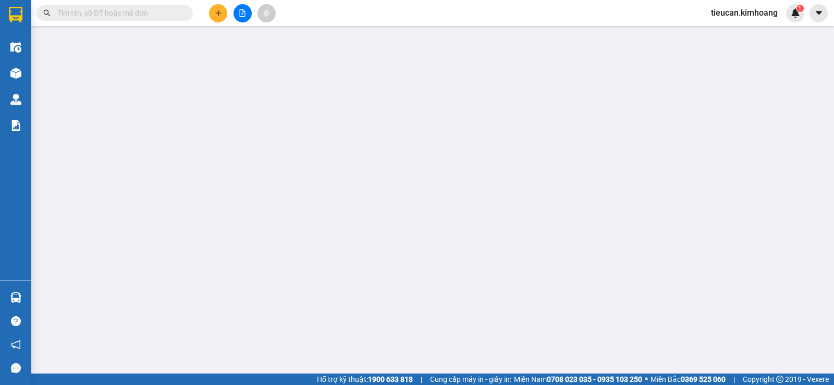
type input "TOÀN PHÁT"
type input "0939434111"
type input "ĐÌNH UY"
type input "40.000"
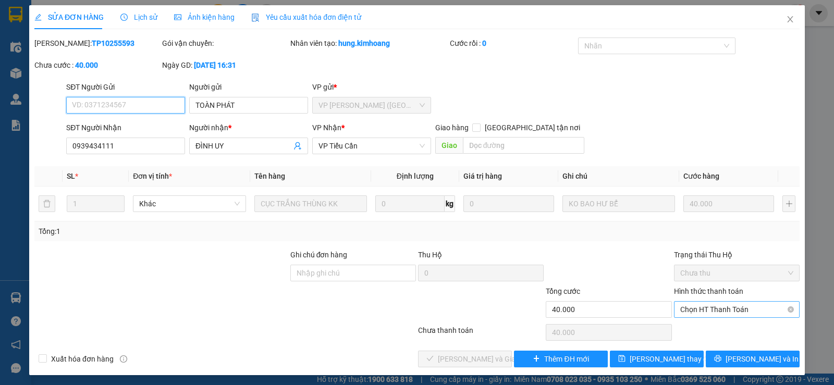
click at [719, 302] on span "Chọn HT Thanh Toán" at bounding box center [736, 310] width 113 height 16
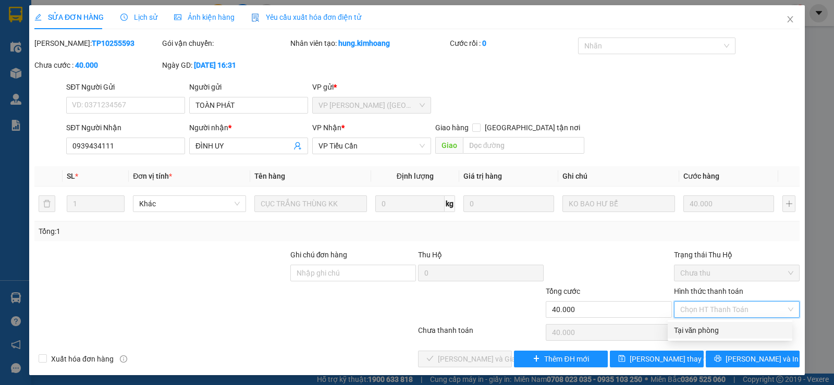
click at [714, 334] on div "Tại văn phòng" at bounding box center [730, 330] width 112 height 11
type input "0"
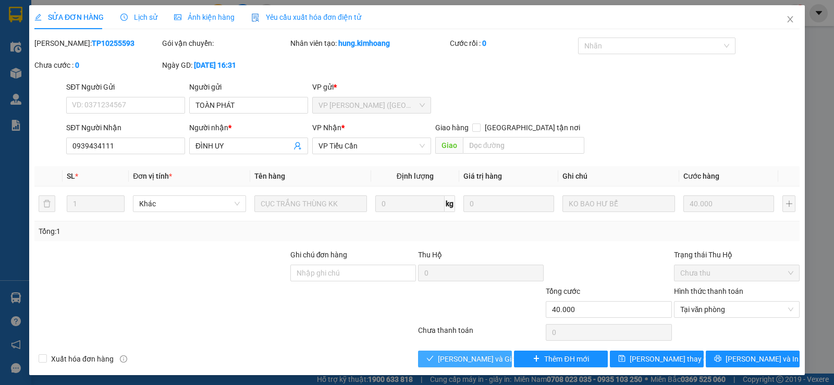
click at [464, 352] on button "[PERSON_NAME] và Giao hàng" at bounding box center [465, 359] width 94 height 17
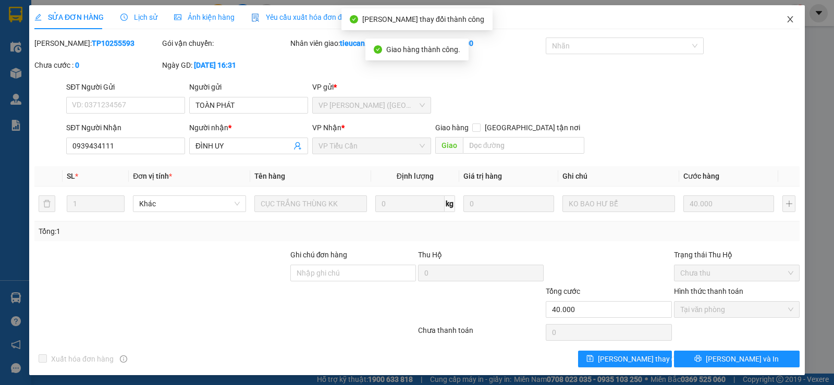
click at [787, 19] on span "Close" at bounding box center [789, 19] width 29 height 29
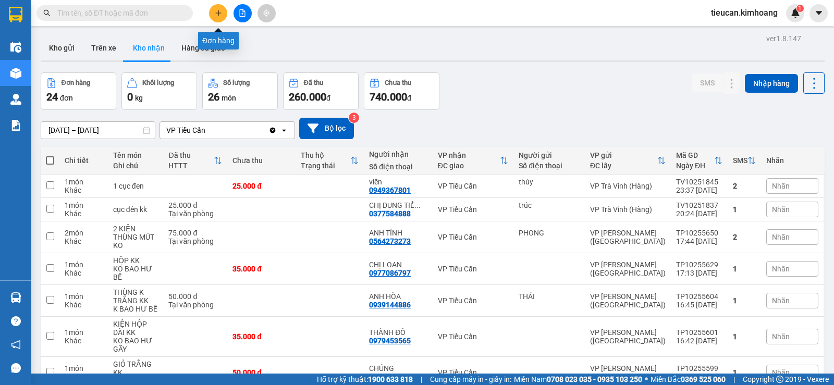
click at [221, 18] on button at bounding box center [218, 13] width 18 height 18
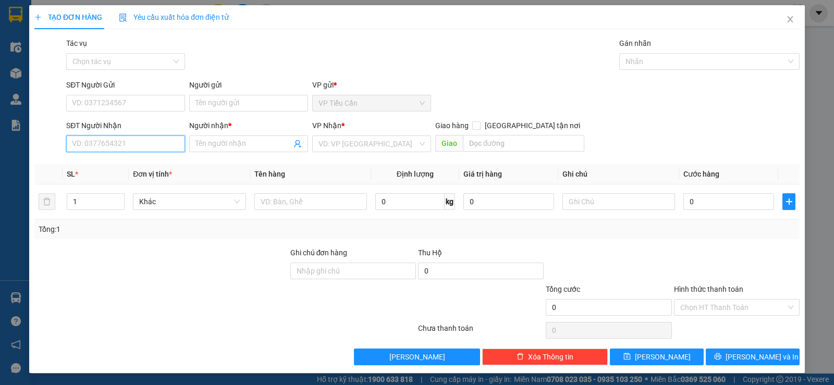
click at [147, 148] on input "SĐT Người Nhận" at bounding box center [125, 143] width 119 height 17
type input "0962683152"
click at [210, 144] on input "Người nhận *" at bounding box center [243, 143] width 96 height 11
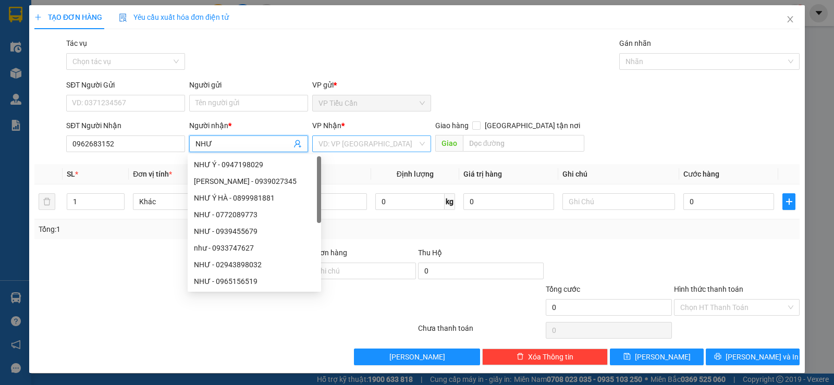
type input "NHƯ"
click at [368, 146] on input "search" at bounding box center [367, 144] width 99 height 16
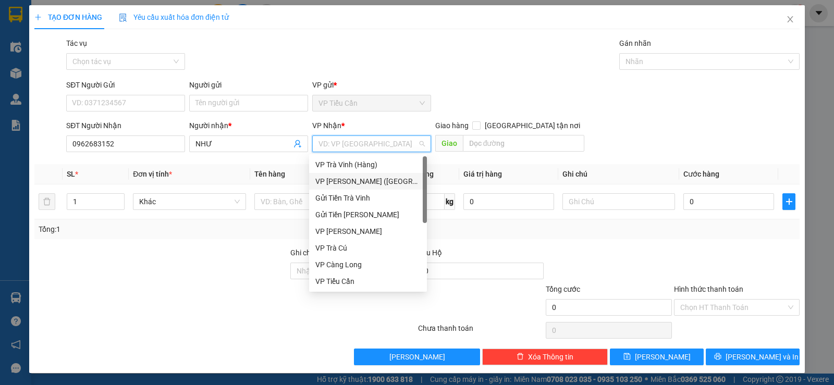
click at [361, 179] on div "VP [PERSON_NAME] ([GEOGRAPHIC_DATA])" at bounding box center [367, 181] width 105 height 11
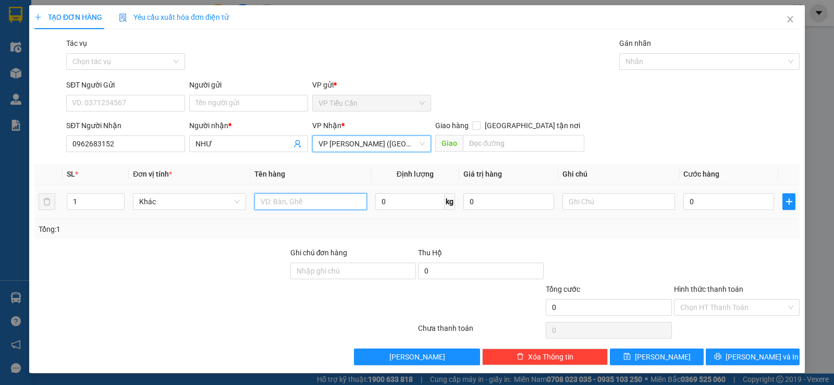
click at [267, 198] on input "text" at bounding box center [310, 201] width 113 height 17
type input "VALI M HỒNG KK"
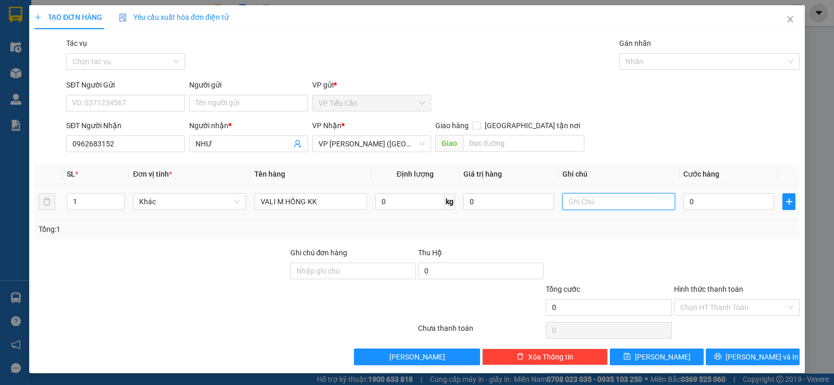
click at [566, 197] on input "text" at bounding box center [618, 201] width 113 height 17
type input "K BAO HƯ BỂ"
click at [683, 202] on input "0" at bounding box center [728, 201] width 91 height 17
type input "4"
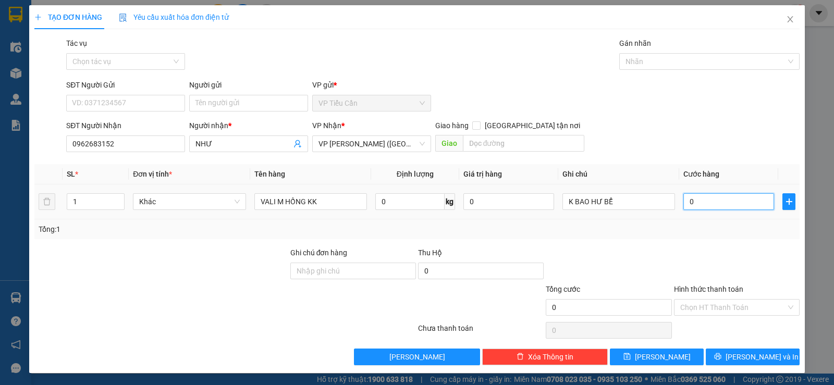
type input "4"
type input "40"
type input "40.000"
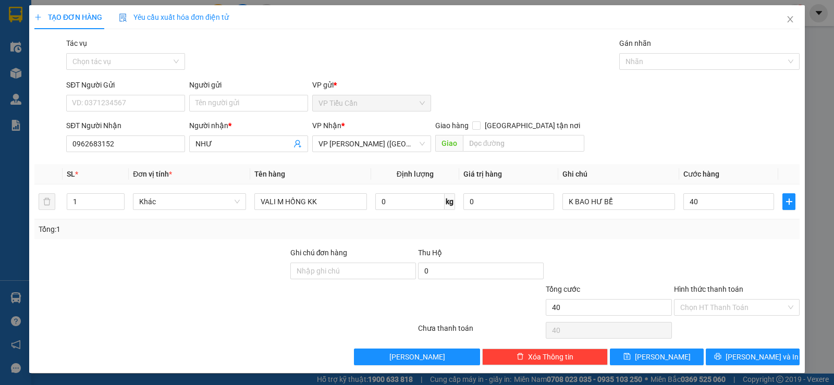
type input "40.000"
click at [670, 230] on div "Tổng: 1" at bounding box center [417, 229] width 757 height 11
click at [717, 301] on input "Hình thức thanh toán" at bounding box center [733, 308] width 106 height 16
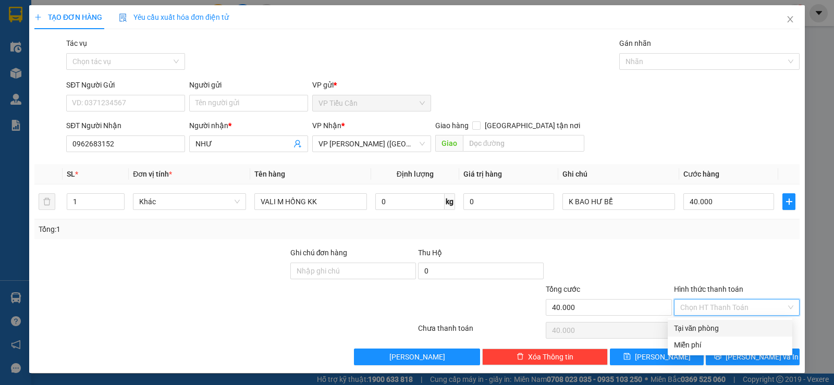
click at [716, 328] on div "Tại văn phòng" at bounding box center [730, 328] width 112 height 11
type input "0"
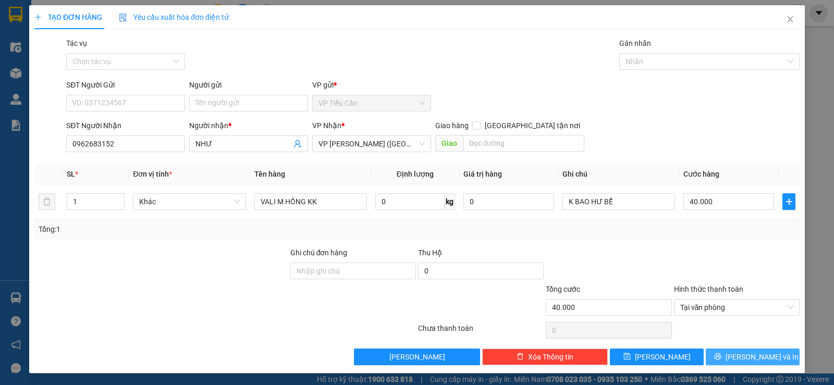
click at [767, 358] on button "[PERSON_NAME] và In" at bounding box center [752, 357] width 94 height 17
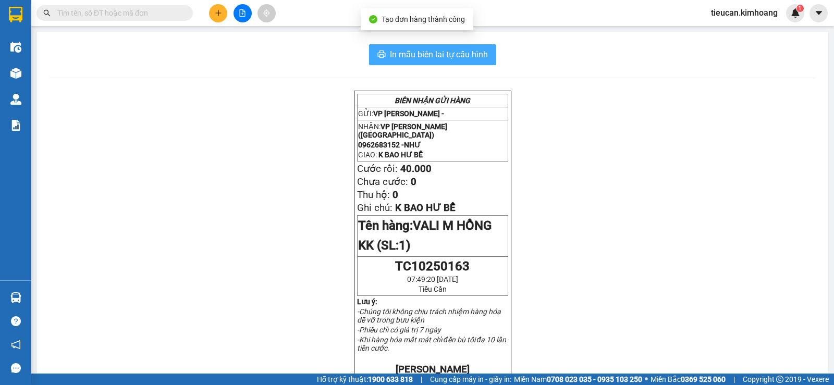
click at [478, 57] on span "In mẫu biên lai tự cấu hình" at bounding box center [439, 54] width 98 height 13
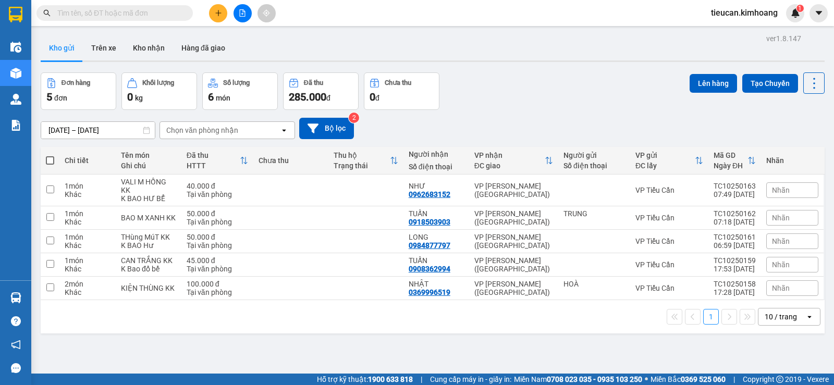
click at [52, 159] on span at bounding box center [50, 160] width 8 height 8
click at [50, 155] on input "checkbox" at bounding box center [50, 155] width 0 height 0
checkbox input "true"
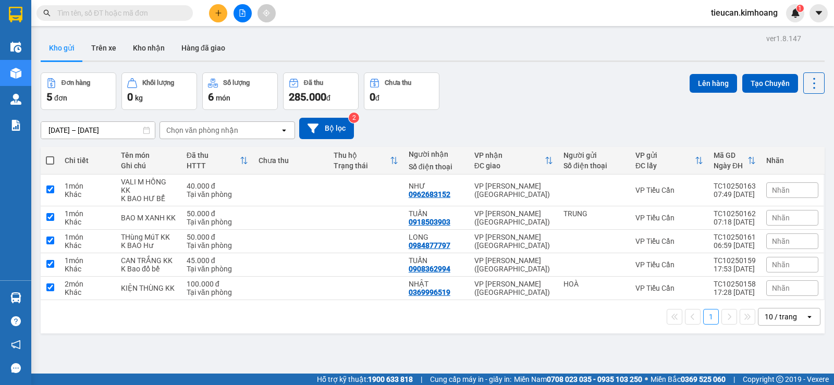
checkbox input "true"
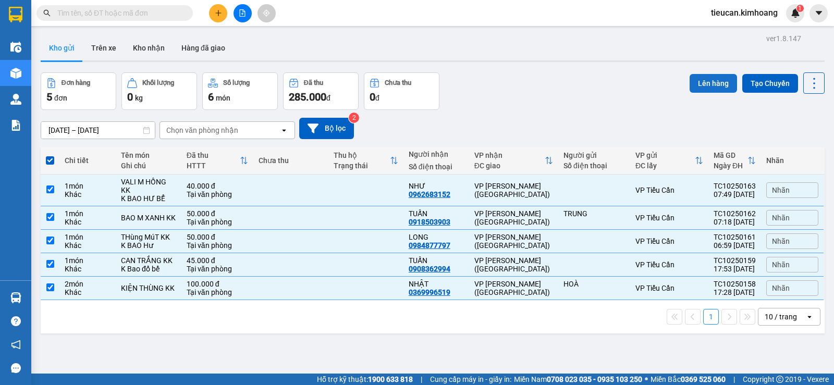
click at [697, 92] on button "Lên hàng" at bounding box center [712, 83] width 47 height 19
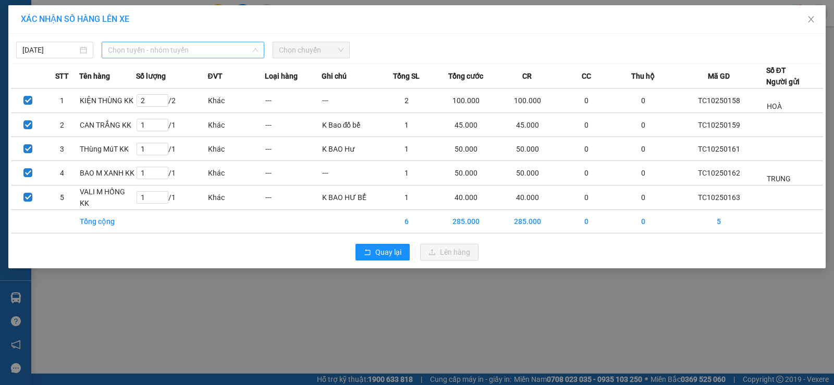
click at [197, 46] on span "Chọn tuyến - nhóm tuyến" at bounding box center [183, 50] width 150 height 16
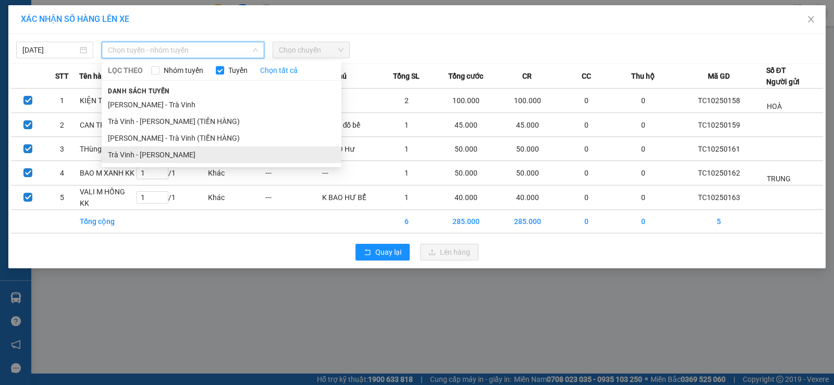
click at [166, 151] on li "Trà Vinh - [PERSON_NAME]" at bounding box center [222, 154] width 240 height 17
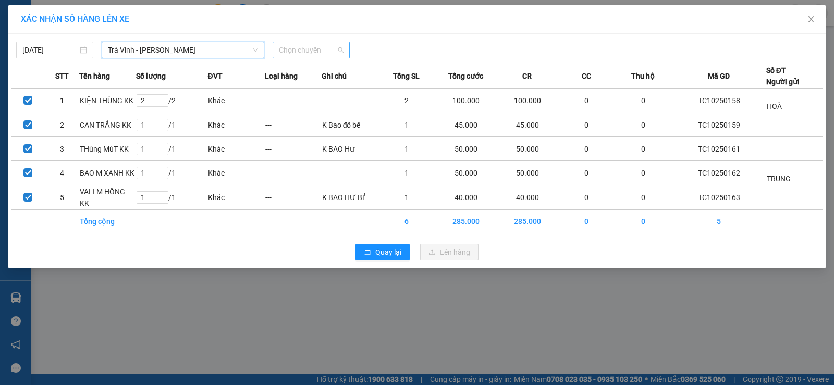
click at [326, 57] on span "Chọn chuyến" at bounding box center [311, 50] width 65 height 16
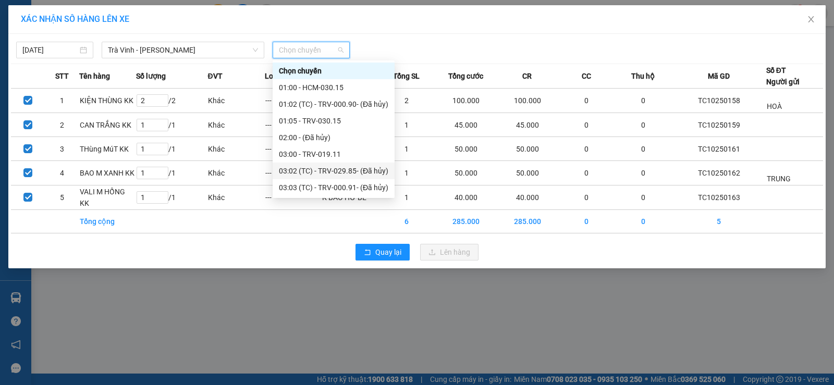
scroll to position [208, 0]
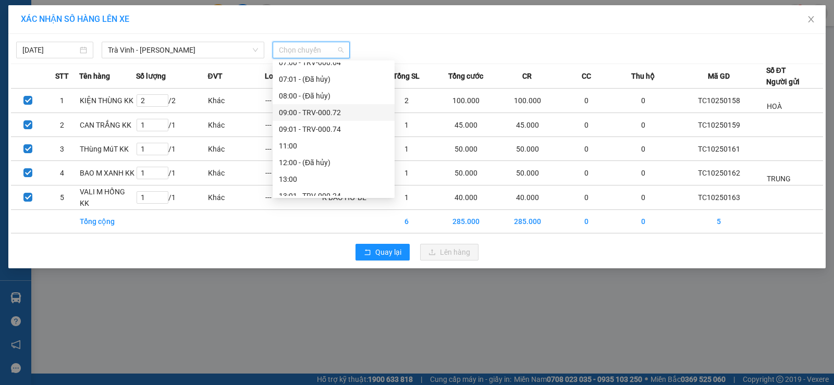
click at [307, 107] on div "09:00 - TRV-000.72" at bounding box center [333, 112] width 109 height 11
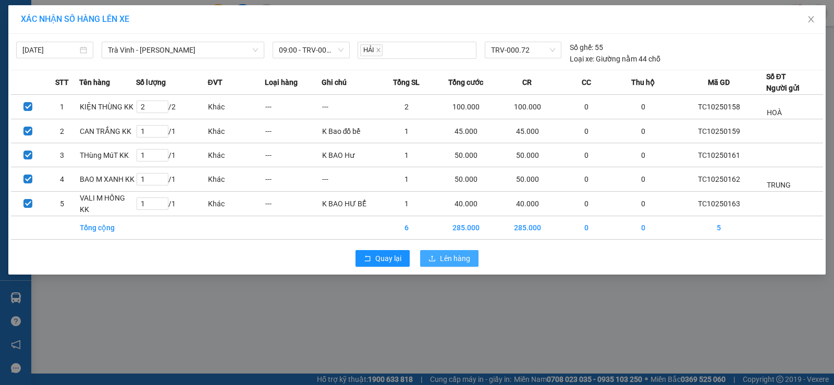
click at [461, 254] on span "Lên hàng" at bounding box center [455, 258] width 30 height 11
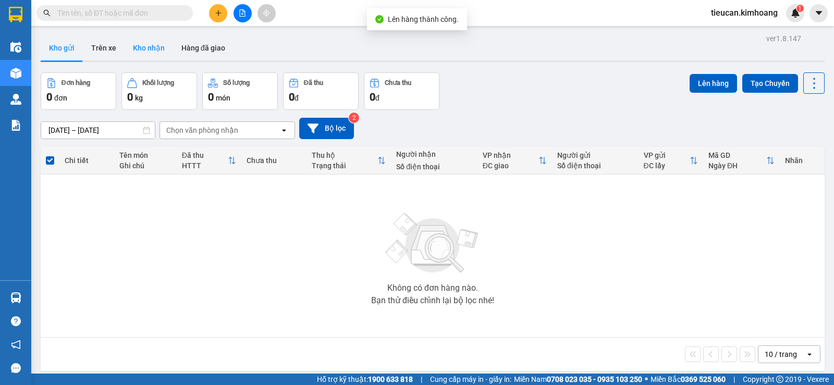
click at [138, 46] on button "Kho nhận" at bounding box center [149, 47] width 48 height 25
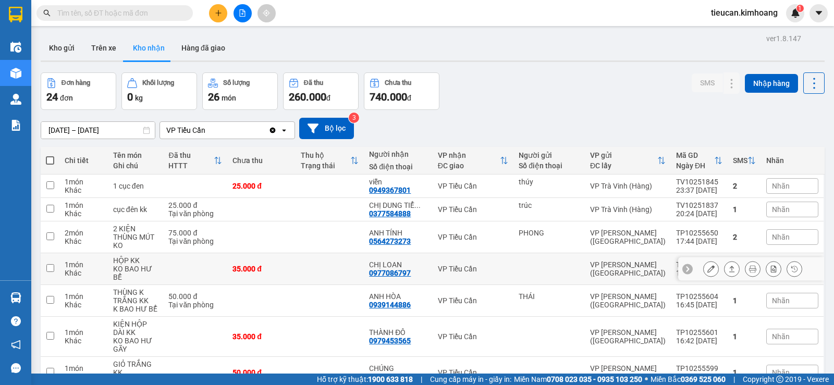
scroll to position [208, 0]
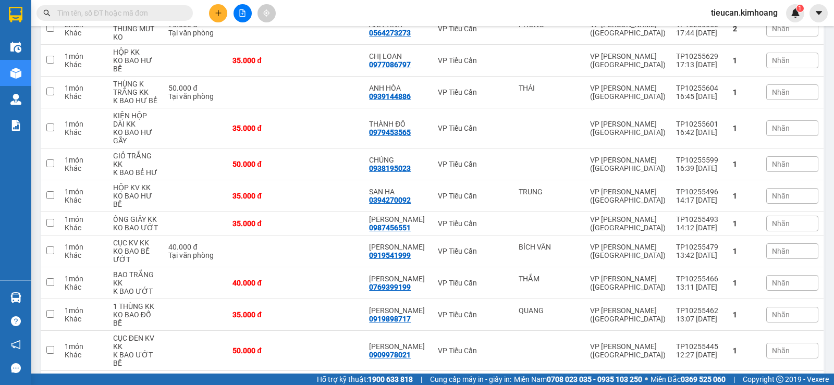
click at [710, 242] on button at bounding box center [710, 251] width 15 height 18
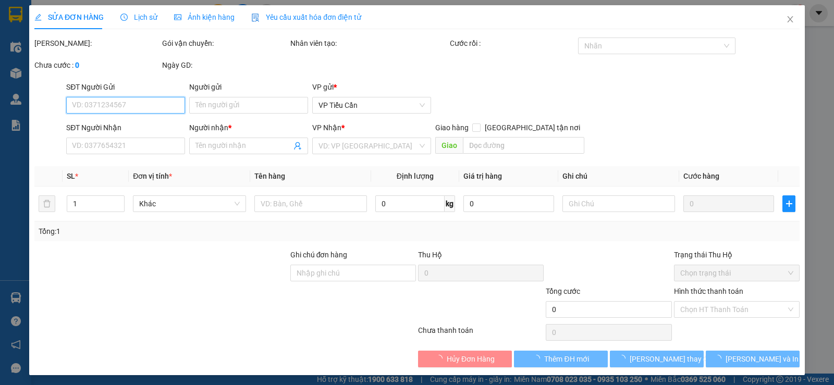
type input "BÍCH VÂN"
type input "0919541999"
type input "[PERSON_NAME]"
type input "40.000"
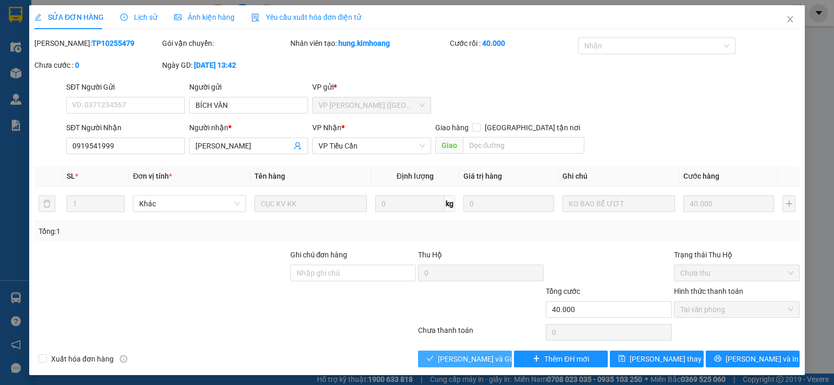
click at [495, 353] on button "[PERSON_NAME] và Giao hàng" at bounding box center [465, 359] width 94 height 17
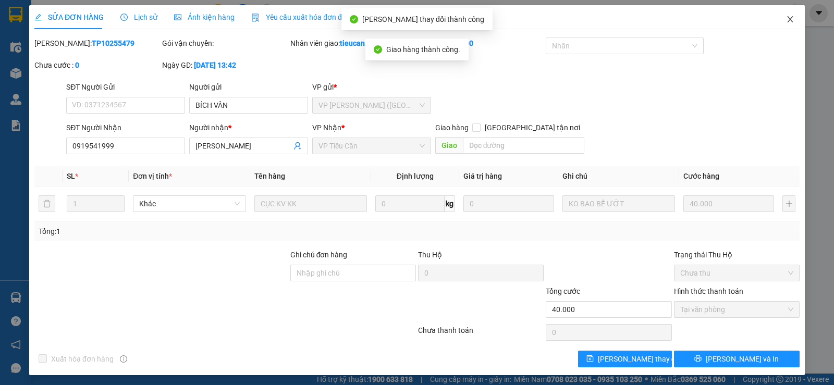
click at [784, 14] on span "Close" at bounding box center [789, 19] width 29 height 29
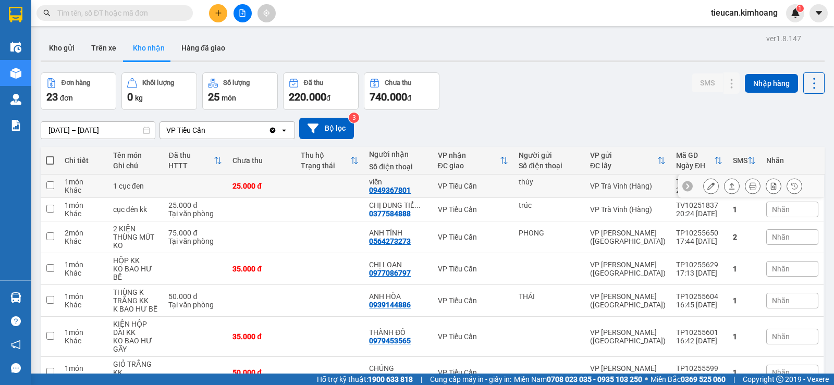
scroll to position [104, 0]
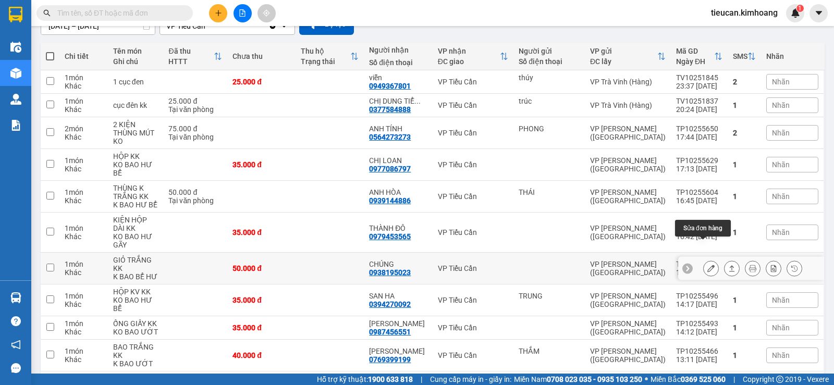
click at [707, 265] on icon at bounding box center [710, 268] width 7 height 7
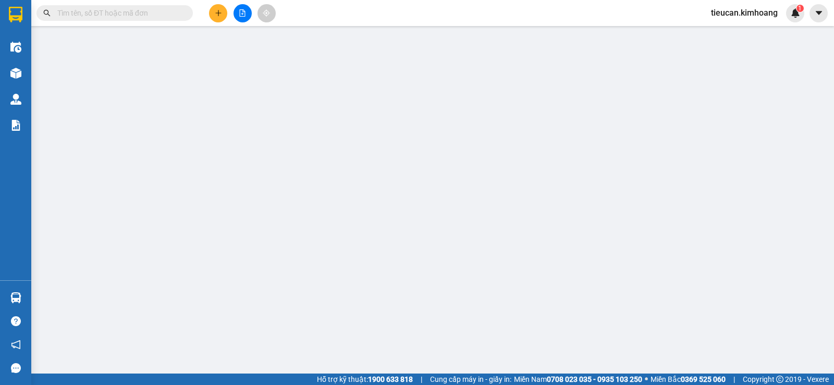
type input "0938195023"
type input "CHÚNG"
type input "50.000"
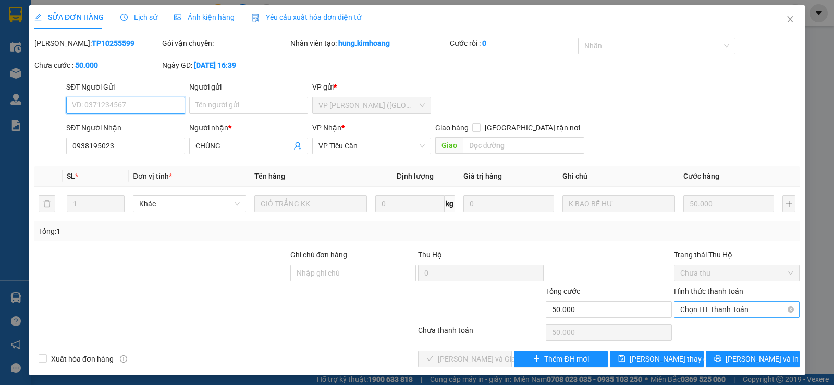
click at [708, 302] on span "Chọn HT Thanh Toán" at bounding box center [736, 310] width 113 height 16
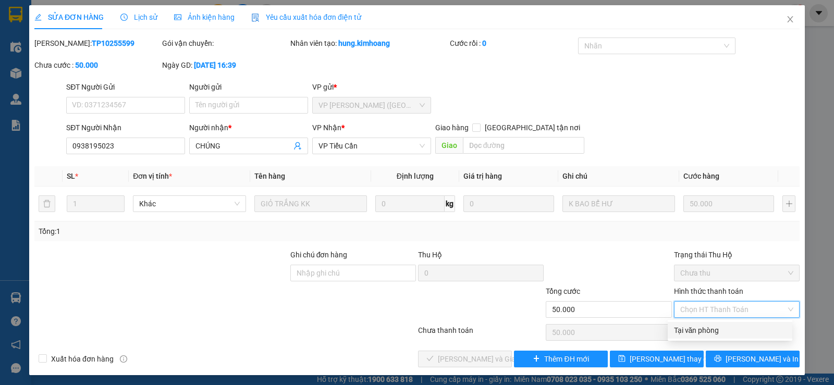
click at [699, 330] on div "Tại văn phòng" at bounding box center [730, 330] width 112 height 11
type input "0"
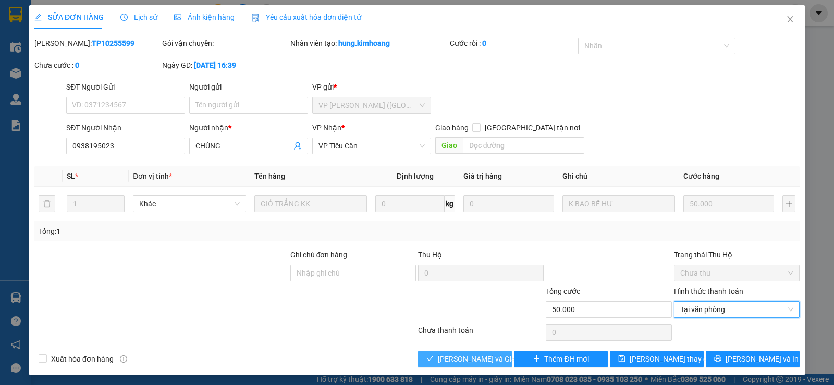
click at [493, 361] on span "[PERSON_NAME] và Giao hàng" at bounding box center [488, 358] width 100 height 11
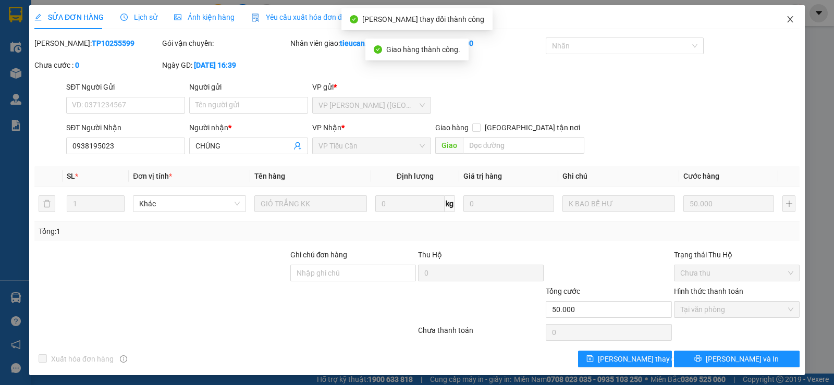
click at [786, 17] on icon "close" at bounding box center [790, 19] width 8 height 8
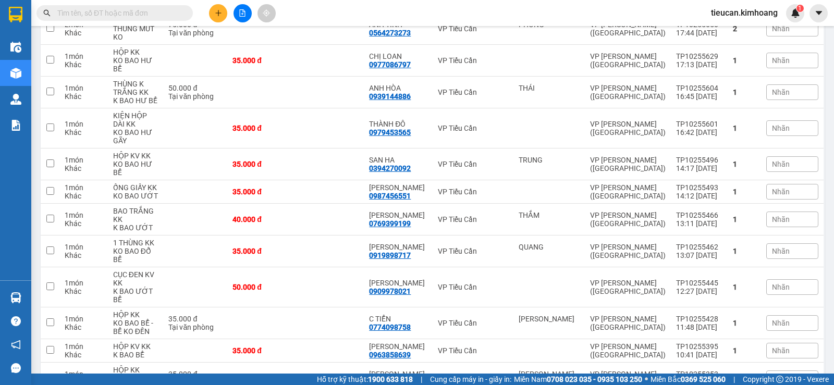
scroll to position [261, 0]
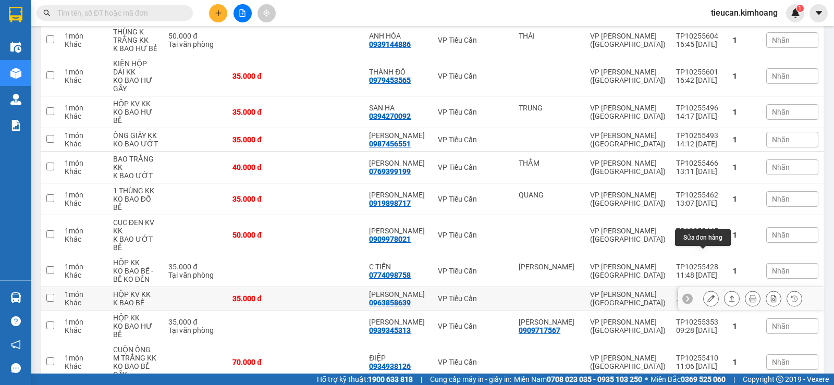
click at [703, 290] on button at bounding box center [710, 299] width 15 height 18
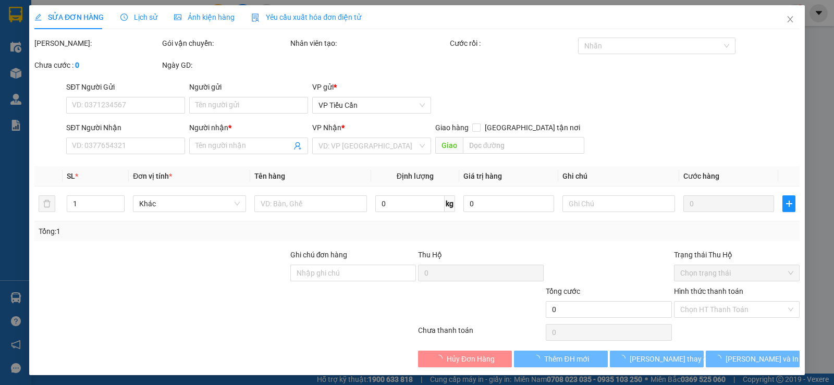
type input "0963858639"
type input "THANH ĐA"
type input "35.000"
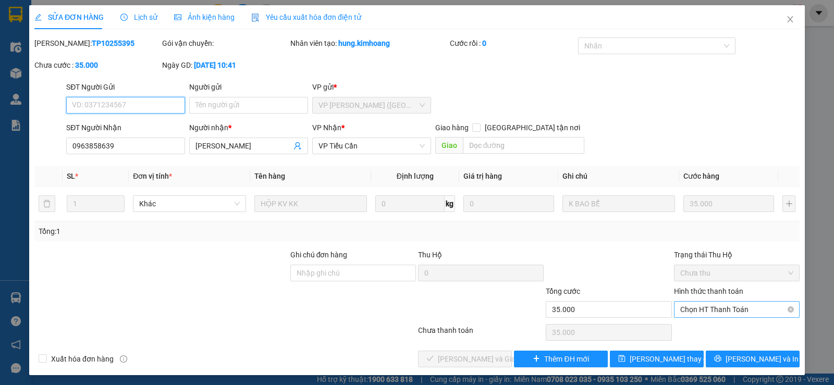
click at [691, 313] on span "Chọn HT Thanh Toán" at bounding box center [736, 310] width 113 height 16
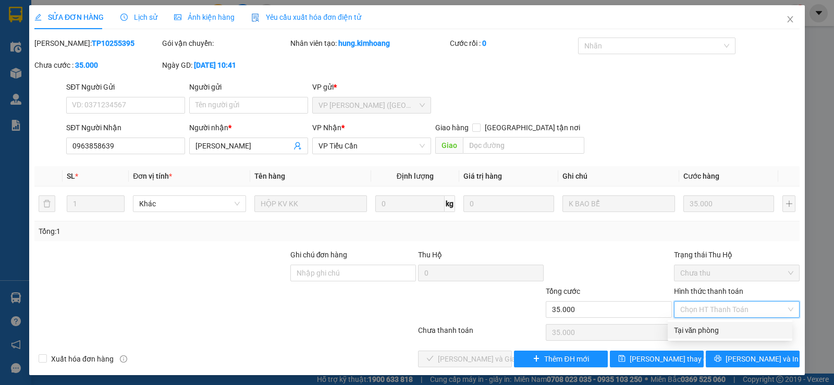
click at [693, 333] on div "Tại văn phòng" at bounding box center [730, 330] width 112 height 11
type input "0"
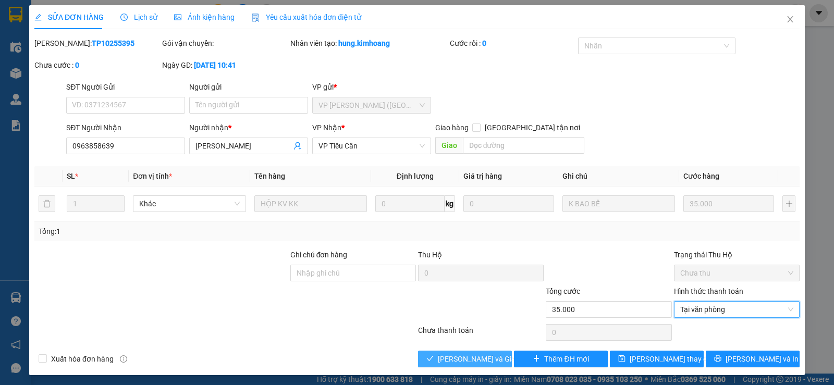
click at [466, 353] on span "[PERSON_NAME] và Giao hàng" at bounding box center [488, 358] width 100 height 11
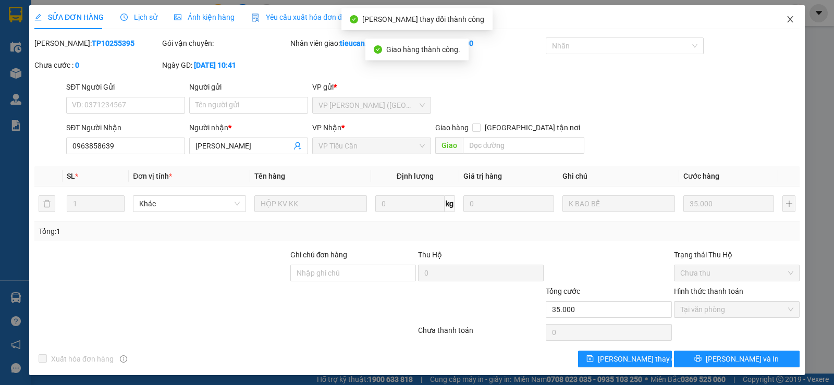
click at [782, 14] on span "Close" at bounding box center [789, 19] width 29 height 29
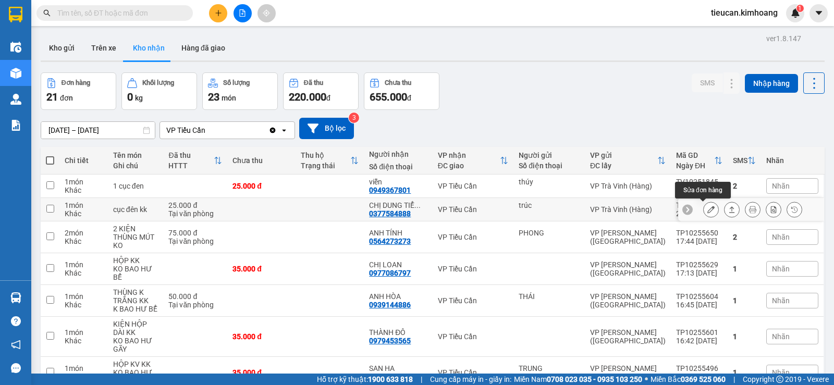
click at [707, 210] on icon at bounding box center [710, 209] width 7 height 7
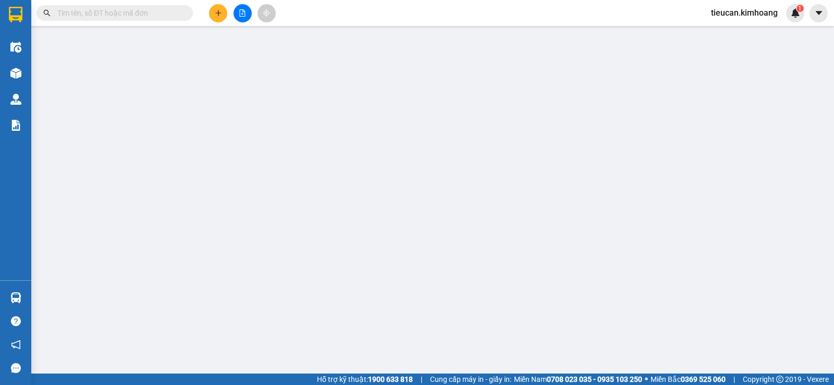
type input "trúc"
type input "0377584888"
type input "CHỊ DUNG TIỂU CẦN"
type input "25.000"
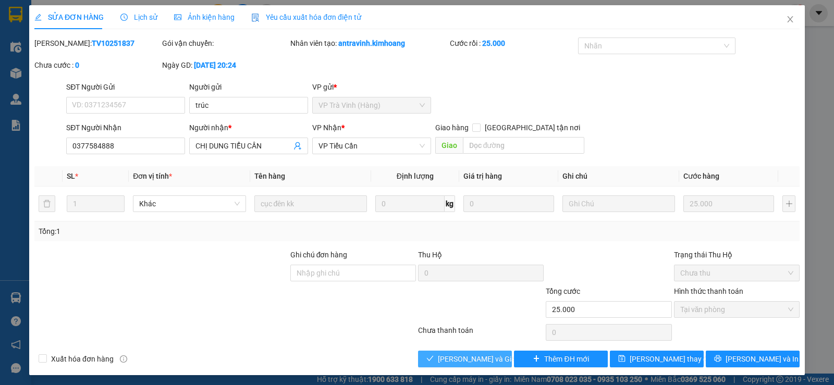
click at [478, 360] on span "[PERSON_NAME] và Giao hàng" at bounding box center [488, 358] width 100 height 11
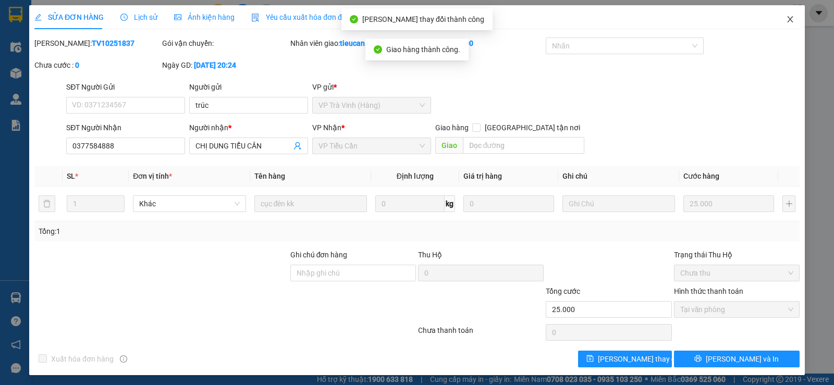
click at [786, 16] on icon "close" at bounding box center [790, 19] width 8 height 8
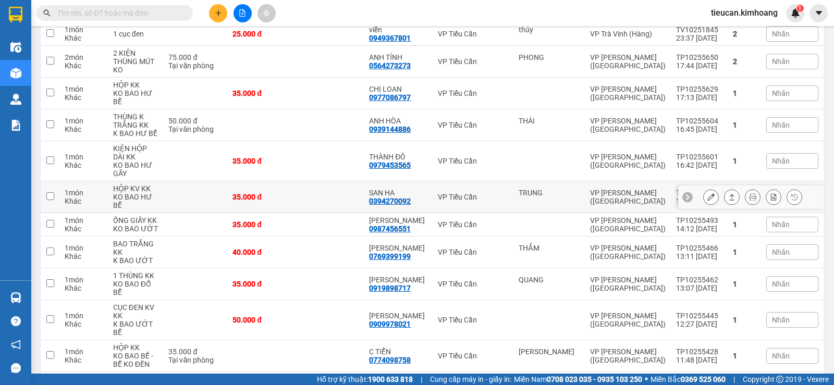
scroll to position [100, 0]
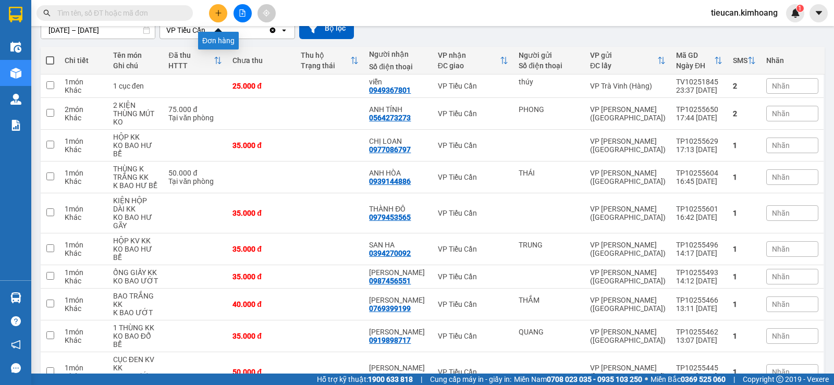
click at [214, 12] on button at bounding box center [218, 13] width 18 height 18
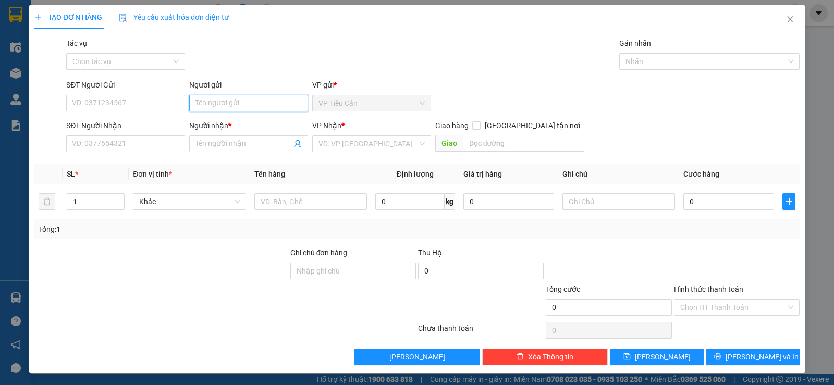
click at [198, 102] on input "Người gửi" at bounding box center [248, 103] width 119 height 17
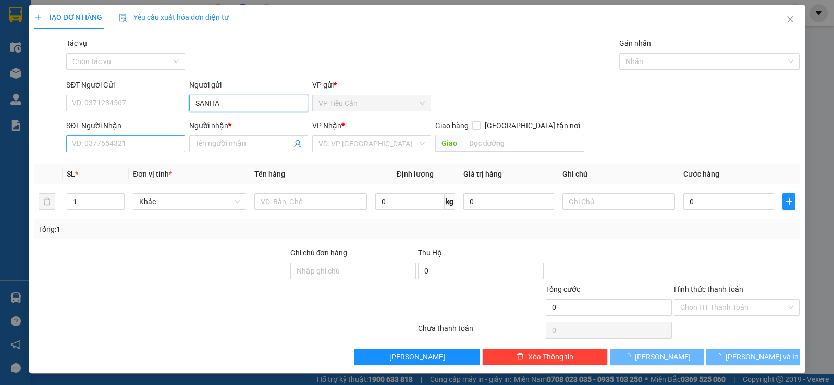
type input "SANHA"
click at [132, 147] on input "SĐT Người Nhận" at bounding box center [125, 143] width 119 height 17
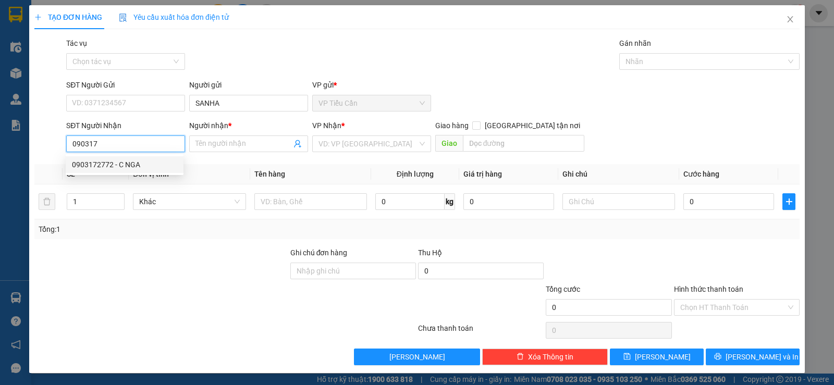
click at [121, 165] on div "0903172772 - C NGA" at bounding box center [124, 164] width 105 height 11
type input "0903172772"
type input "C NGA"
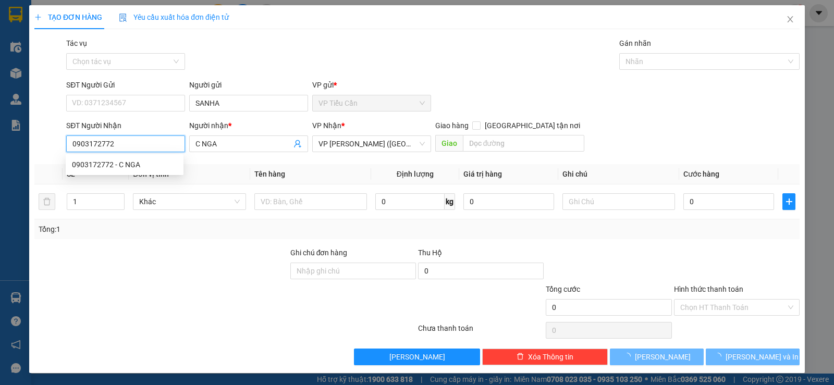
type input "35.000"
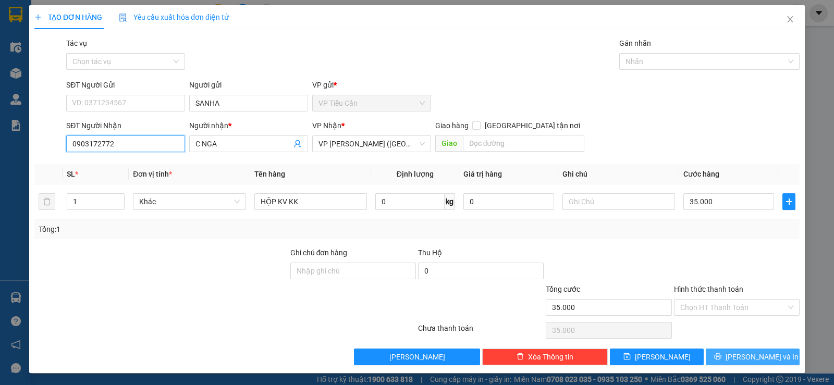
type input "0903172772"
click at [721, 358] on icon "printer" at bounding box center [717, 356] width 7 height 7
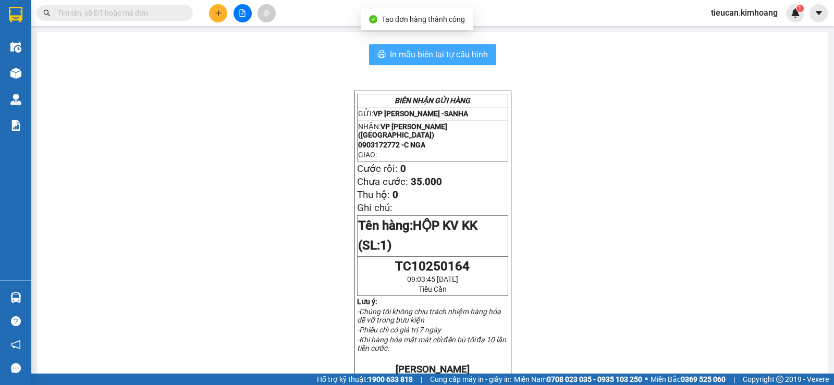
click at [445, 56] on span "In mẫu biên lai tự cấu hình" at bounding box center [439, 54] width 98 height 13
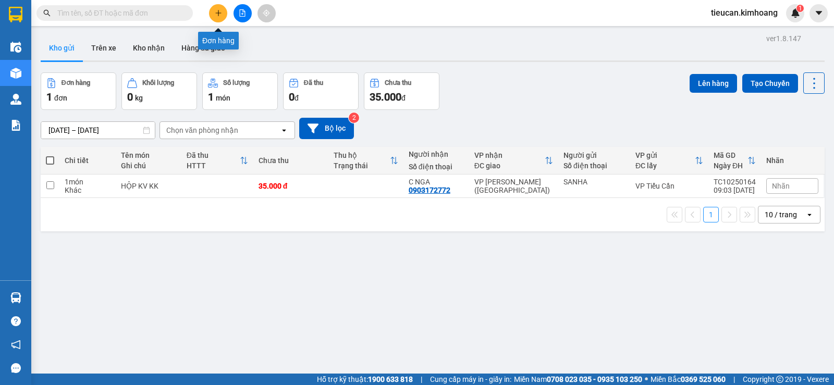
click at [217, 17] on button at bounding box center [218, 13] width 18 height 18
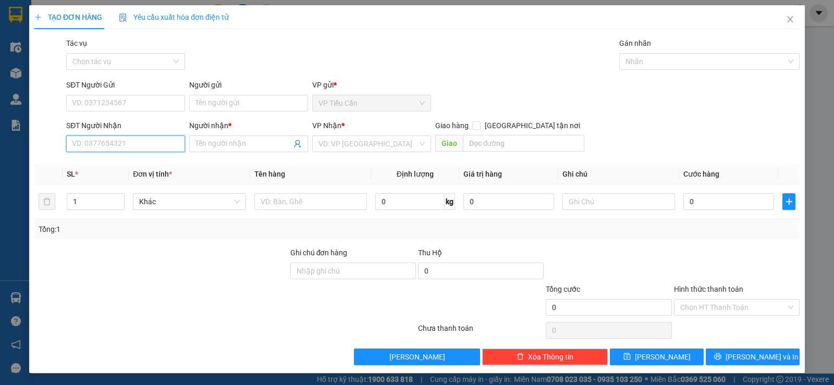
click at [131, 140] on input "SĐT Người Nhận" at bounding box center [125, 143] width 119 height 17
type input "0398759009"
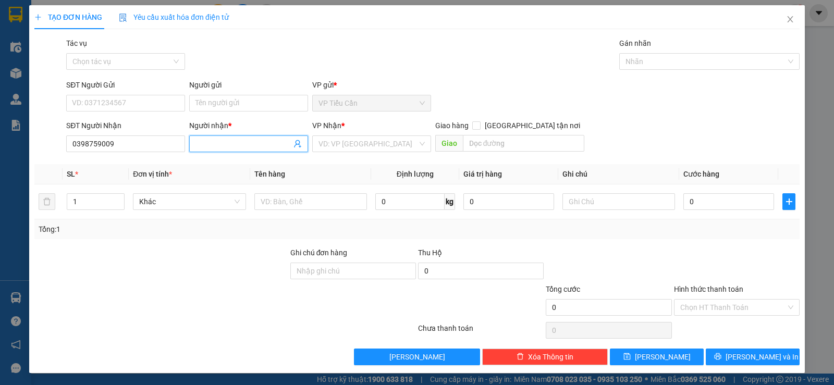
click at [218, 141] on input "Người nhận *" at bounding box center [243, 143] width 96 height 11
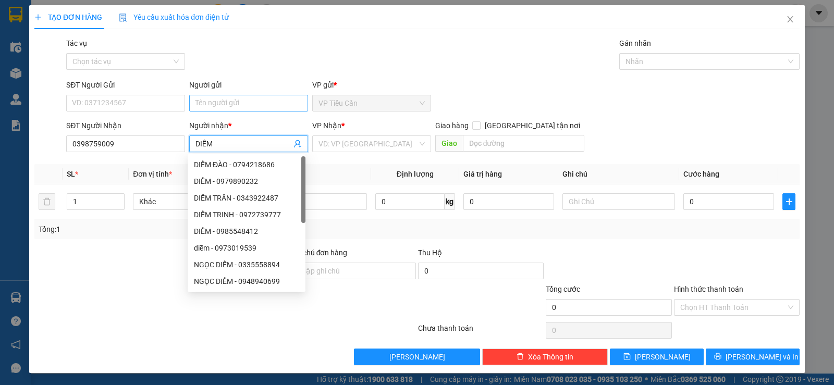
type input "DIỄM"
click at [205, 98] on input "Người gửi" at bounding box center [248, 103] width 119 height 17
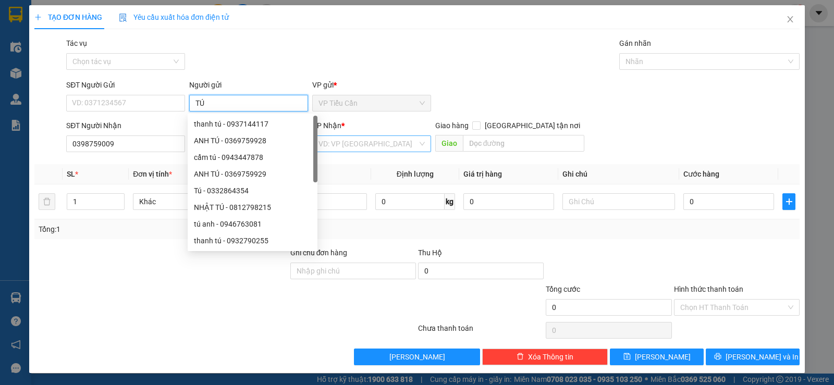
type input "TÚ"
click at [380, 142] on input "search" at bounding box center [367, 144] width 99 height 16
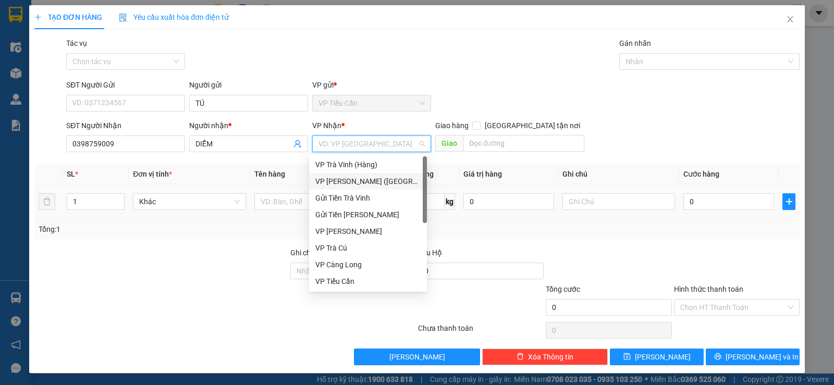
drag, startPoint x: 364, startPoint y: 181, endPoint x: 349, endPoint y: 185, distance: 15.7
click at [363, 181] on div "VP [PERSON_NAME] ([GEOGRAPHIC_DATA])" at bounding box center [367, 181] width 105 height 11
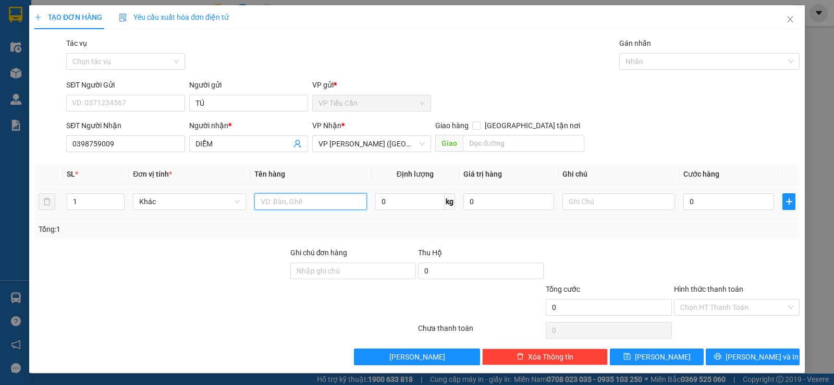
click at [256, 205] on input "text" at bounding box center [310, 201] width 113 height 17
type input "THÙNG KK"
click at [588, 205] on input "text" at bounding box center [618, 201] width 113 height 17
type input "K BAO HƯ BỂ"
click at [683, 205] on input "0" at bounding box center [728, 201] width 91 height 17
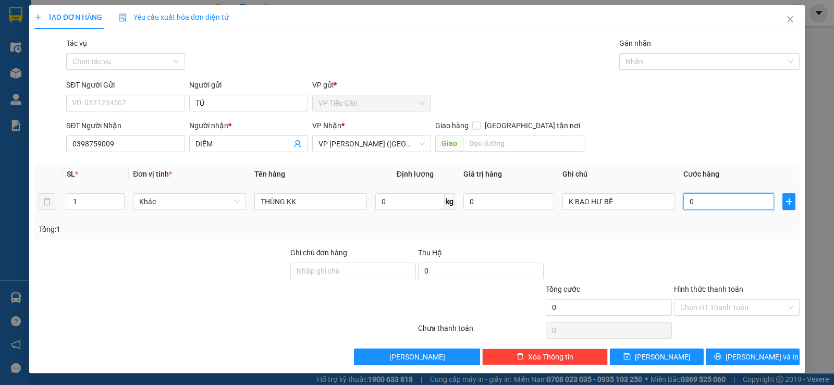
type input "4"
type input "40"
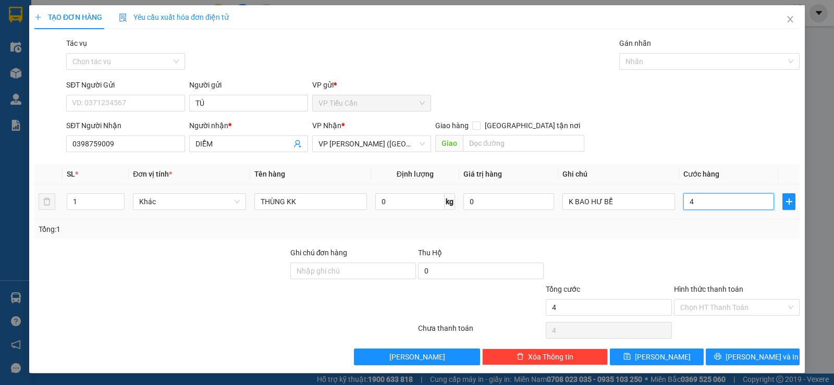
type input "40"
type input "40.000"
click at [671, 244] on div "Transit Pickup Surcharge Ids Transit Deliver Surcharge Ids Transit Deliver Surc…" at bounding box center [416, 202] width 765 height 328
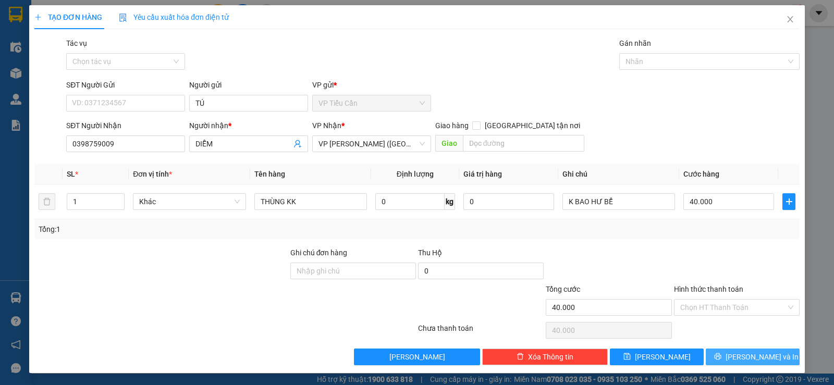
click at [740, 363] on button "[PERSON_NAME] và In" at bounding box center [752, 357] width 94 height 17
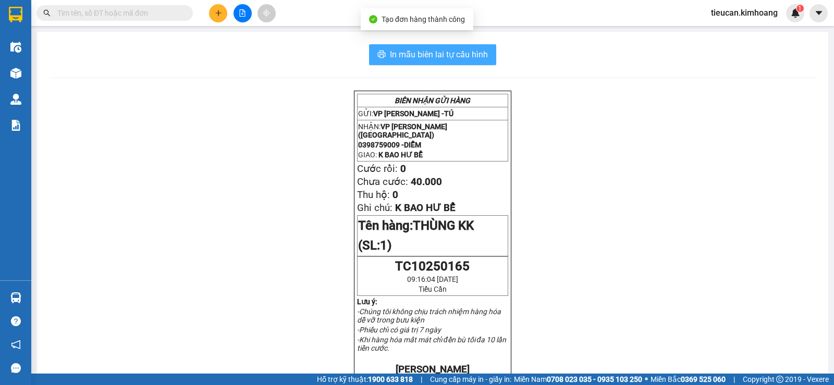
click at [484, 60] on span "In mẫu biên lai tự cấu hình" at bounding box center [439, 54] width 98 height 13
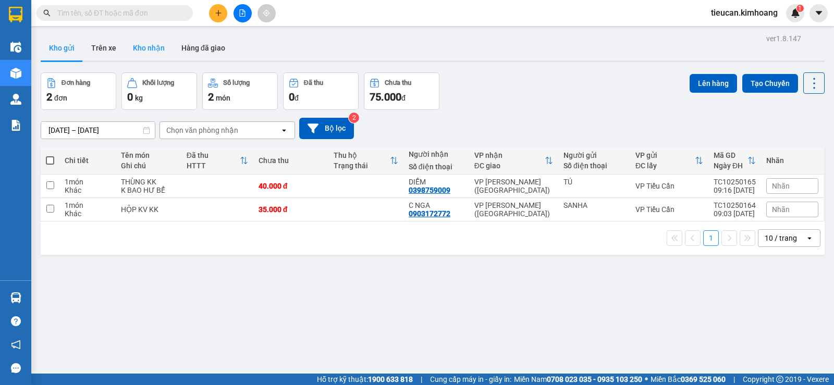
click at [143, 44] on button "Kho nhận" at bounding box center [149, 47] width 48 height 25
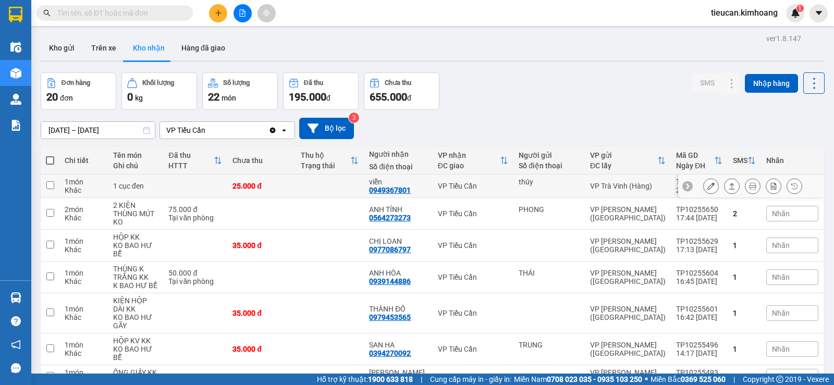
scroll to position [156, 0]
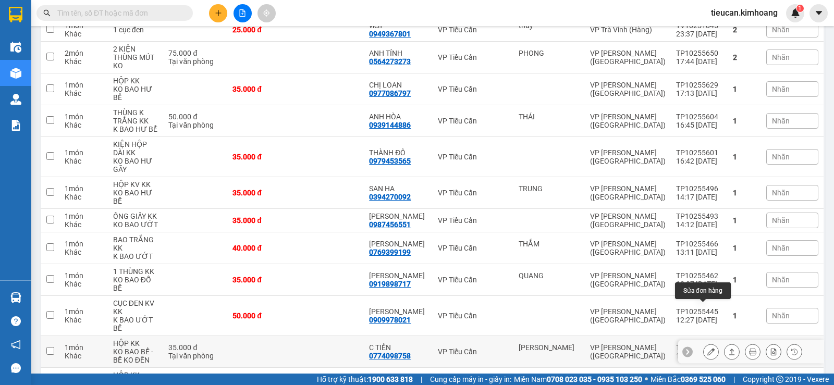
click at [707, 348] on icon at bounding box center [710, 351] width 7 height 7
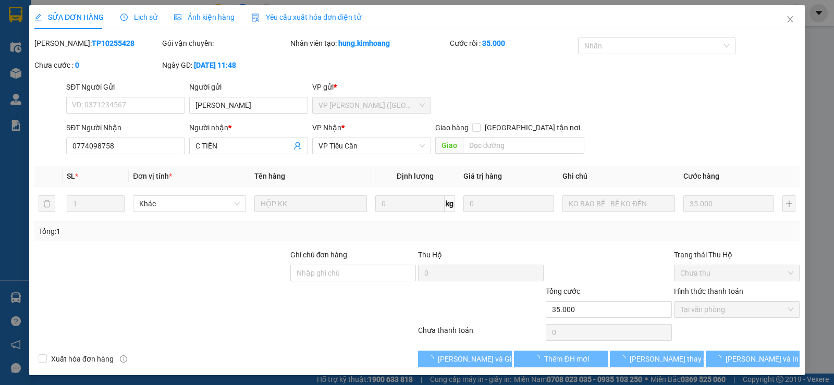
type input "[PERSON_NAME]"
type input "0774098758"
type input "C TIỂN"
type input "35.000"
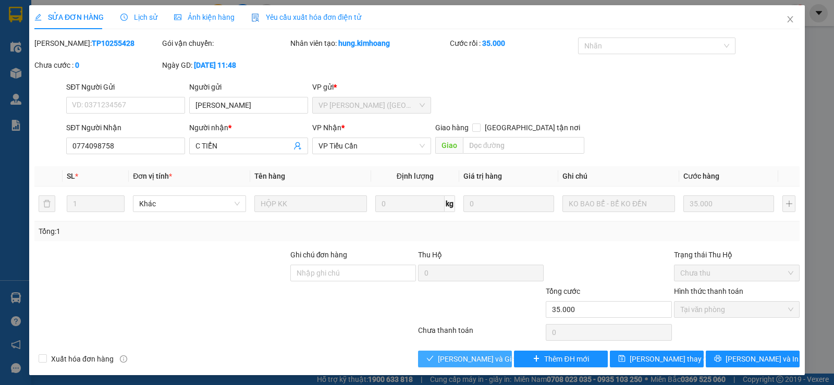
click at [502, 359] on button "[PERSON_NAME] và Giao hàng" at bounding box center [465, 359] width 94 height 17
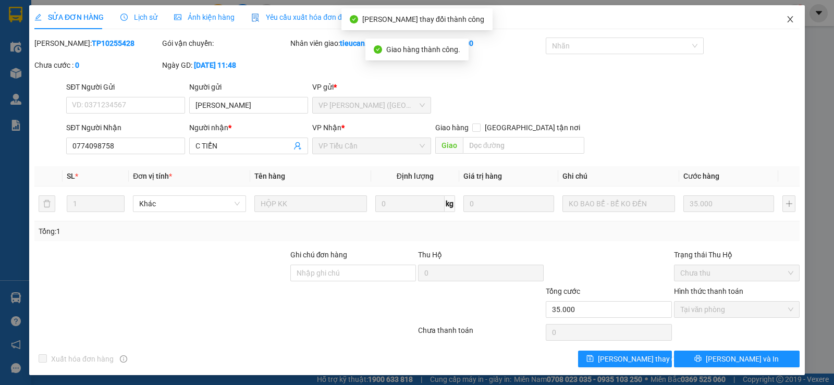
click at [786, 16] on icon "close" at bounding box center [790, 19] width 8 height 8
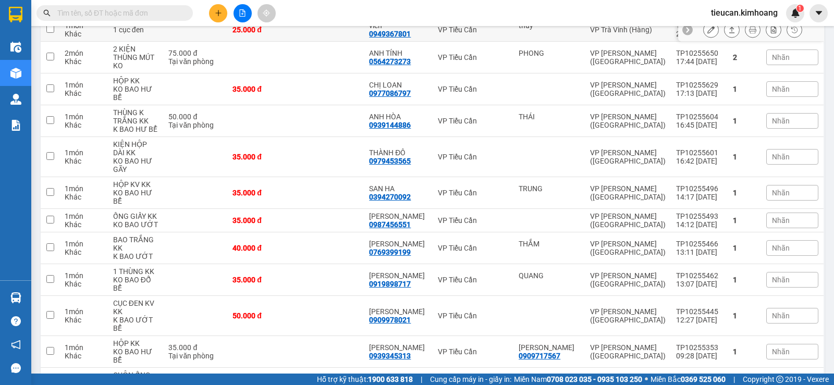
scroll to position [208, 0]
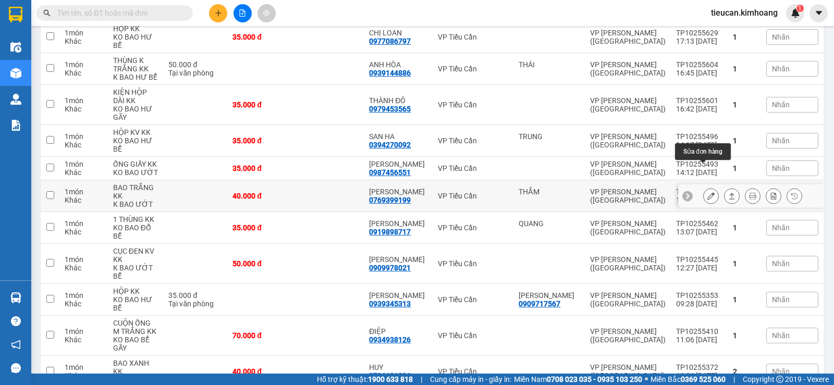
click at [707, 192] on icon at bounding box center [710, 195] width 7 height 7
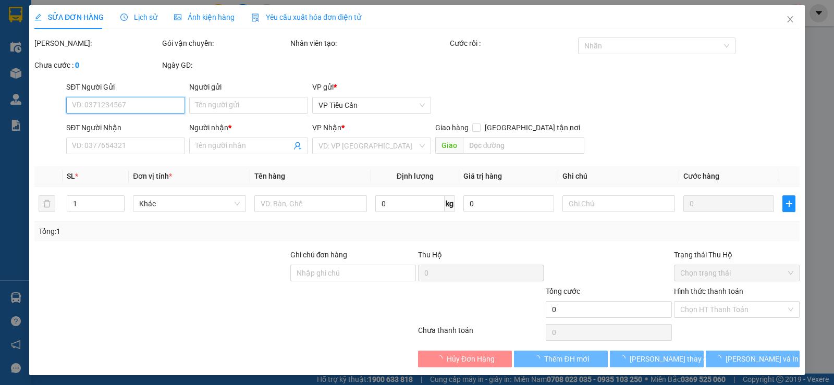
type input "THẮM"
type input "0769399199"
type input "HOÀI NAM"
type input "40.000"
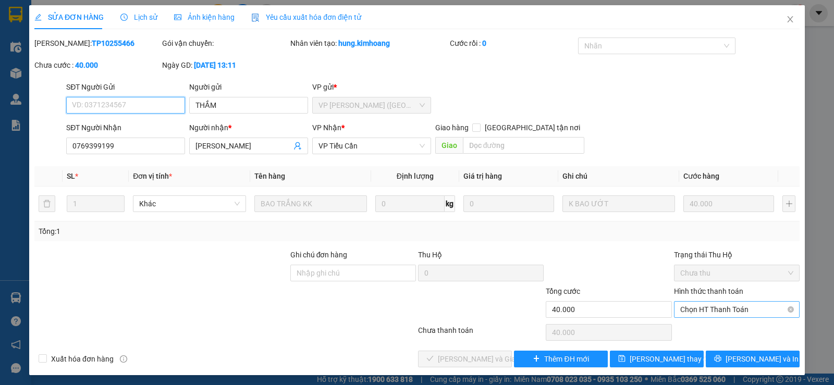
click at [722, 308] on span "Chọn HT Thanh Toán" at bounding box center [736, 310] width 113 height 16
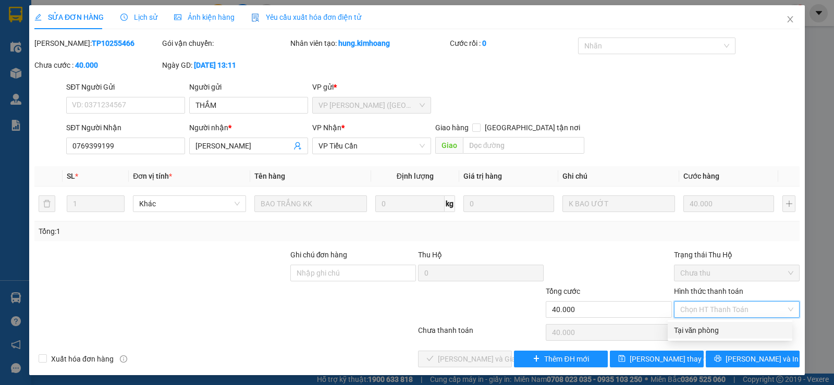
click at [705, 328] on div "Tại văn phòng" at bounding box center [730, 330] width 112 height 11
type input "0"
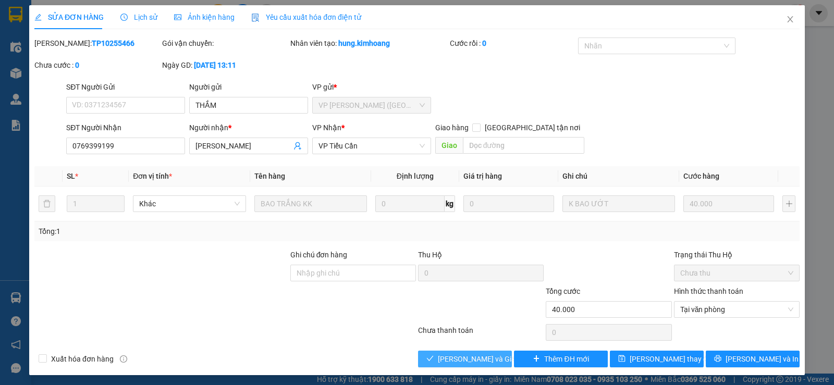
drag, startPoint x: 474, startPoint y: 361, endPoint x: 471, endPoint y: 272, distance: 88.6
click at [473, 349] on div "Total Paid Fee 0 Total UnPaid Fee 40.000 Cash Collection Total Fee Mã ĐH: TP102…" at bounding box center [416, 203] width 765 height 330
click at [786, 20] on icon "close" at bounding box center [790, 19] width 8 height 8
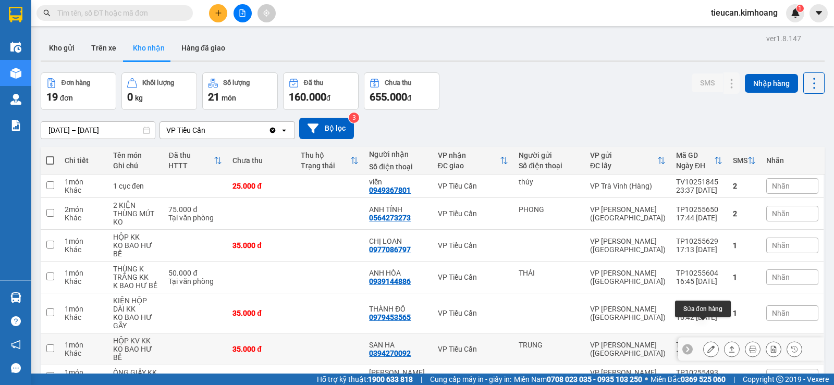
click at [707, 345] on icon at bounding box center [710, 348] width 7 height 7
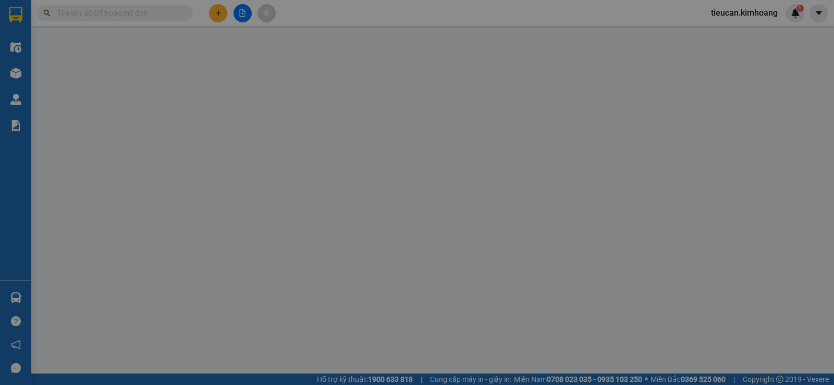
type input "TRUNG"
type input "0394270092"
type input "SAN HA"
type input "35.000"
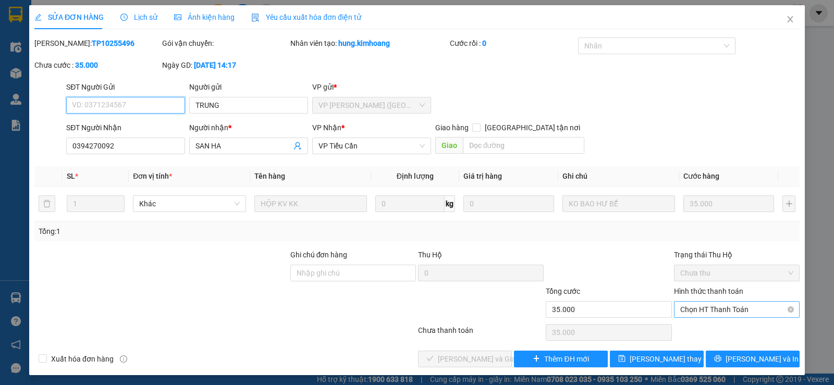
click at [704, 303] on span "Chọn HT Thanh Toán" at bounding box center [736, 310] width 113 height 16
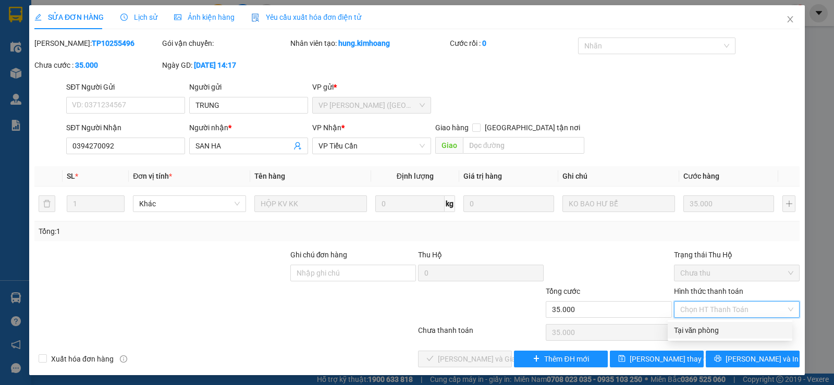
click at [700, 333] on div "Tại văn phòng" at bounding box center [730, 330] width 112 height 11
type input "0"
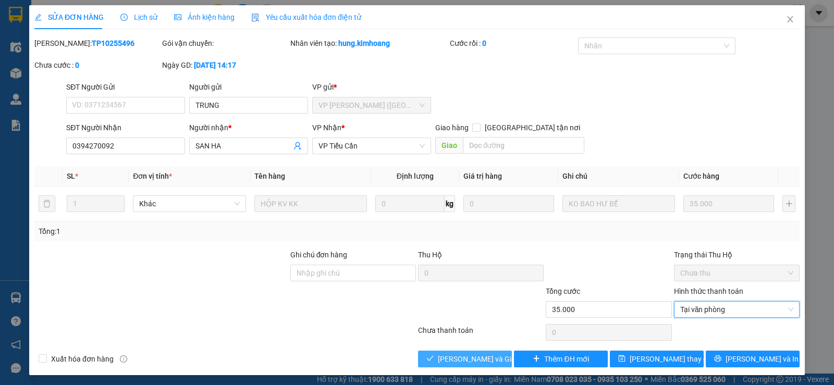
click at [478, 351] on button "Lưu và Giao hàng" at bounding box center [465, 359] width 94 height 17
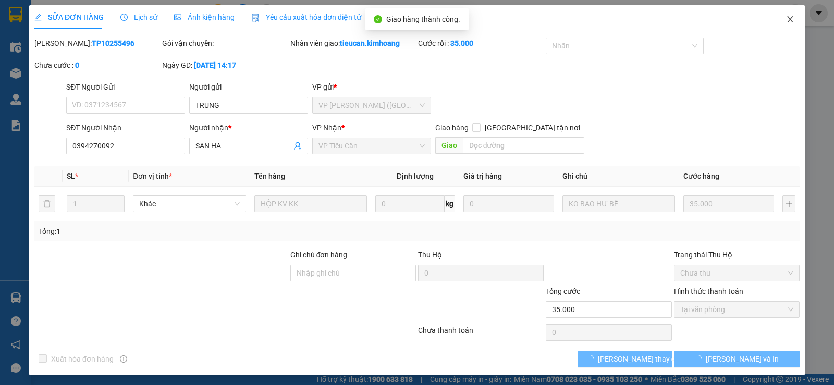
click at [779, 12] on span "Close" at bounding box center [789, 19] width 29 height 29
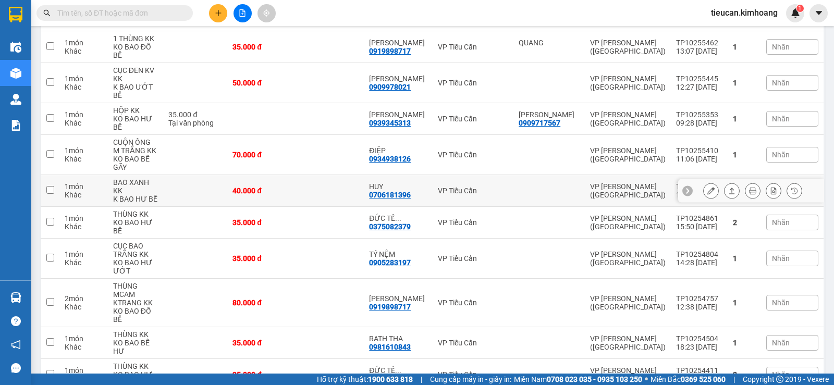
scroll to position [305, 0]
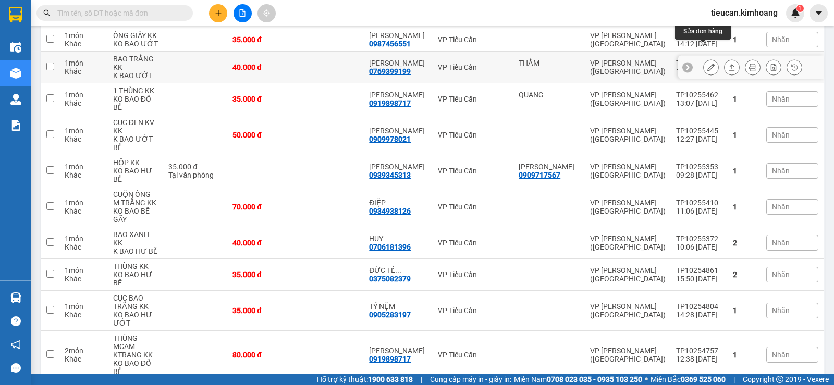
click at [707, 64] on icon at bounding box center [710, 67] width 7 height 7
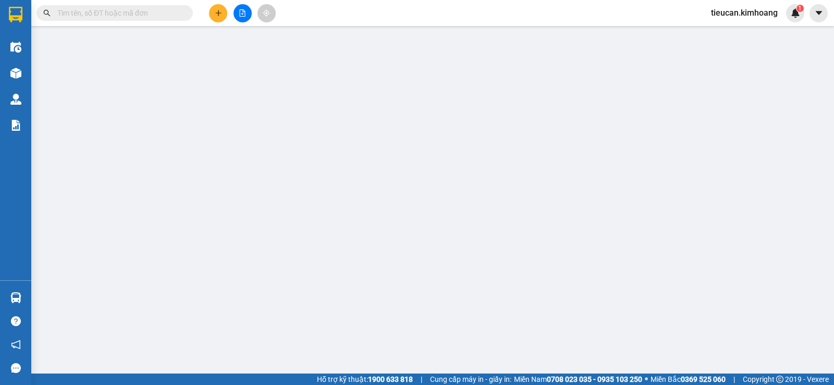
type input "THẮM"
type input "0769399199"
type input "HOÀI NAM"
type input "40.000"
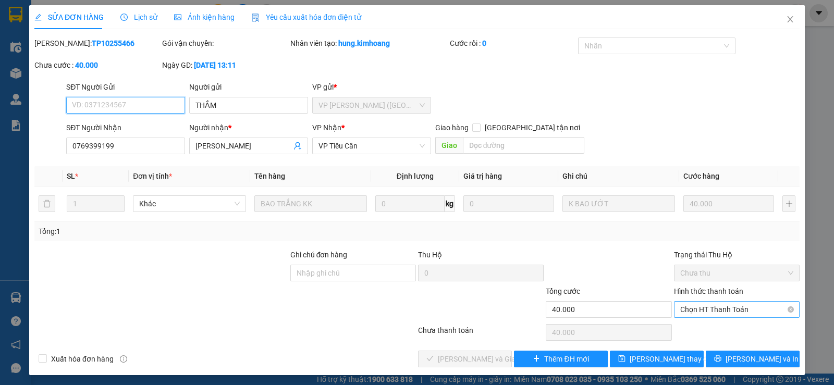
click at [718, 306] on span "Chọn HT Thanh Toán" at bounding box center [736, 310] width 113 height 16
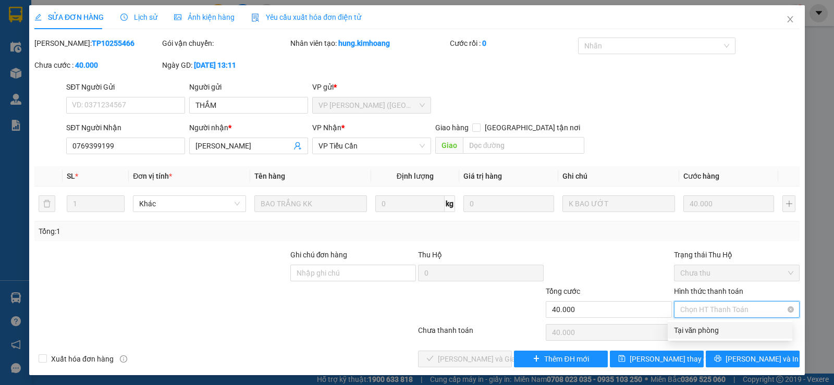
click at [690, 330] on div "Tại văn phòng" at bounding box center [730, 330] width 112 height 11
type input "0"
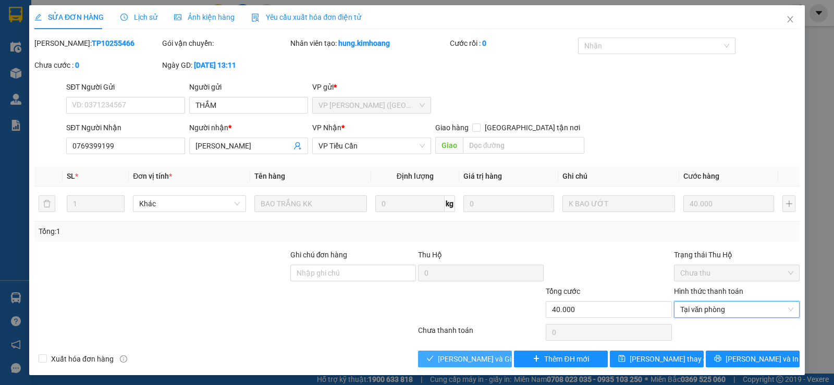
click at [503, 357] on button "Lưu và Giao hàng" at bounding box center [465, 359] width 94 height 17
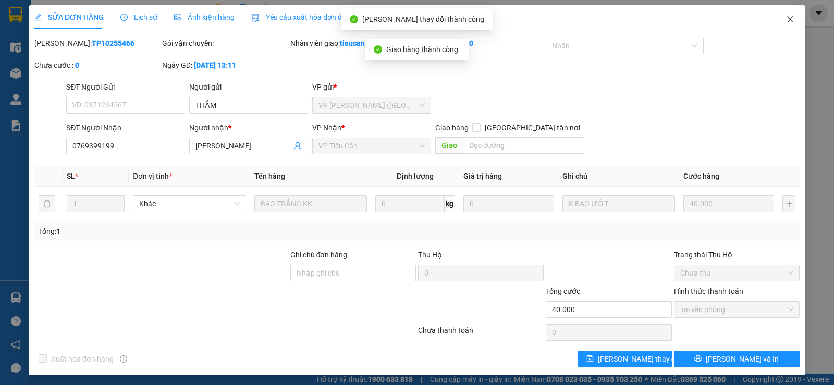
click at [786, 23] on icon "close" at bounding box center [790, 19] width 8 height 8
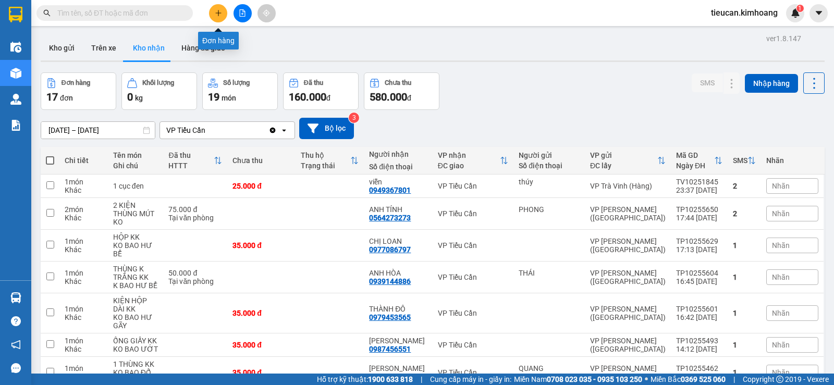
click at [214, 11] on button at bounding box center [218, 13] width 18 height 18
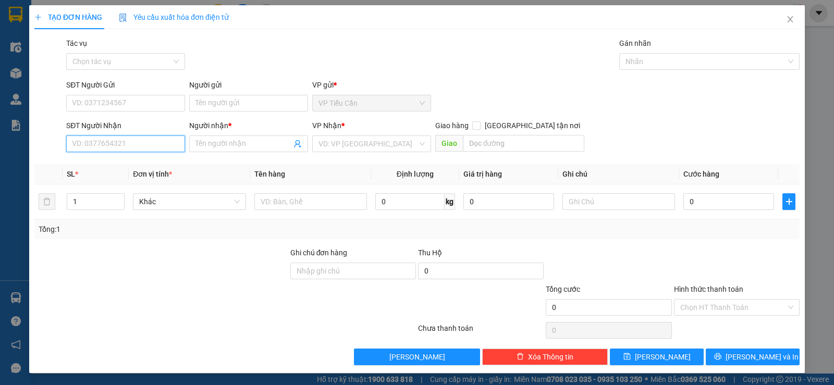
click at [156, 146] on input "SĐT Người Nhận" at bounding box center [125, 143] width 119 height 17
type input "0944281646"
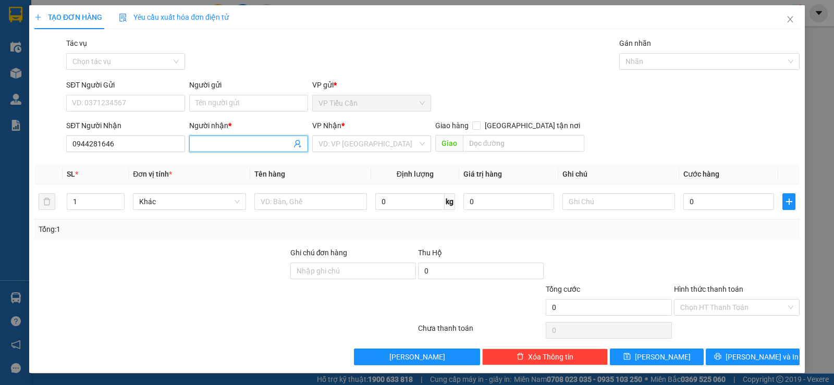
click at [209, 137] on span at bounding box center [248, 143] width 119 height 17
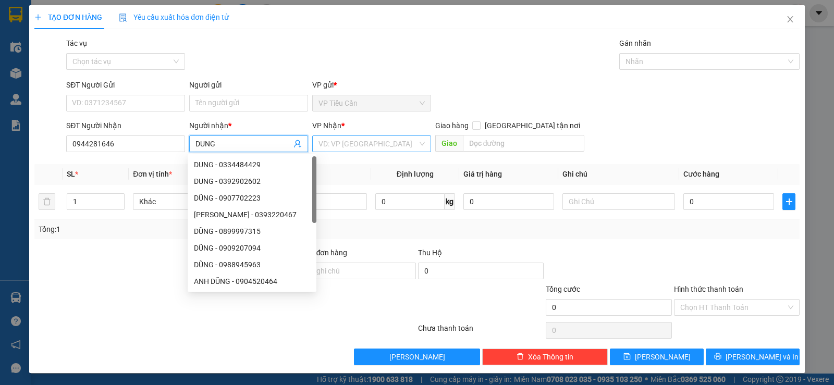
type input "DUNG"
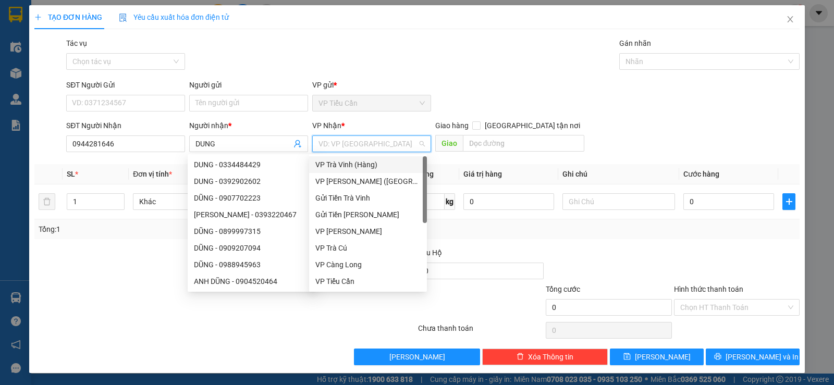
click at [363, 151] on input "search" at bounding box center [367, 144] width 99 height 16
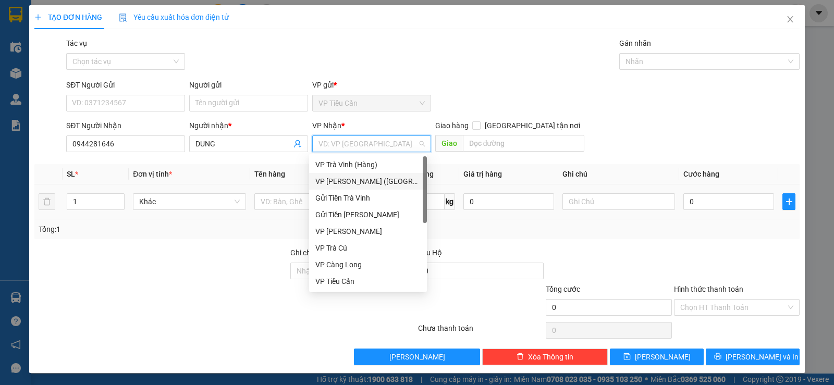
drag, startPoint x: 357, startPoint y: 180, endPoint x: 323, endPoint y: 192, distance: 36.4
click at [344, 189] on div "VP [PERSON_NAME] ([GEOGRAPHIC_DATA])" at bounding box center [368, 181] width 118 height 17
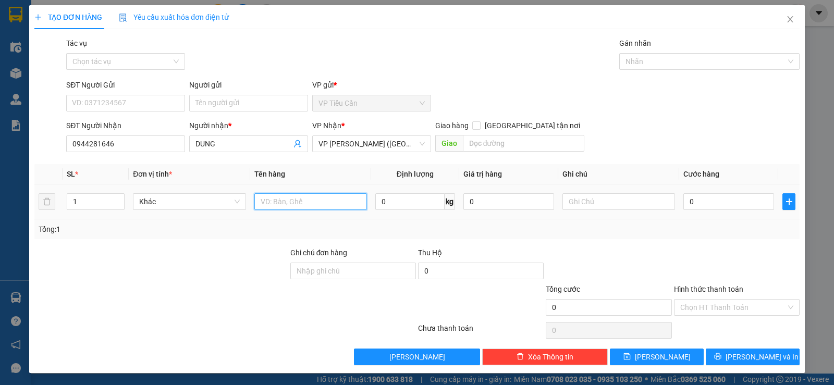
click at [261, 207] on input "text" at bounding box center [310, 201] width 113 height 17
type input "THÙNG MÚT KK"
click at [683, 204] on input "0" at bounding box center [728, 201] width 91 height 17
type input "4"
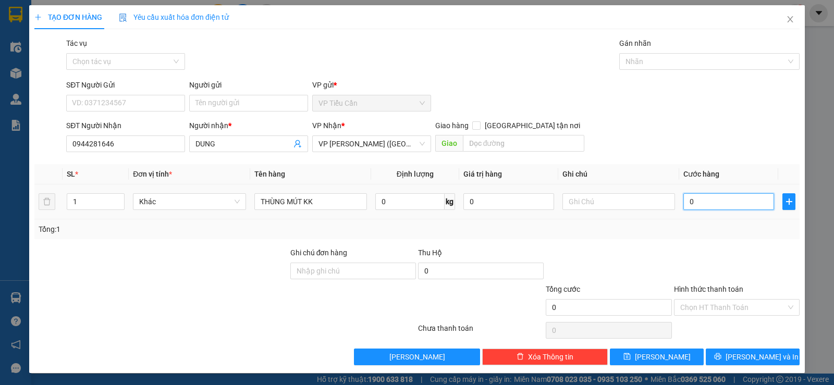
type input "4"
type input "40"
type input "40.000"
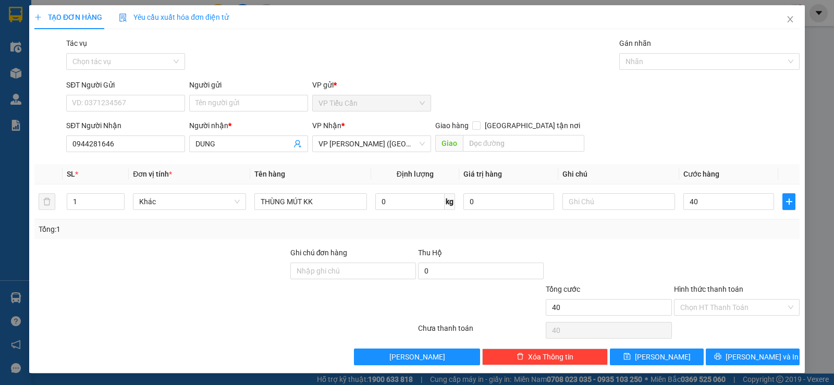
type input "40.000"
click at [648, 248] on div at bounding box center [608, 265] width 128 height 36
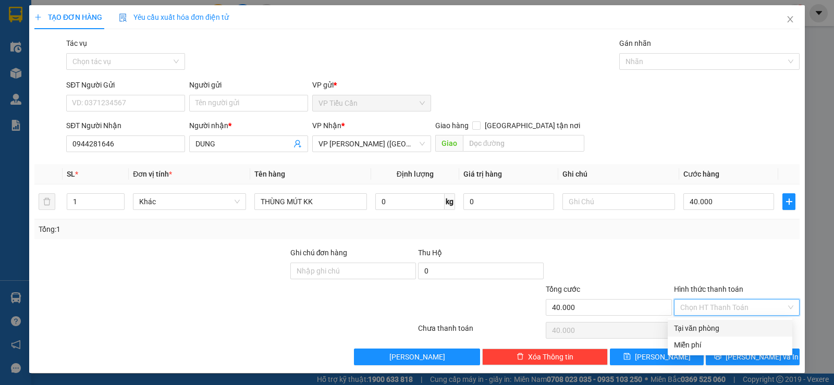
click at [700, 308] on input "Hình thức thanh toán" at bounding box center [733, 308] width 106 height 16
click at [717, 327] on div "Tại văn phòng" at bounding box center [730, 328] width 112 height 11
type input "0"
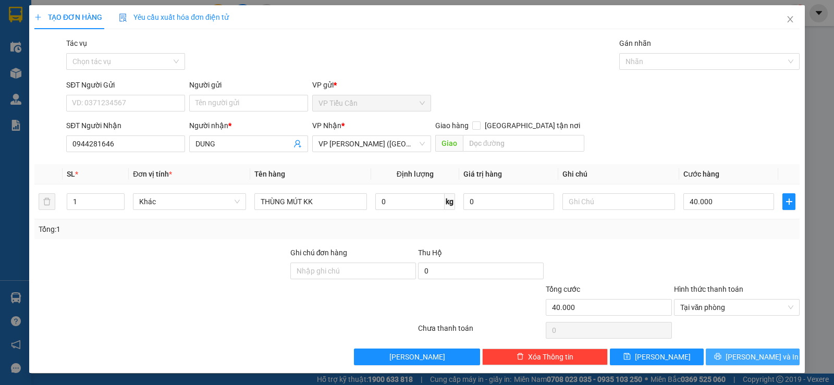
click at [753, 358] on span "Lưu và In" at bounding box center [761, 356] width 73 height 11
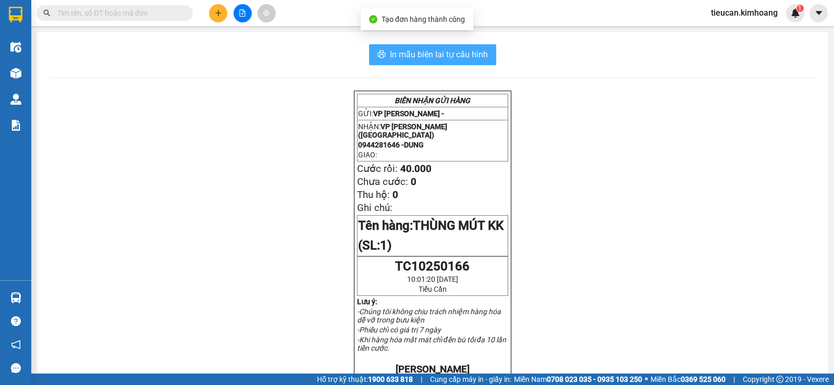
click at [445, 46] on button "In mẫu biên lai tự cấu hình" at bounding box center [432, 54] width 127 height 21
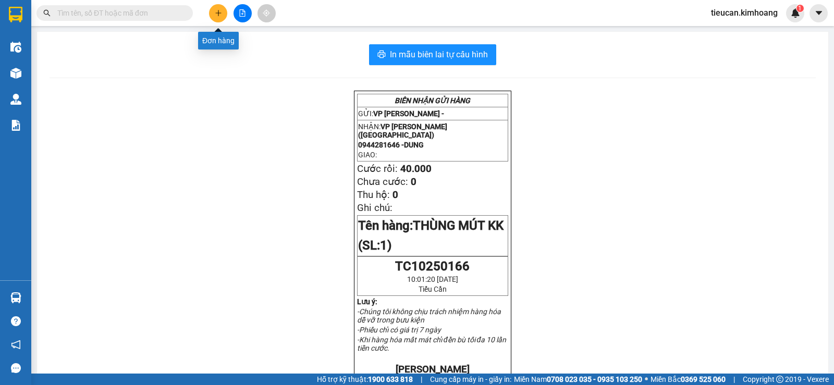
click at [217, 13] on icon "plus" at bounding box center [218, 13] width 6 height 1
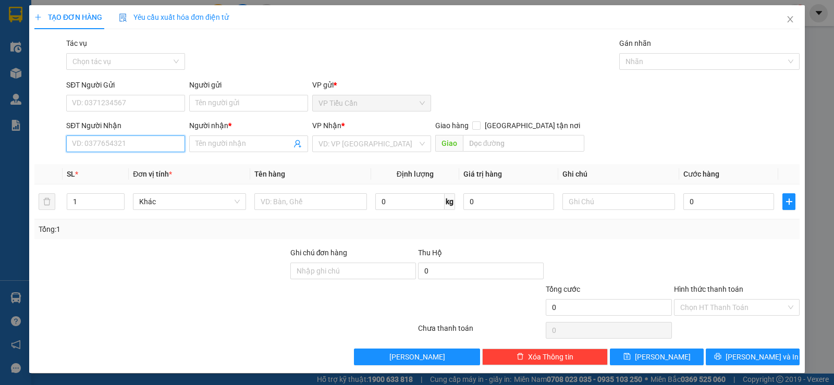
click at [103, 150] on input "SĐT Người Nhận" at bounding box center [125, 143] width 119 height 17
click at [98, 155] on div "0903726180 0903726180 - NGA" at bounding box center [131, 164] width 130 height 21
click at [121, 144] on input "0903726" at bounding box center [125, 143] width 119 height 17
click at [123, 170] on div "0903726180 - NGA" at bounding box center [130, 164] width 117 height 11
type input "0903726180"
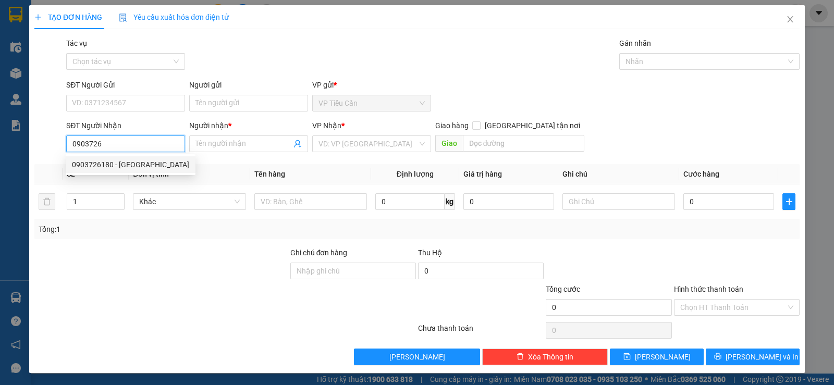
type input "NGA"
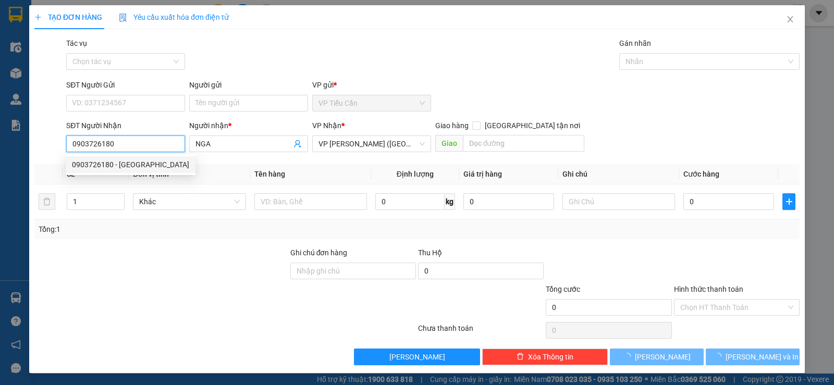
type input "35.000"
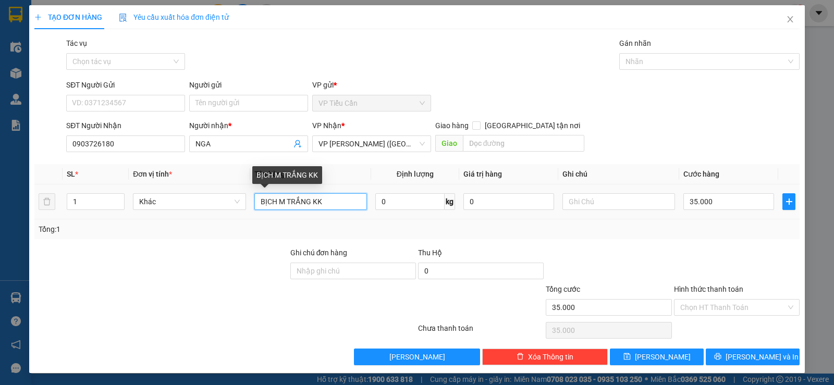
click at [308, 198] on input "BỊCH M TRẮNG KK" at bounding box center [310, 201] width 113 height 17
type input "THÙNG MÚT KK"
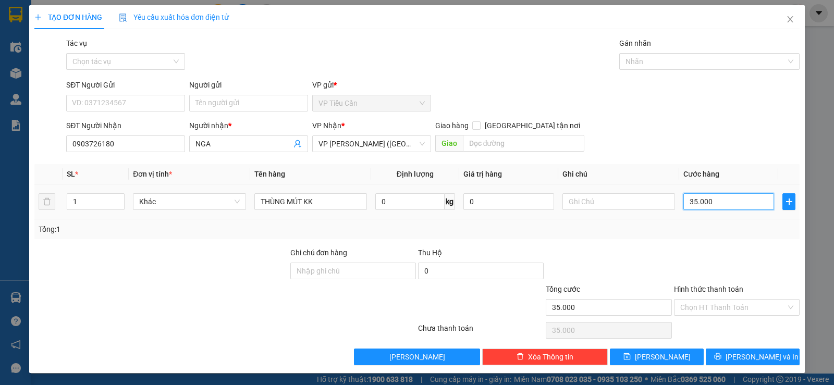
click at [719, 209] on input "35.000" at bounding box center [728, 201] width 91 height 17
type input "0"
click at [683, 202] on input "0" at bounding box center [728, 201] width 91 height 17
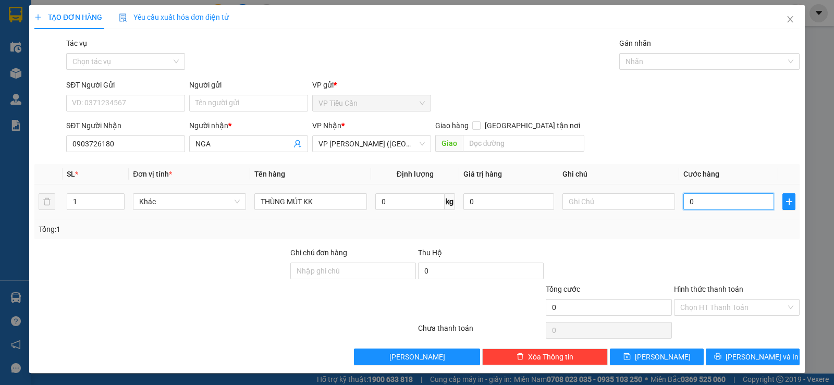
type input "40"
type input "40.000"
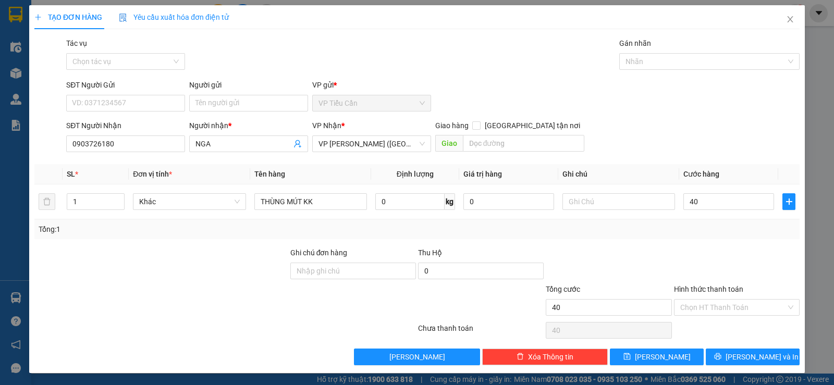
type input "40.000"
click at [650, 231] on div "Tổng: 1" at bounding box center [417, 229] width 757 height 11
click at [731, 306] on input "Hình thức thanh toán" at bounding box center [733, 308] width 106 height 16
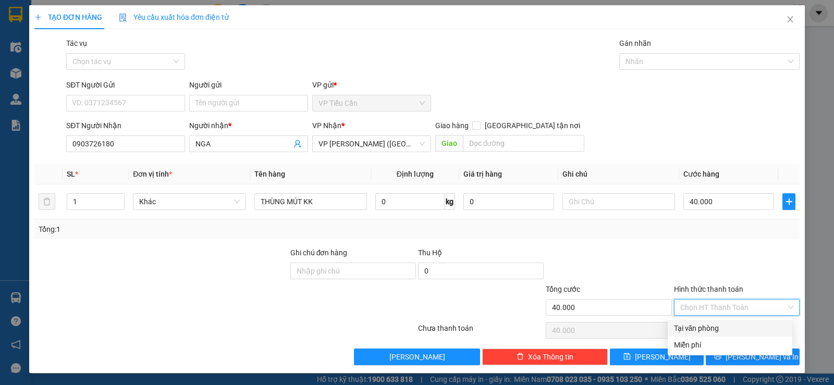
click at [728, 332] on div "Tại văn phòng" at bounding box center [730, 328] width 112 height 11
type input "0"
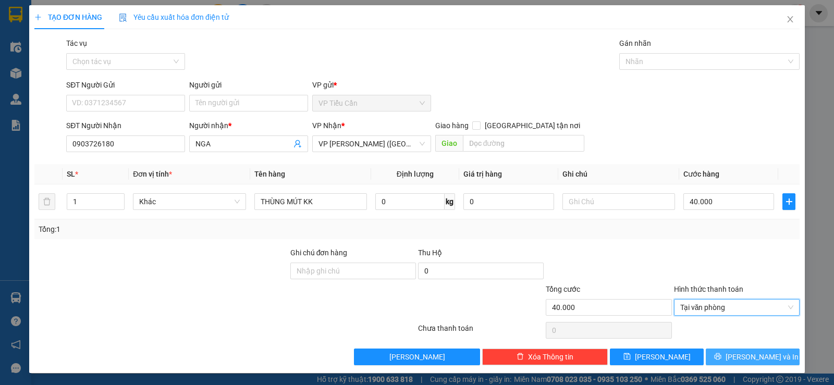
click at [747, 356] on span "Lưu và In" at bounding box center [761, 356] width 73 height 11
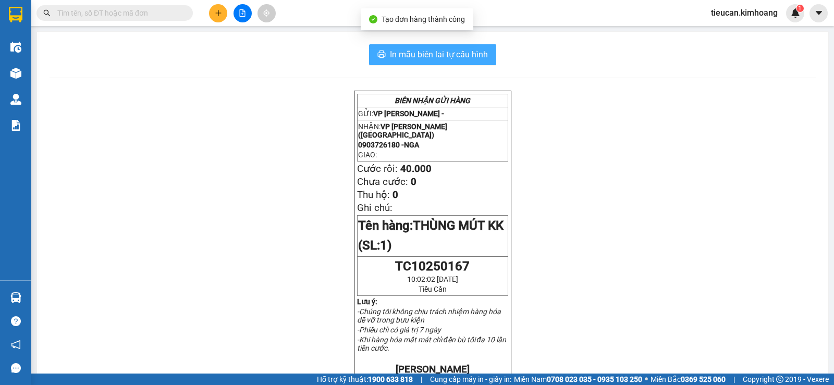
click at [418, 55] on span "In mẫu biên lai tự cấu hình" at bounding box center [439, 54] width 98 height 13
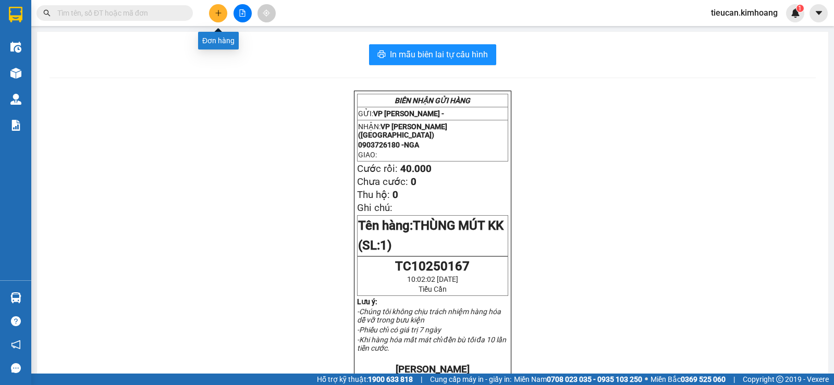
click at [217, 20] on button at bounding box center [218, 13] width 18 height 18
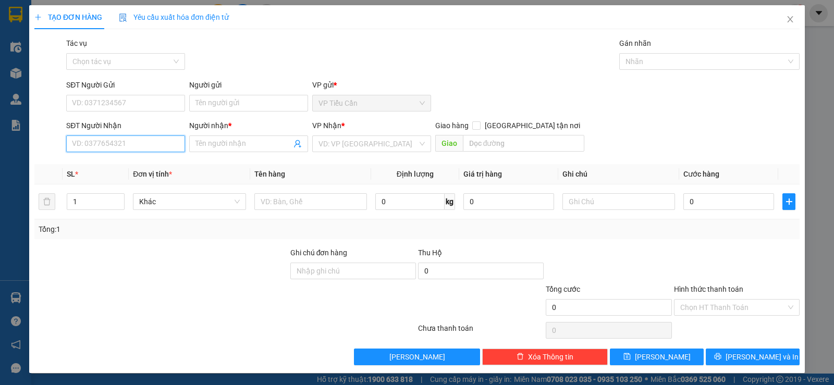
click at [156, 146] on input "SĐT Người Nhận" at bounding box center [125, 143] width 119 height 17
click at [133, 166] on div "0938083272 - SƠN" at bounding box center [124, 164] width 105 height 11
type input "0938083272"
type input "SƠN"
type input "40.000"
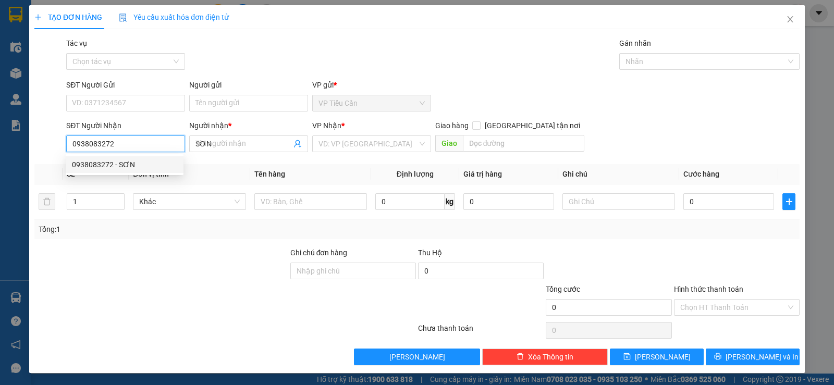
type input "40.000"
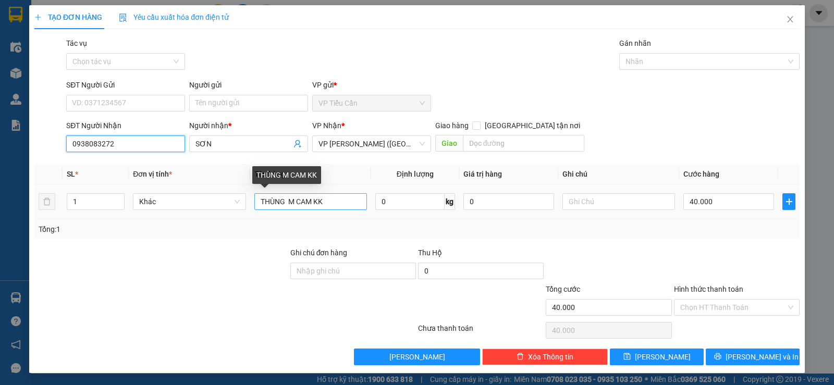
type input "0938083272"
click at [315, 201] on input "THÙNG M CAM KK" at bounding box center [310, 201] width 113 height 17
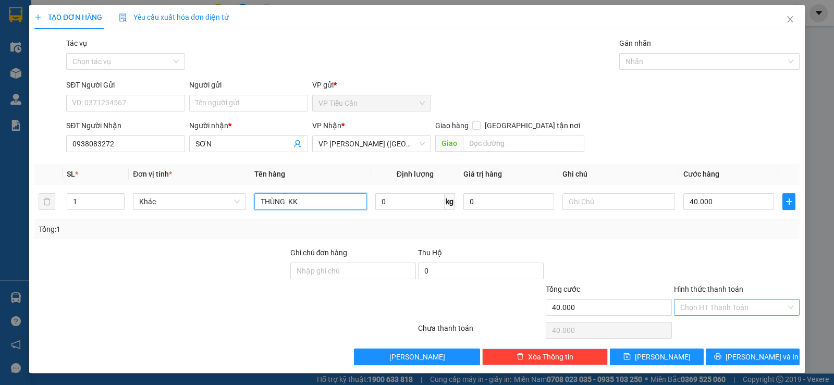
type input "THÙNG KK"
click at [718, 304] on input "Hình thức thanh toán" at bounding box center [733, 308] width 106 height 16
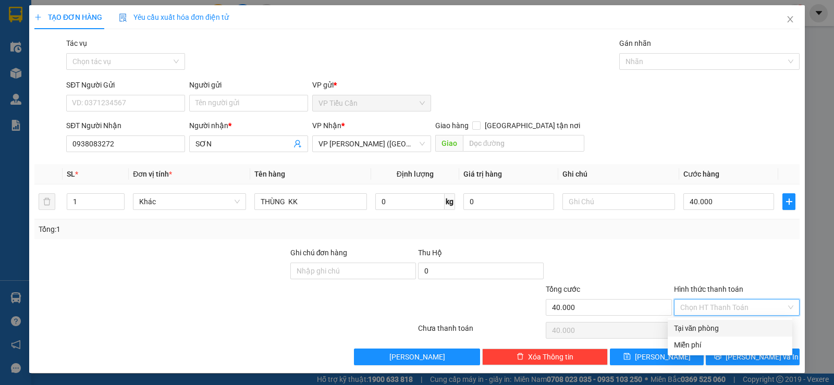
click at [718, 327] on div "Tại văn phòng" at bounding box center [730, 328] width 112 height 11
type input "0"
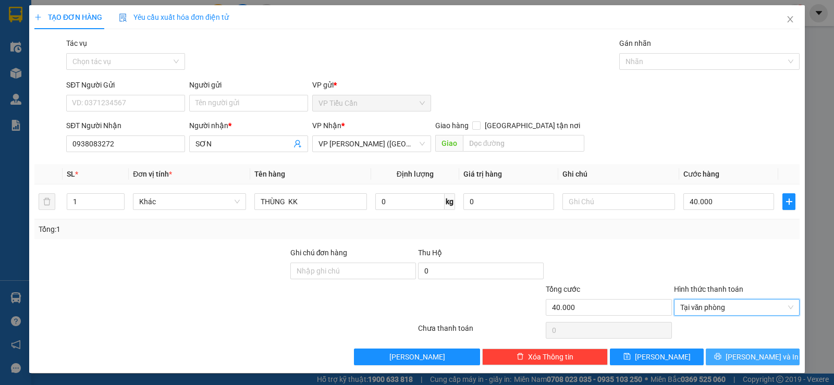
click at [746, 363] on button "Lưu và In" at bounding box center [752, 357] width 94 height 17
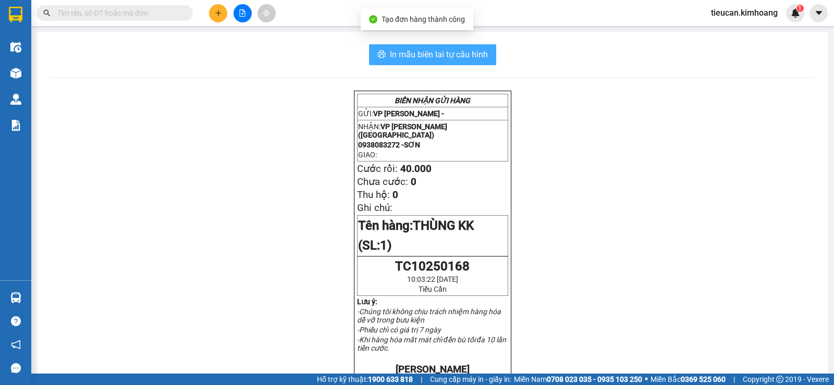
click at [462, 48] on span "In mẫu biên lai tự cấu hình" at bounding box center [439, 54] width 98 height 13
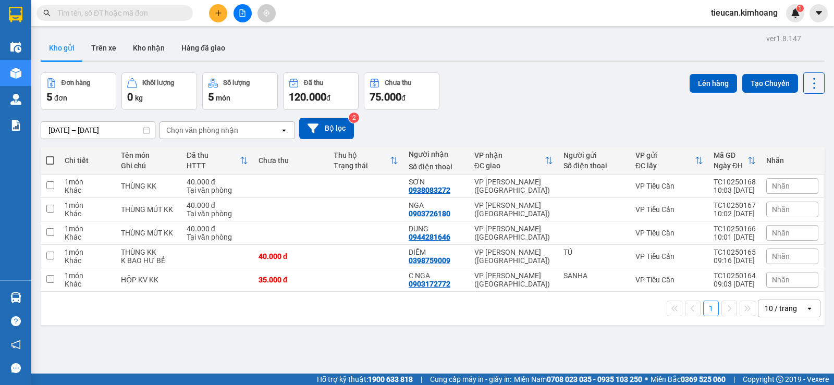
click at [39, 288] on div "ver 1.8.147 Kho gửi Trên xe Kho nhận Hàng đã giao Đơn hàng 5 đơn Khối lượng 0 k…" at bounding box center [432, 223] width 792 height 385
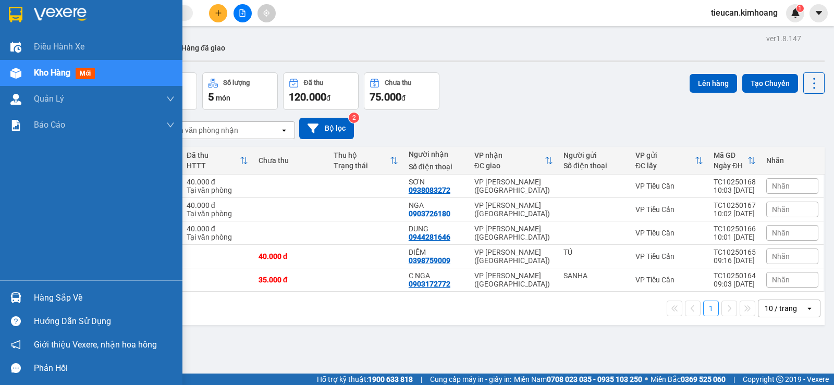
click at [13, 291] on div at bounding box center [16, 298] width 18 height 18
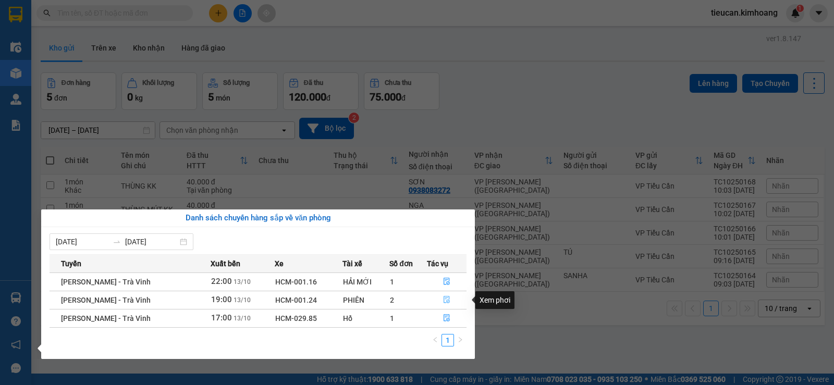
click at [444, 299] on icon "file-done" at bounding box center [446, 299] width 6 height 7
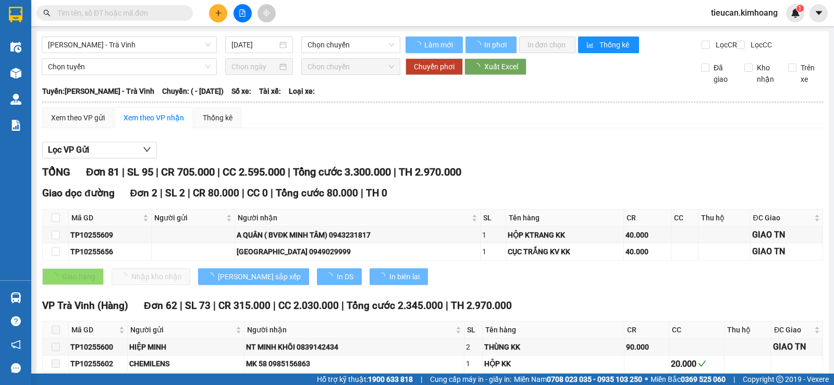
type input "[DATE]"
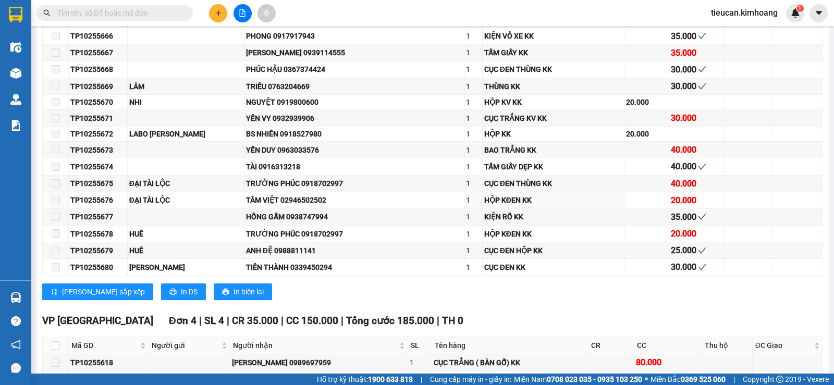
scroll to position [1459, 0]
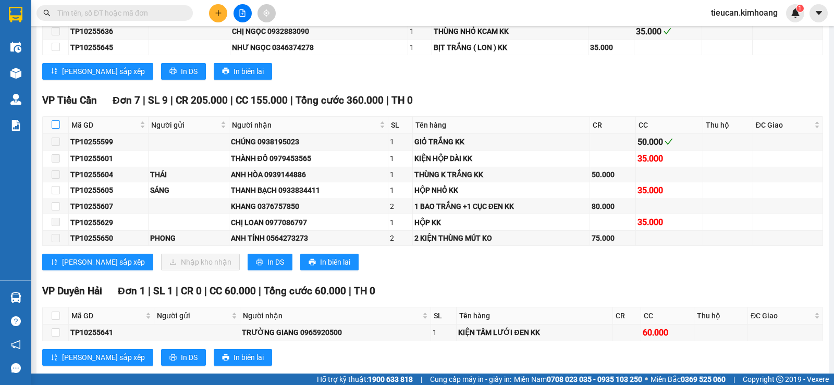
click at [53, 129] on input "checkbox" at bounding box center [56, 124] width 8 height 8
checkbox input "true"
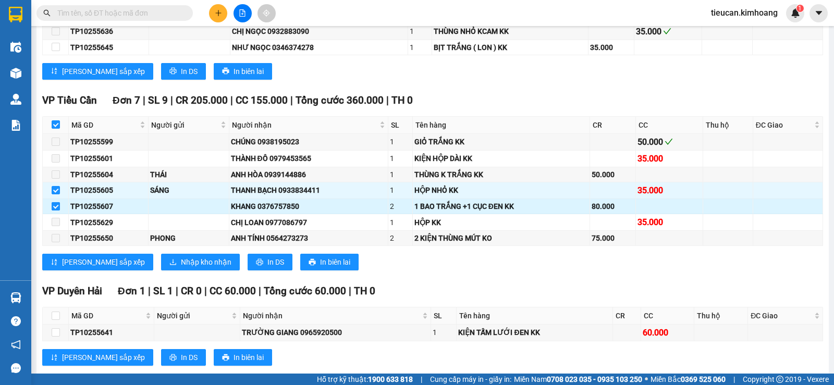
click at [56, 210] on input "checkbox" at bounding box center [56, 206] width 8 height 8
checkbox input "false"
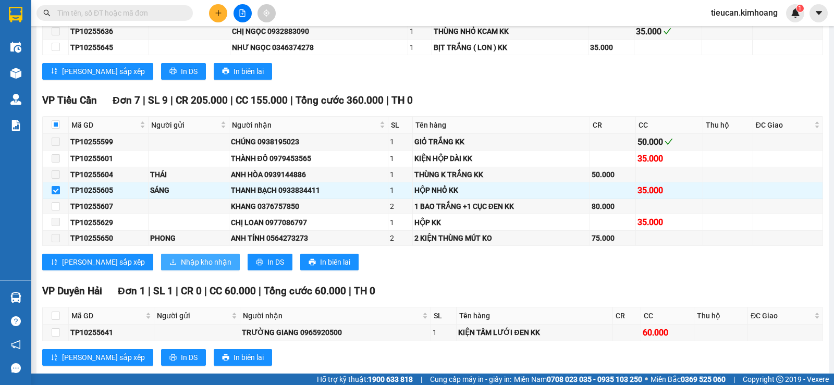
click at [181, 268] on span "Nhập kho nhận" at bounding box center [206, 261] width 51 height 11
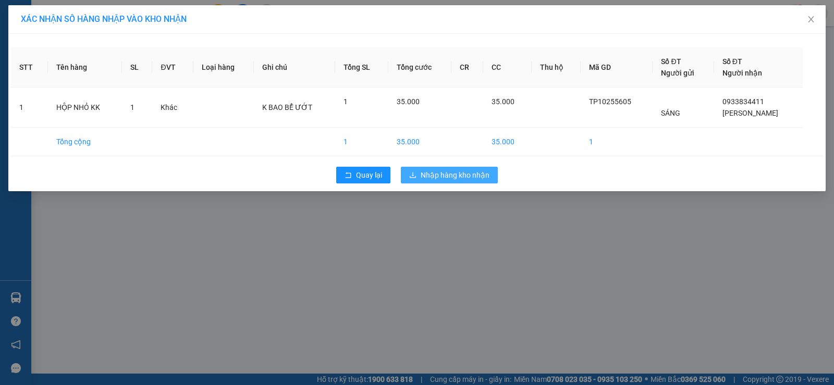
click at [419, 171] on button "Nhập hàng kho nhận" at bounding box center [449, 175] width 97 height 17
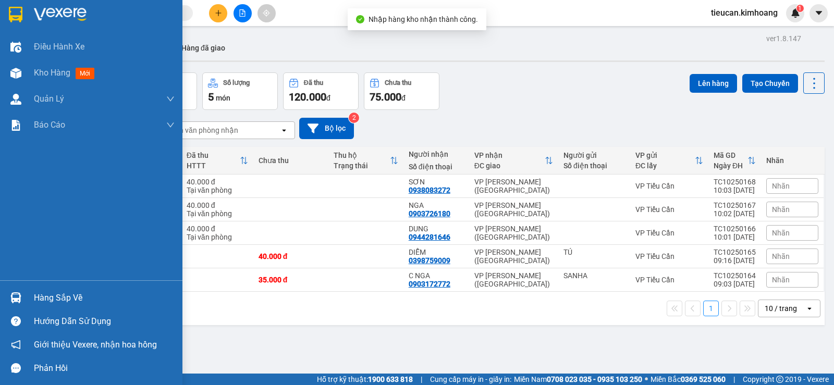
click at [32, 295] on div "Hàng sắp về" at bounding box center [91, 297] width 182 height 23
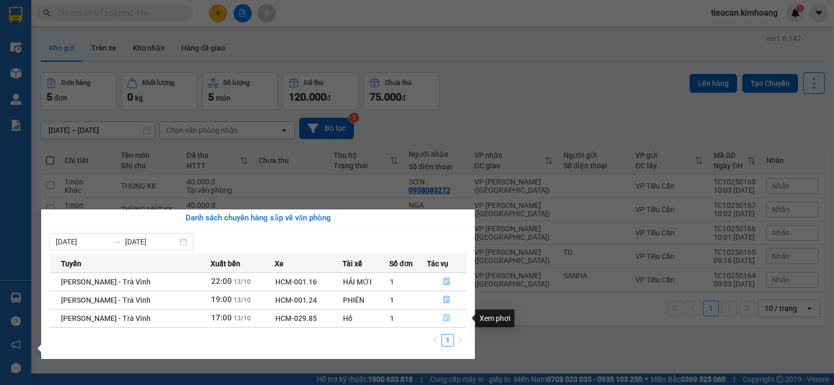
click at [444, 317] on icon "file-done" at bounding box center [446, 318] width 6 height 7
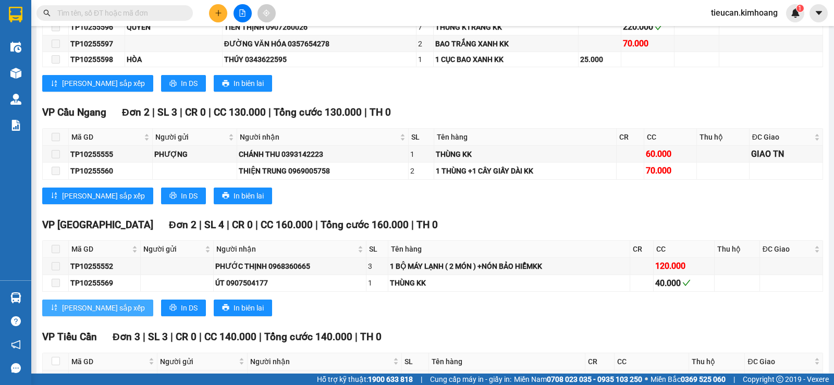
scroll to position [982, 0]
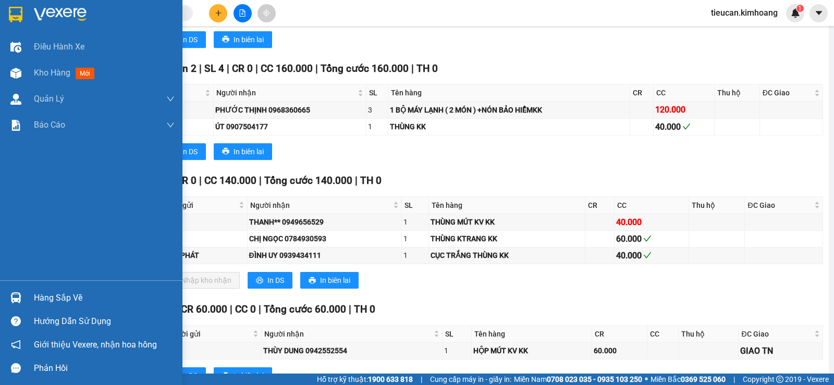
click at [57, 295] on div "Hàng sắp về" at bounding box center [104, 298] width 141 height 16
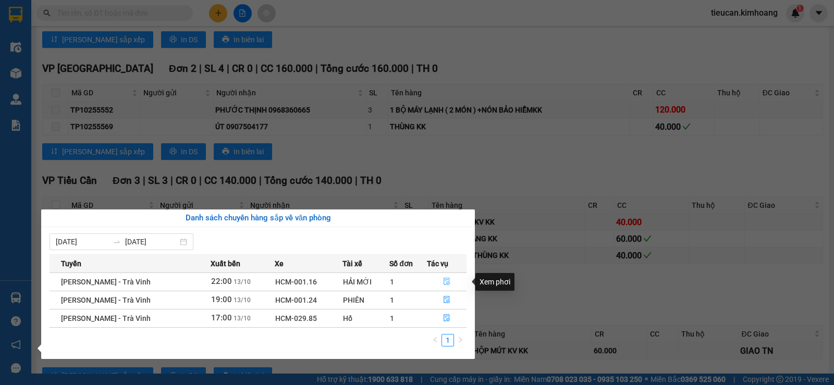
click at [439, 278] on button "button" at bounding box center [446, 282] width 39 height 17
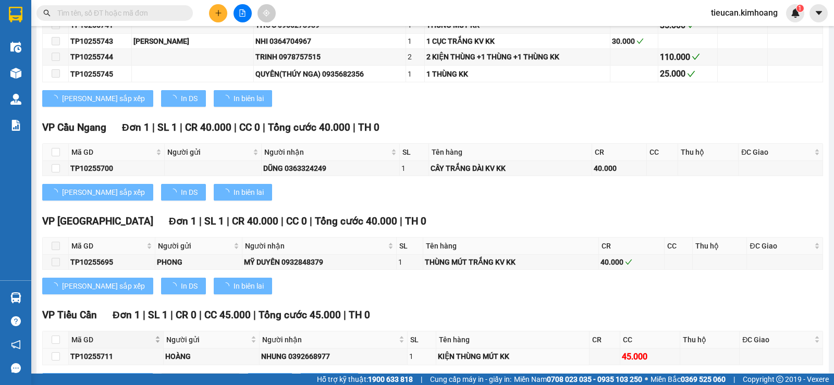
scroll to position [1153, 0]
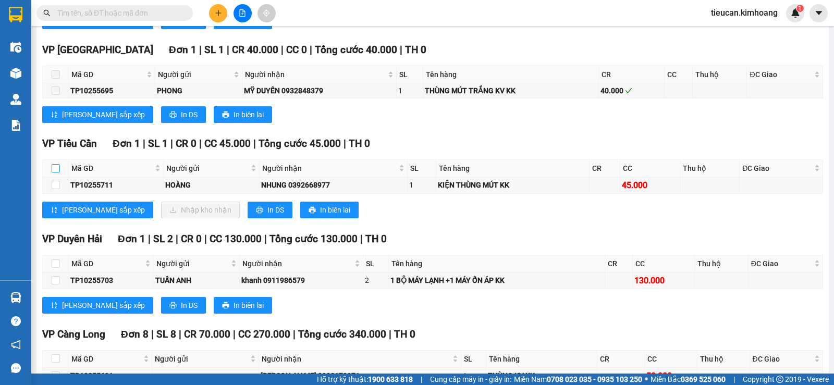
click at [56, 171] on input "checkbox" at bounding box center [56, 168] width 8 height 8
checkbox input "true"
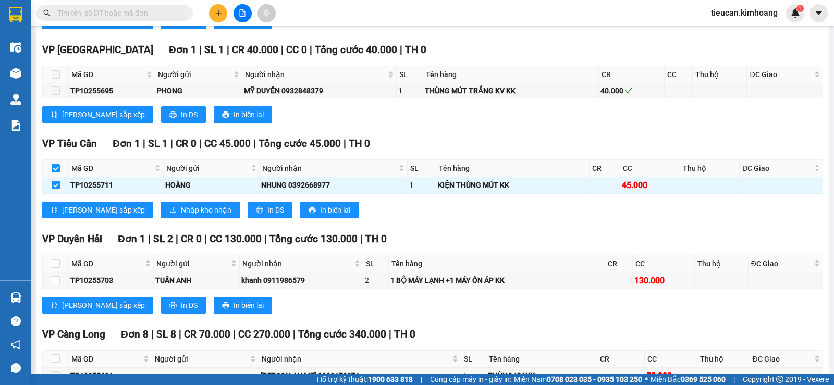
checkbox input "true"
click at [181, 216] on span "Nhập kho nhận" at bounding box center [206, 209] width 51 height 11
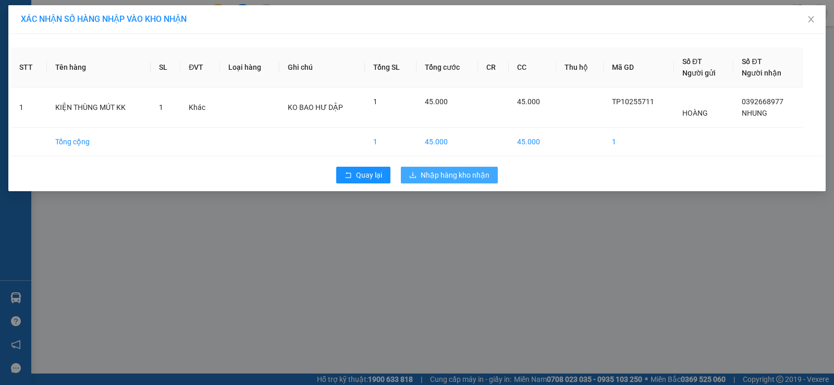
click at [436, 177] on span "Nhập hàng kho nhận" at bounding box center [454, 174] width 69 height 11
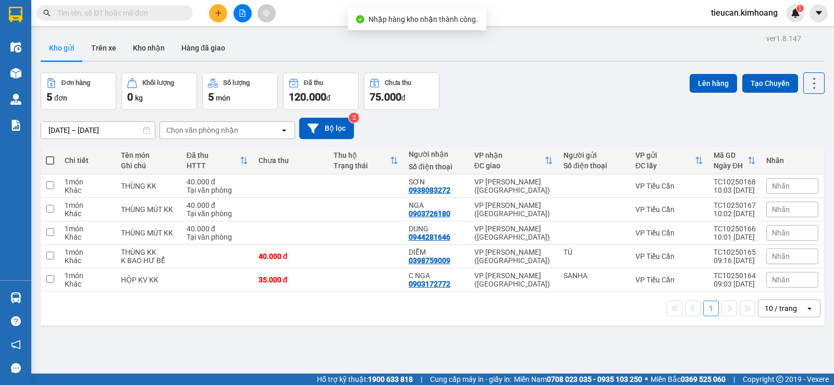
click at [50, 161] on span at bounding box center [50, 160] width 8 height 8
click at [50, 155] on input "checkbox" at bounding box center [50, 155] width 0 height 0
checkbox input "true"
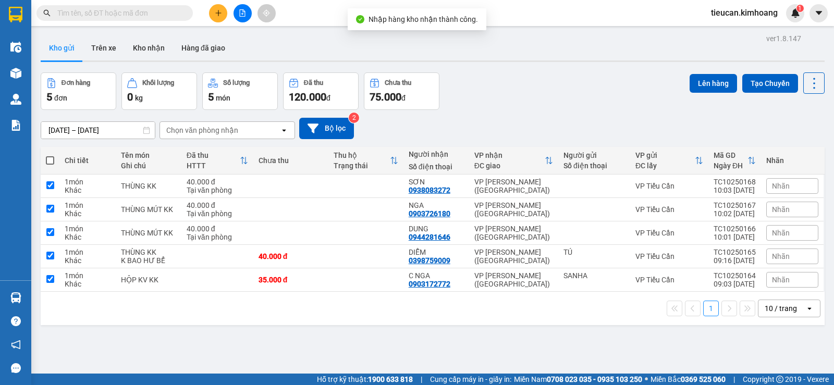
checkbox input "true"
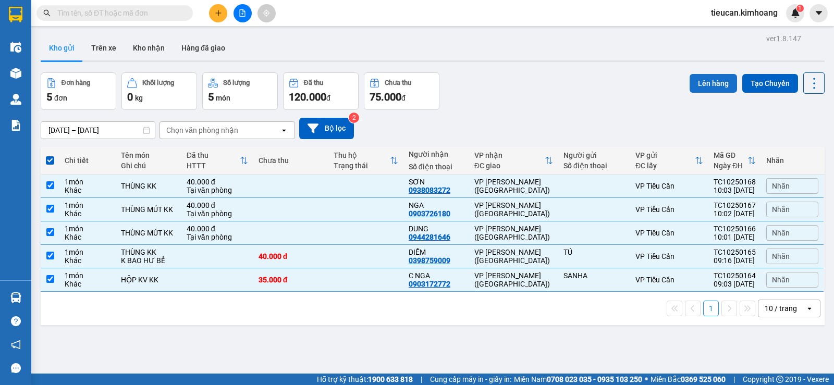
click at [702, 84] on button "Lên hàng" at bounding box center [712, 83] width 47 height 19
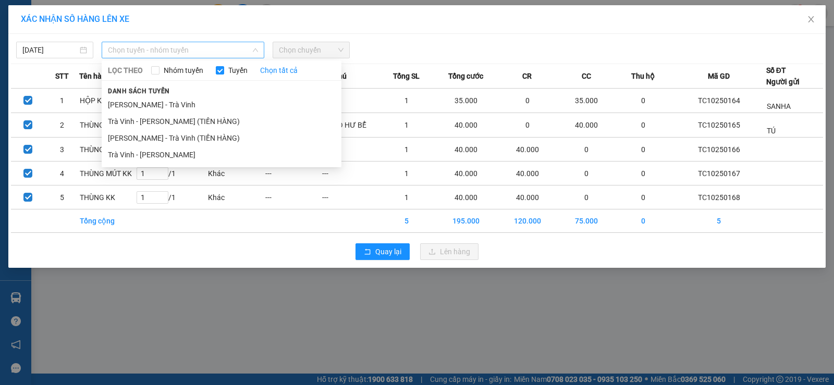
click at [179, 51] on span "Chọn tuyến - nhóm tuyến" at bounding box center [183, 50] width 150 height 16
click at [137, 156] on li "Trà Vinh - [PERSON_NAME]" at bounding box center [222, 154] width 240 height 17
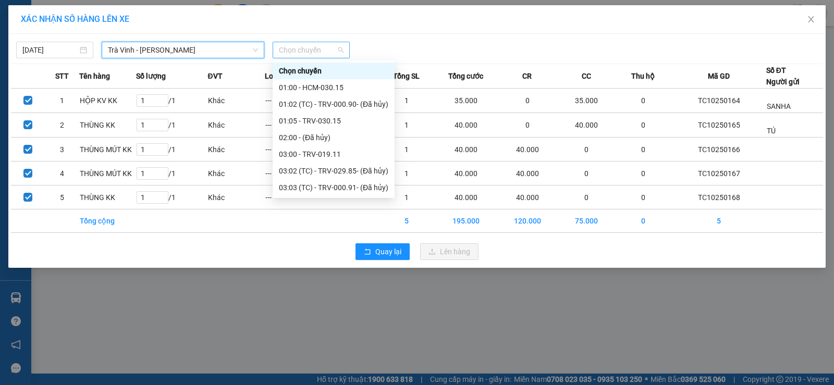
click at [303, 53] on span "Chọn chuyến" at bounding box center [311, 50] width 65 height 16
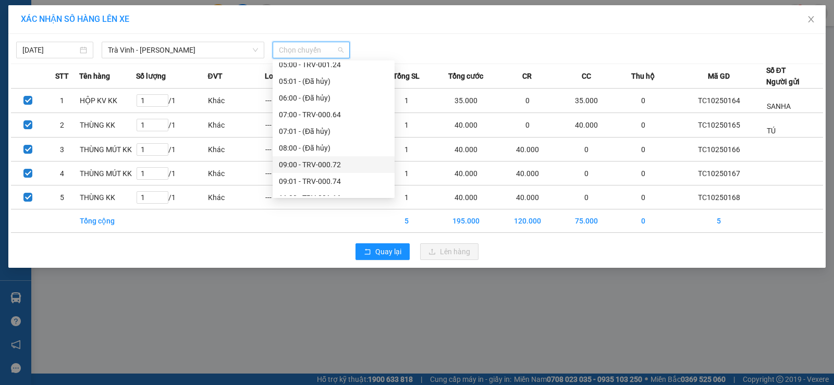
scroll to position [208, 0]
click at [300, 144] on div "11:00 - TRV-001.16" at bounding box center [333, 145] width 109 height 11
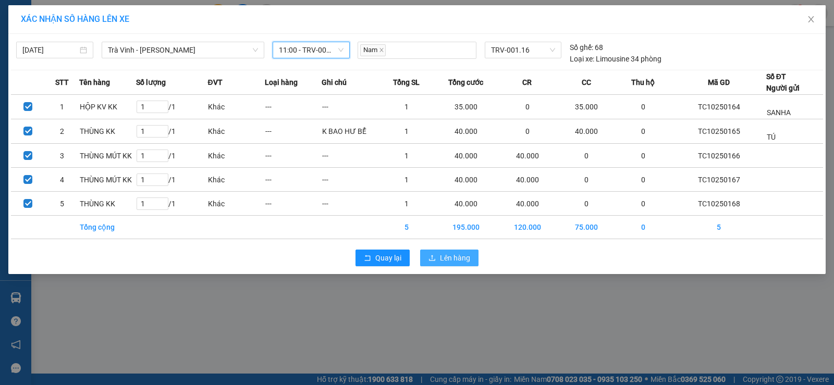
click at [429, 257] on icon "upload" at bounding box center [431, 257] width 7 height 7
